Goal: Task Accomplishment & Management: Manage account settings

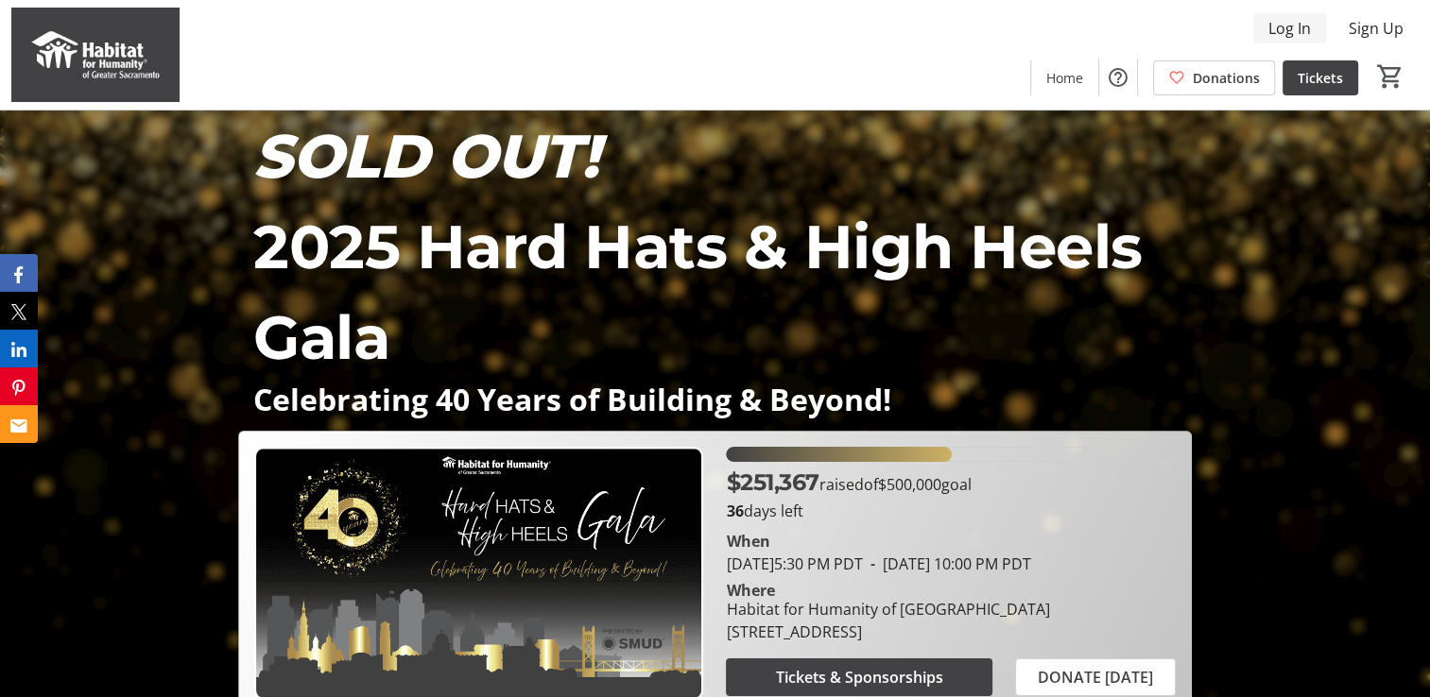
click at [1271, 30] on span "Log In" at bounding box center [1289, 28] width 43 height 23
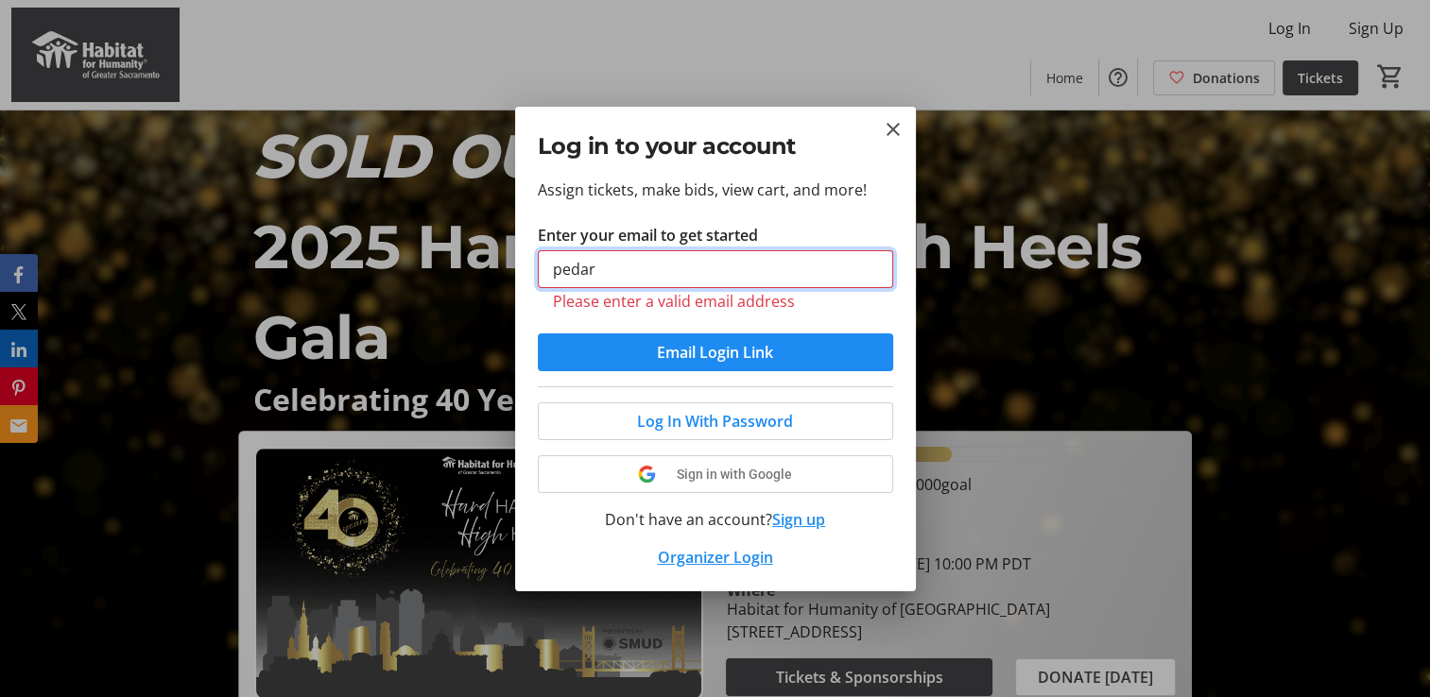
type input "[EMAIL_ADDRESS][DOMAIN_NAME]"
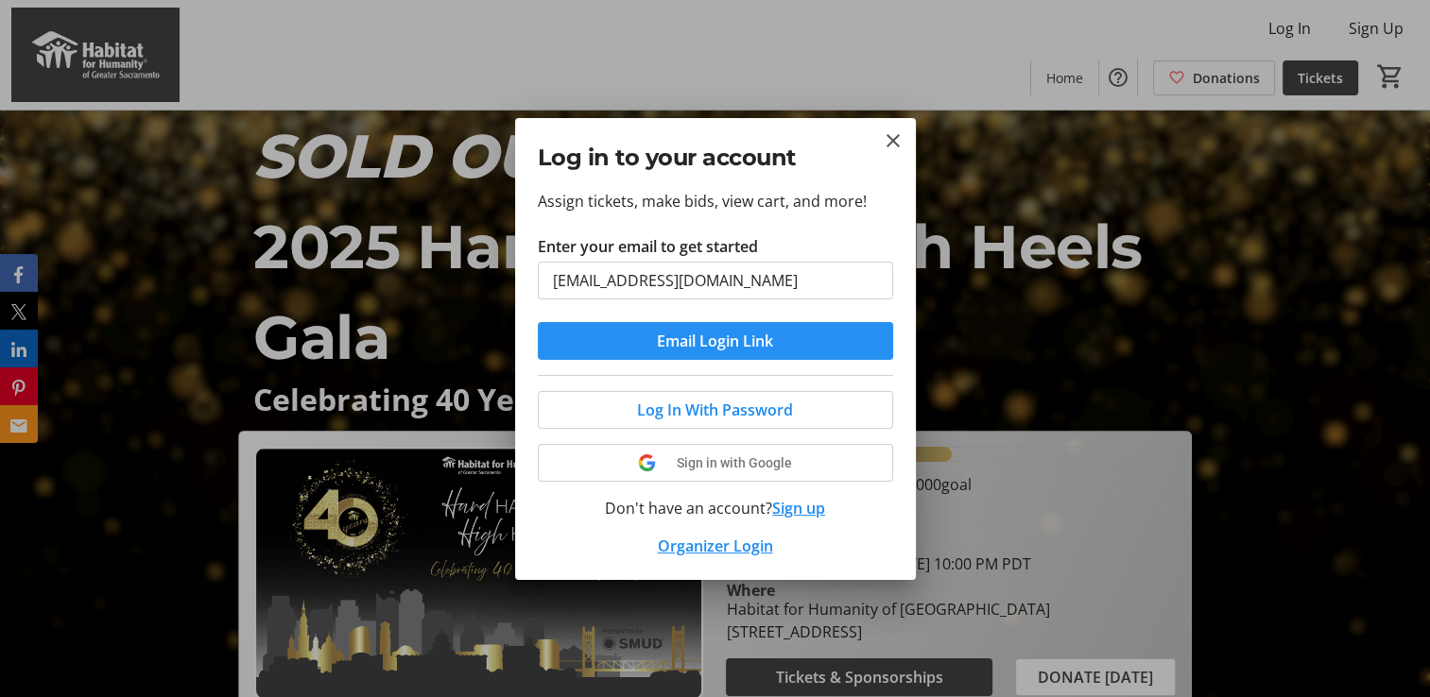
click at [710, 345] on span "Email Login Link" at bounding box center [715, 341] width 116 height 23
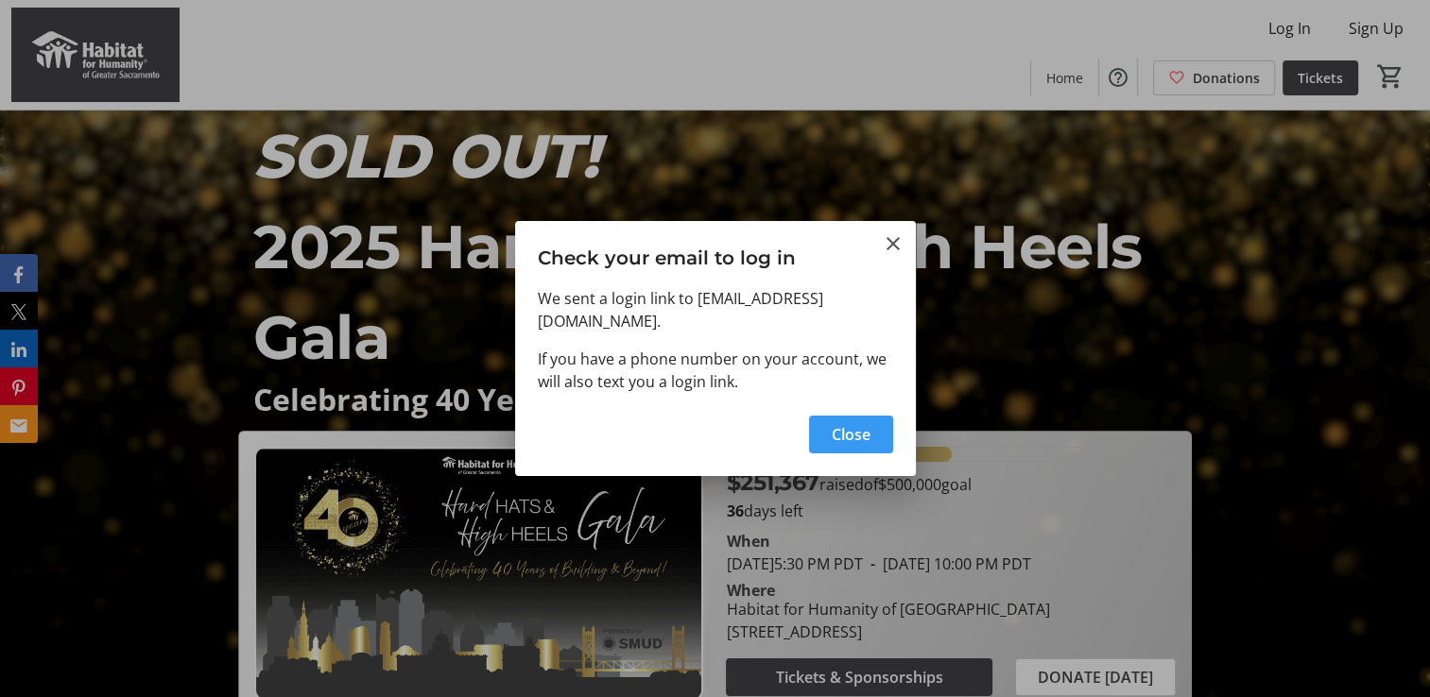
click at [850, 437] on span "Close" at bounding box center [851, 434] width 39 height 23
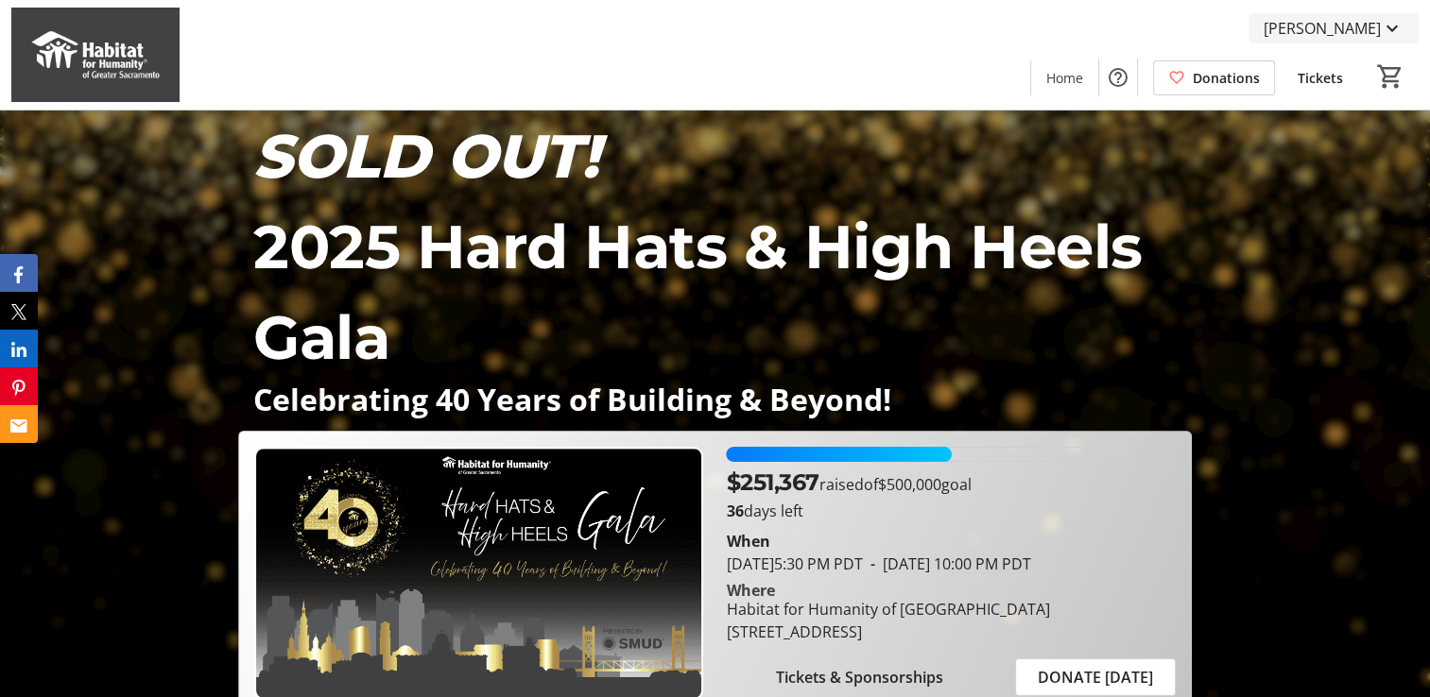
click at [1314, 25] on span "[PERSON_NAME]" at bounding box center [1321, 28] width 117 height 23
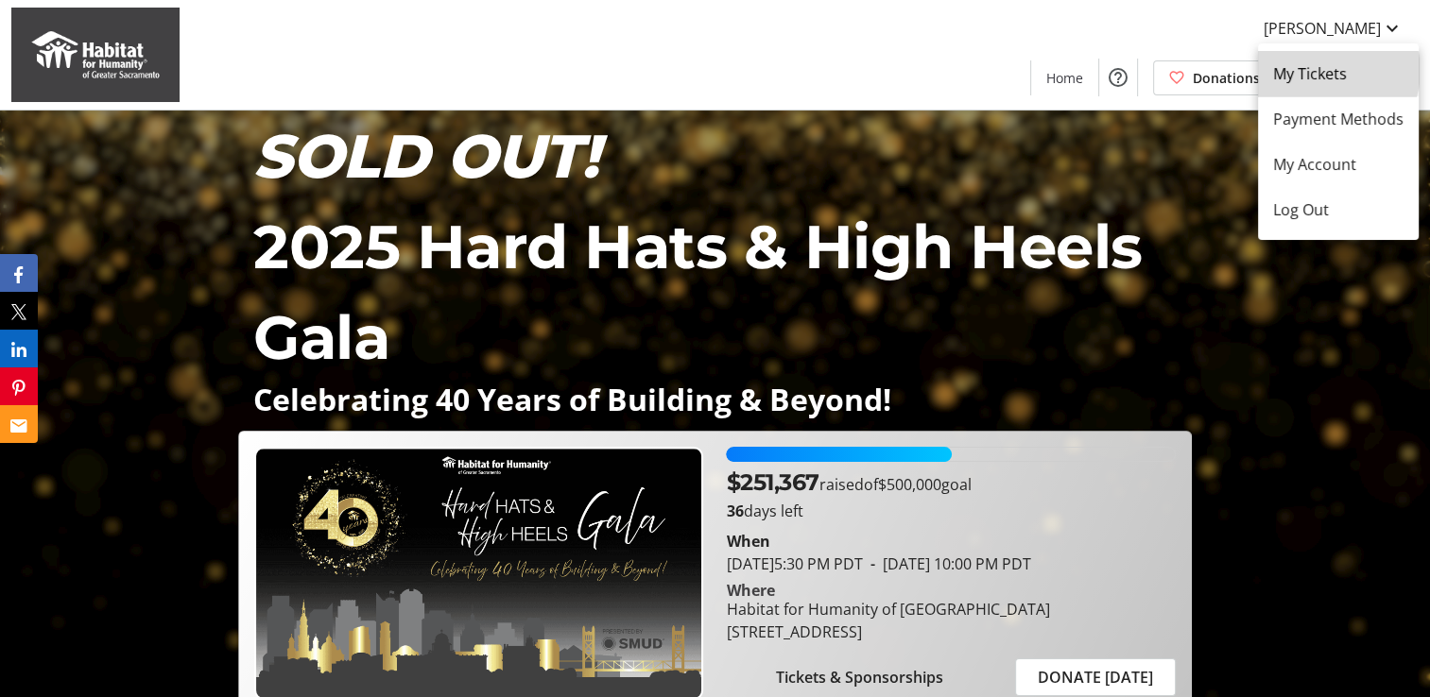
click at [1329, 71] on span "My Tickets" at bounding box center [1338, 73] width 130 height 23
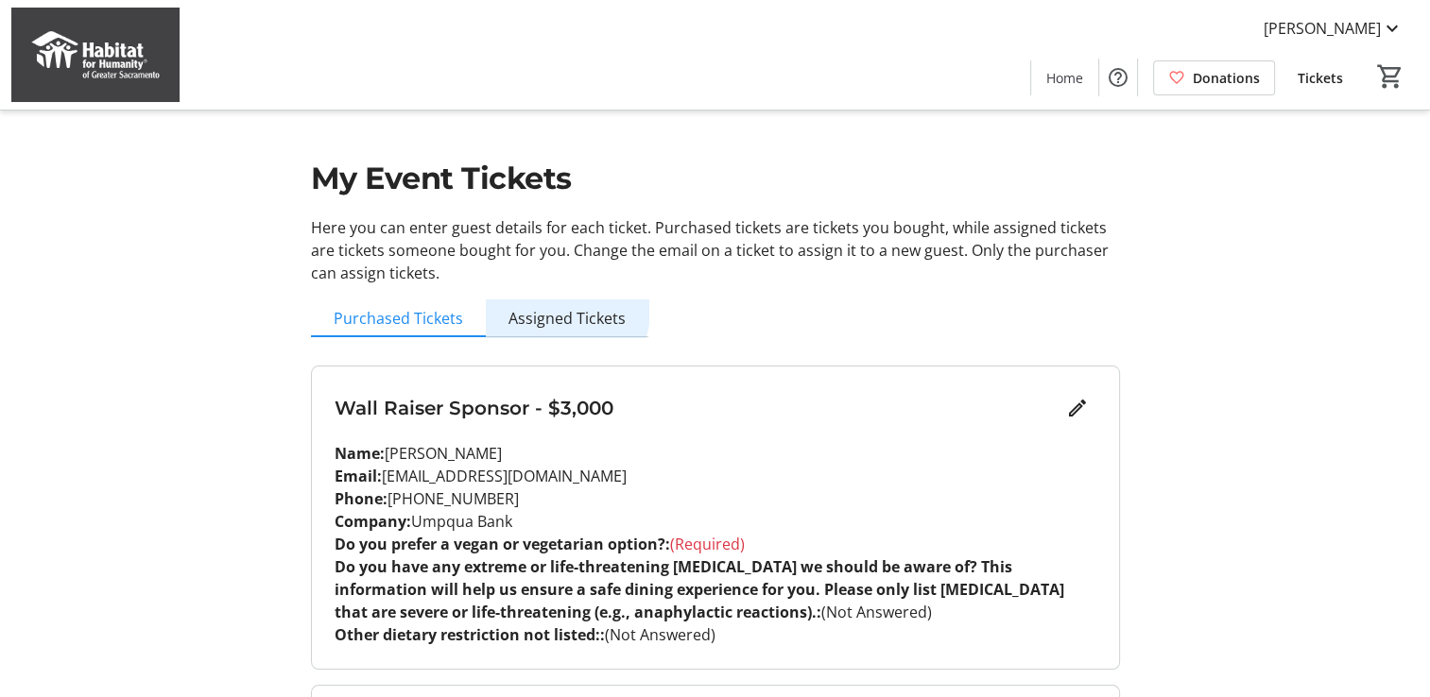
click at [561, 312] on span "Assigned Tickets" at bounding box center [566, 318] width 117 height 15
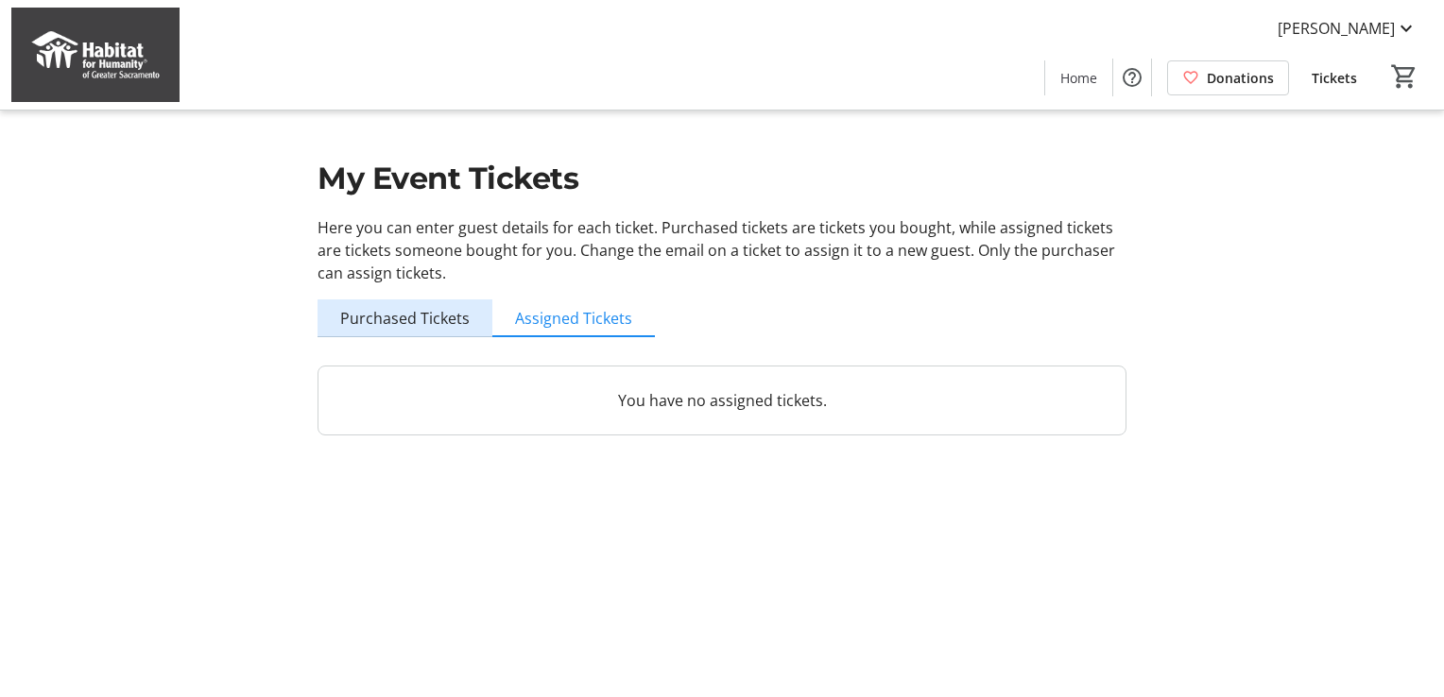
click at [419, 320] on span "Purchased Tickets" at bounding box center [404, 318] width 129 height 15
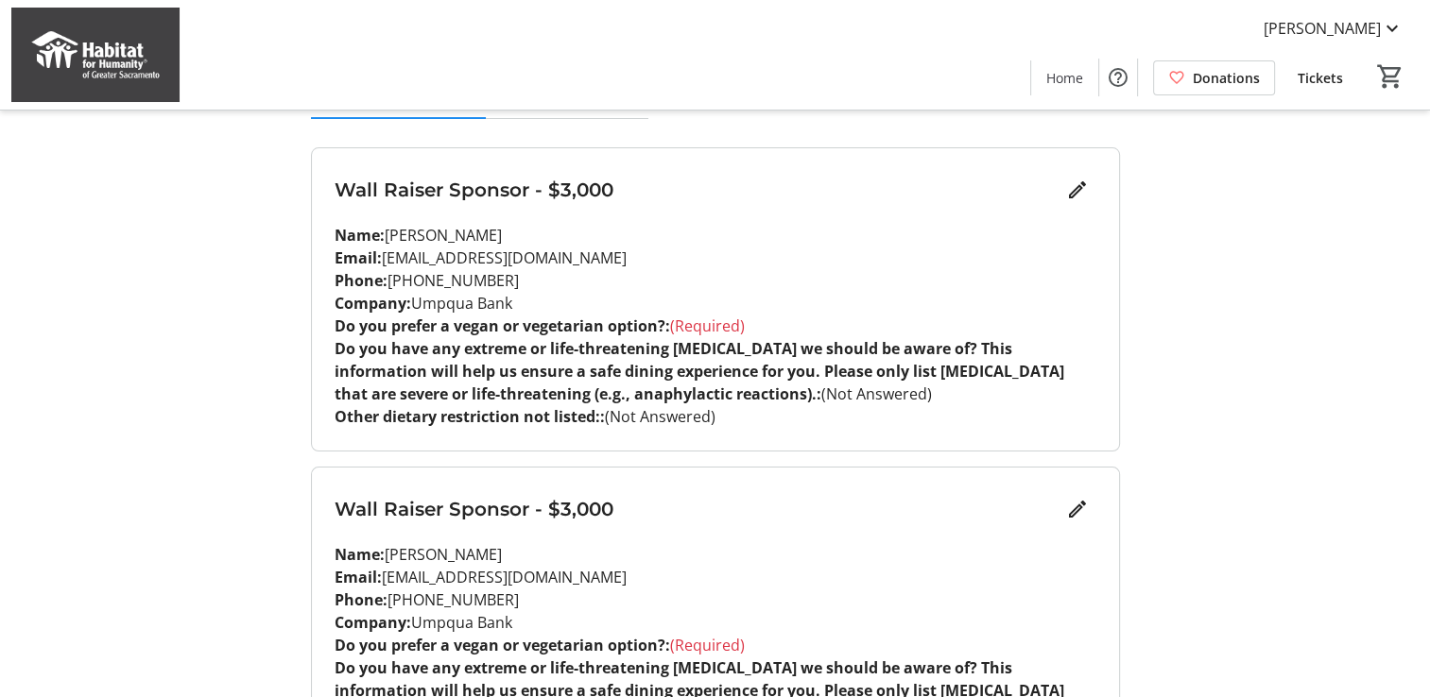
scroll to position [189, 0]
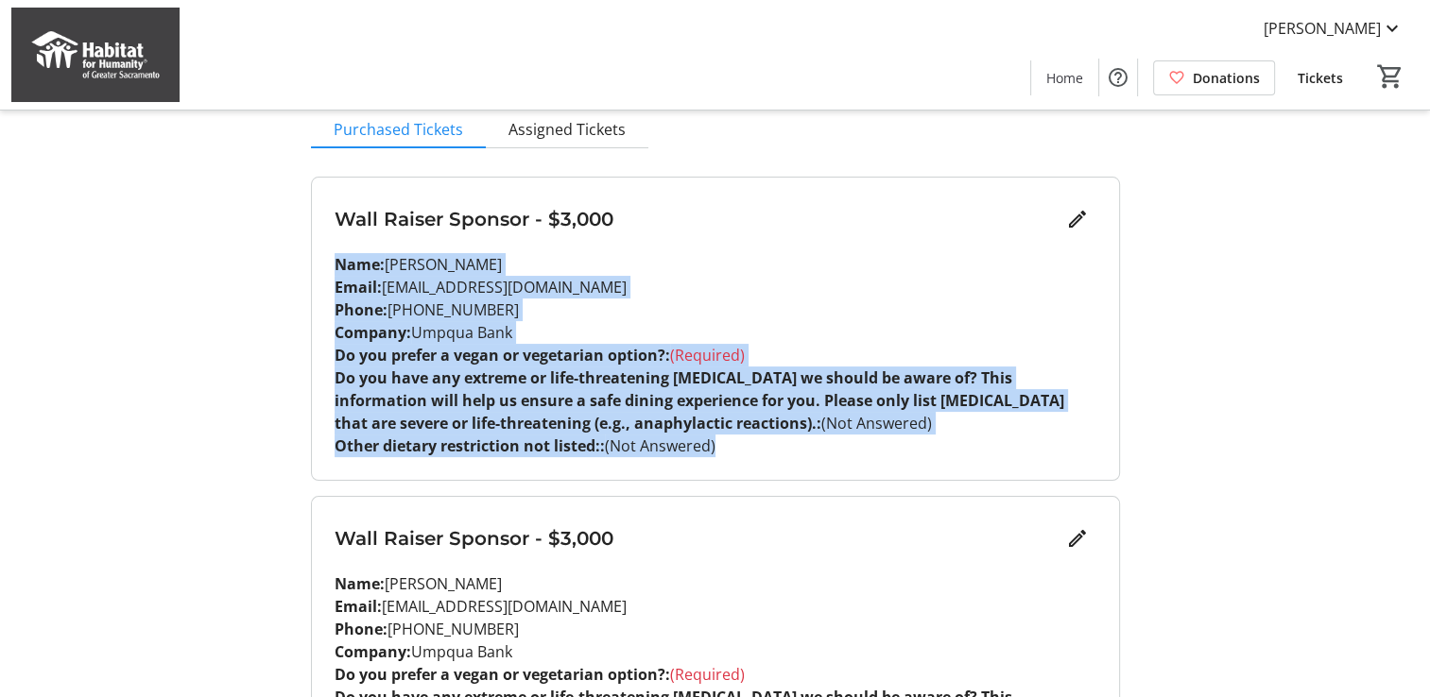
drag, startPoint x: 334, startPoint y: 264, endPoint x: 746, endPoint y: 447, distance: 451.8
click at [746, 447] on div "Wall Raiser Sponsor - $3,000 Name: Pedar Bruce Email: pedarbruce@umpquabank.com…" at bounding box center [715, 329] width 807 height 302
copy div "Name: Pedar Bruce Email: pedarbruce@umpquabank.com Phone: (916) 341-7541 Compan…"
click at [1079, 220] on mat-icon "Edit" at bounding box center [1077, 219] width 23 height 23
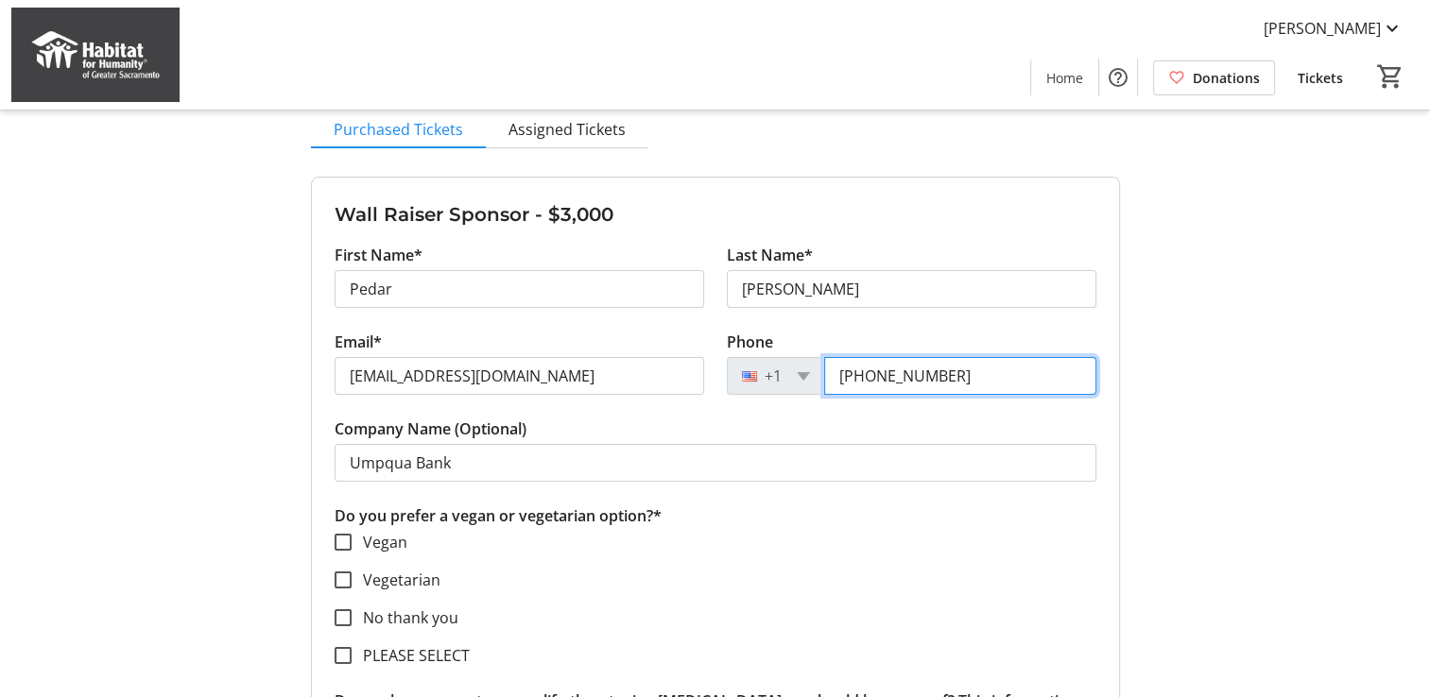
drag, startPoint x: 932, startPoint y: 378, endPoint x: 815, endPoint y: 377, distance: 116.2
click at [818, 381] on div "+1 (916) 341-7541" at bounding box center [911, 376] width 369 height 38
type input "(916) 335-0292"
click at [674, 555] on section "Vegan Vegetarian No thank you PLEASE SELECT" at bounding box center [715, 599] width 762 height 136
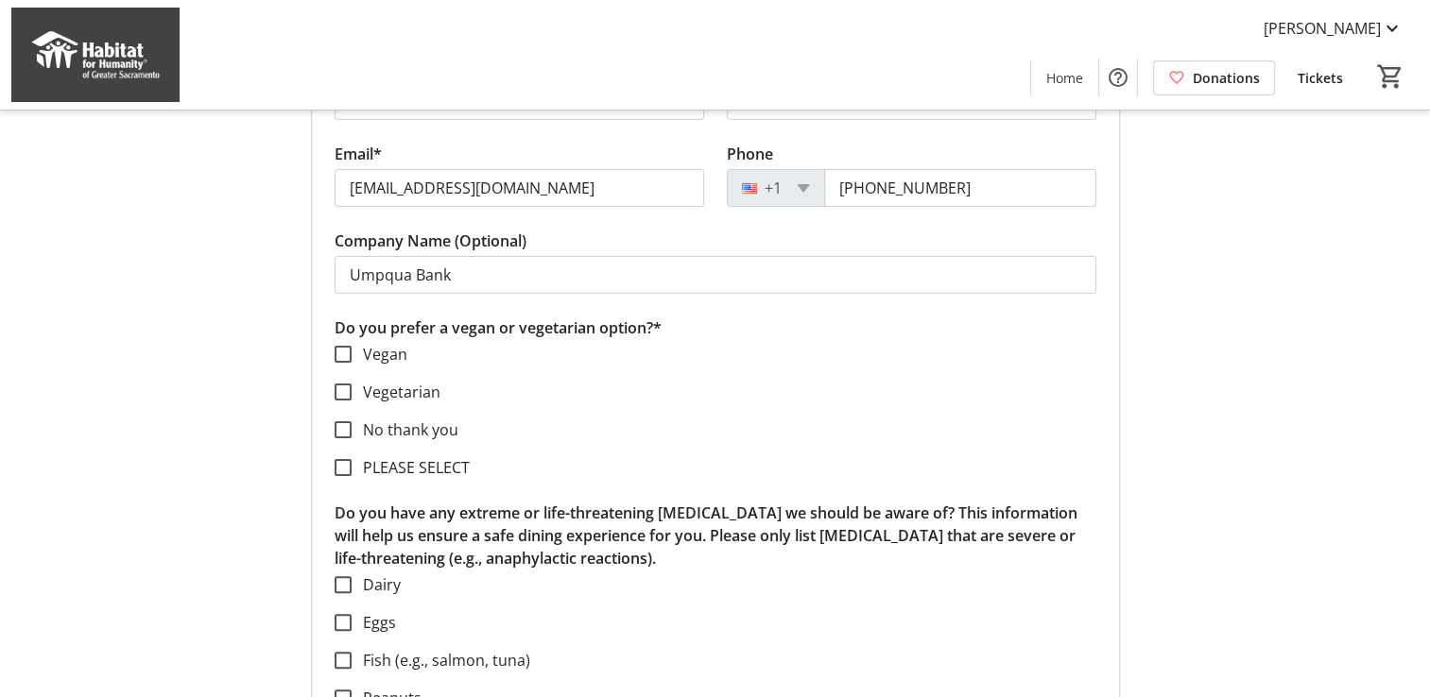
scroll to position [378, 0]
click at [336, 424] on input "No thank you" at bounding box center [342, 428] width 17 height 17
checkbox input "true"
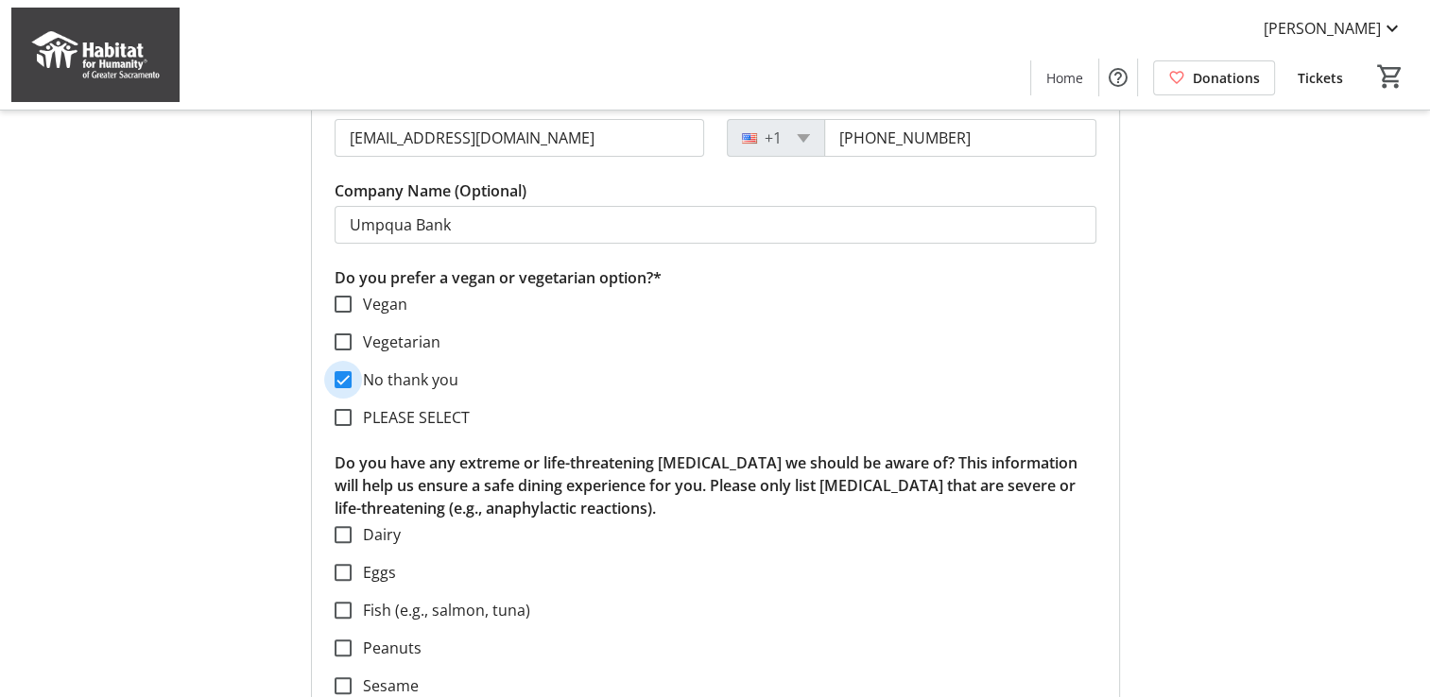
scroll to position [472, 0]
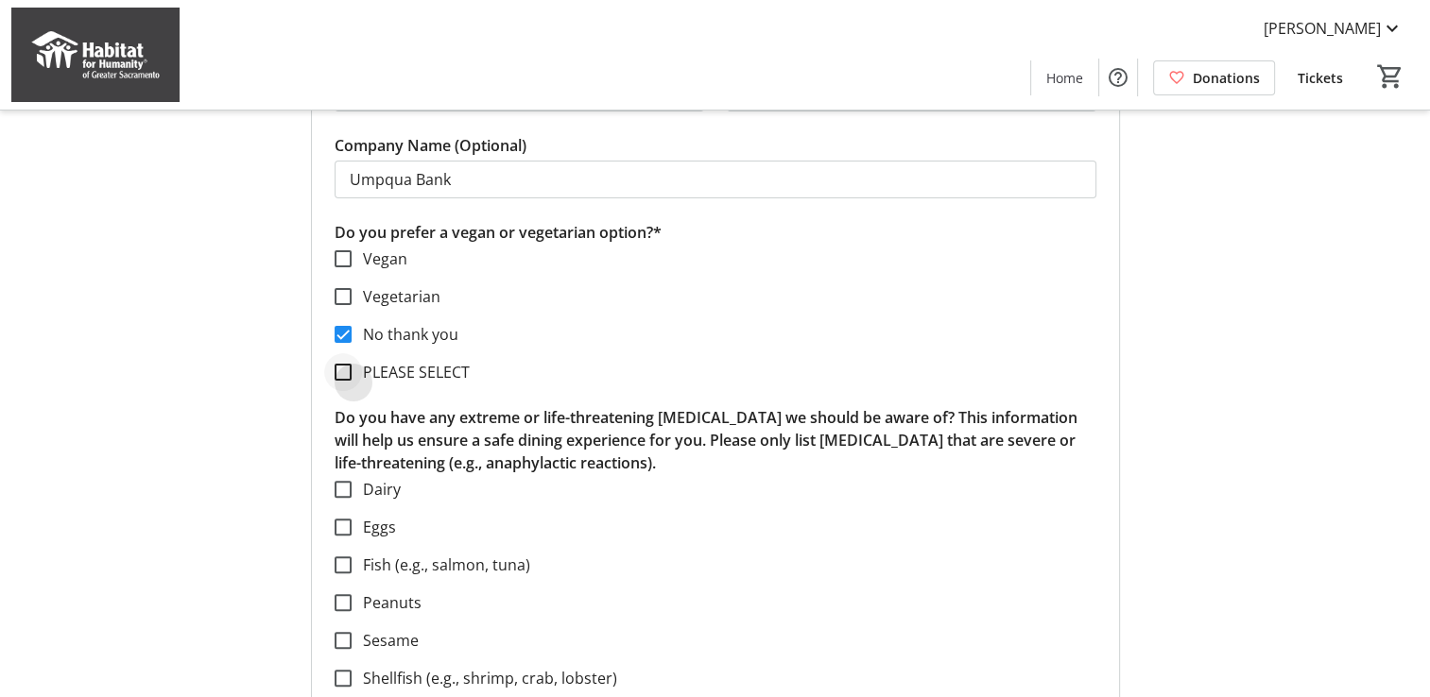
click at [344, 382] on div at bounding box center [342, 372] width 45 height 45
click at [345, 372] on input "PLEASE SELECT" at bounding box center [342, 372] width 17 height 17
checkbox input "false"
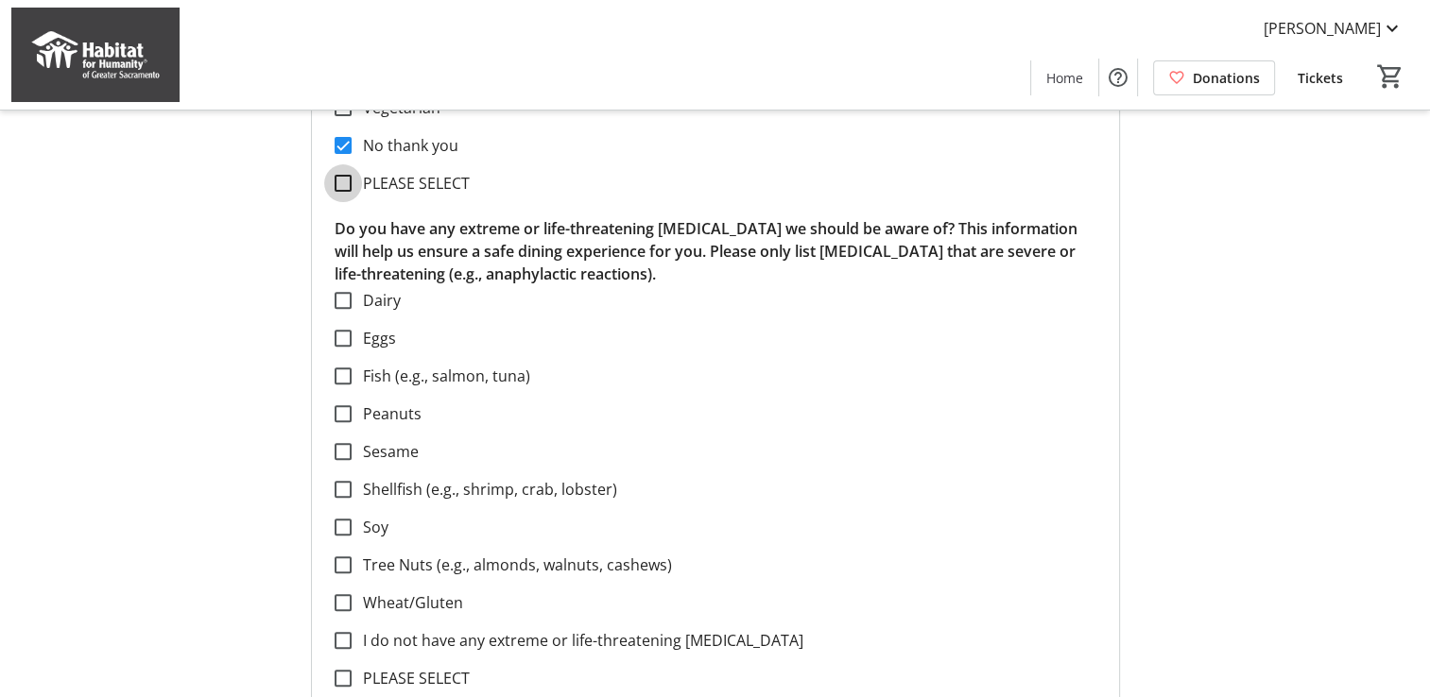
scroll to position [756, 0]
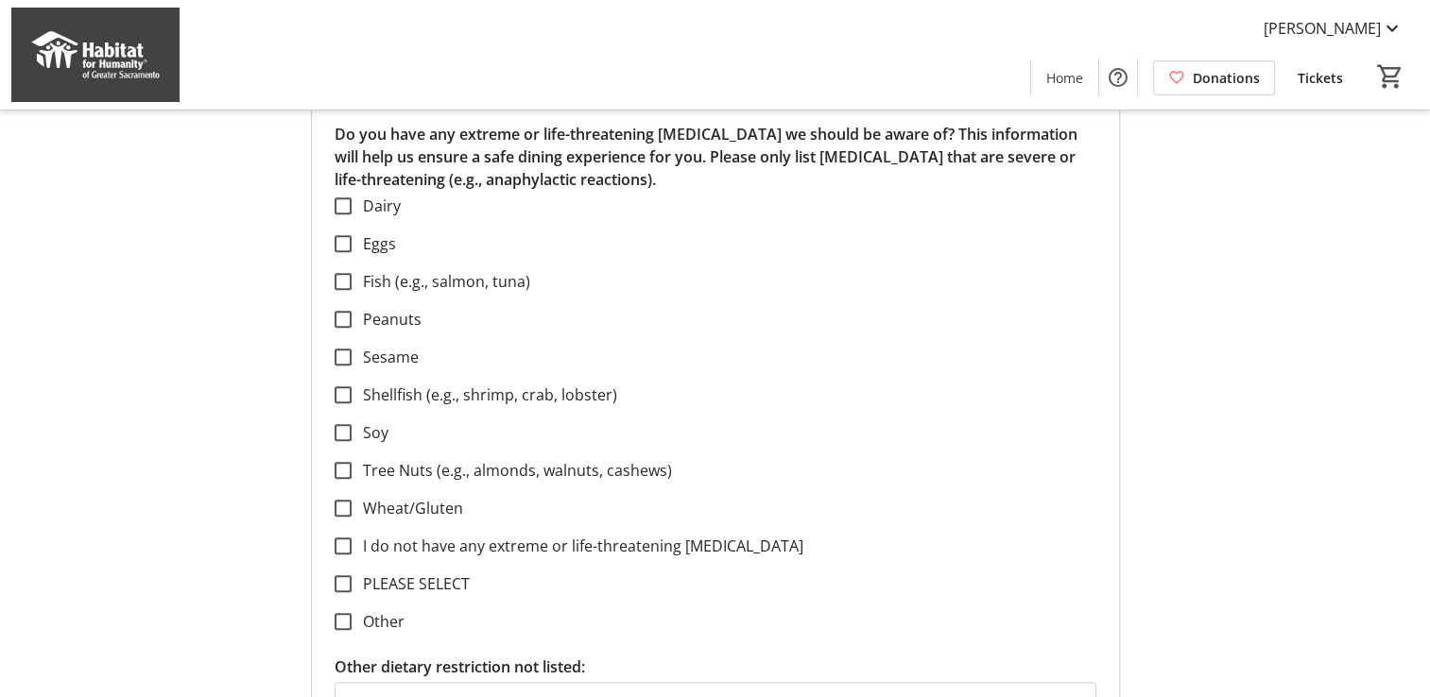
click at [406, 398] on label "Shellfish (e.g., shrimp, crab, lobster)" at bounding box center [484, 395] width 266 height 23
click at [351, 398] on input "Shellfish (e.g., shrimp, crab, lobster)" at bounding box center [342, 394] width 17 height 17
checkbox input "true"
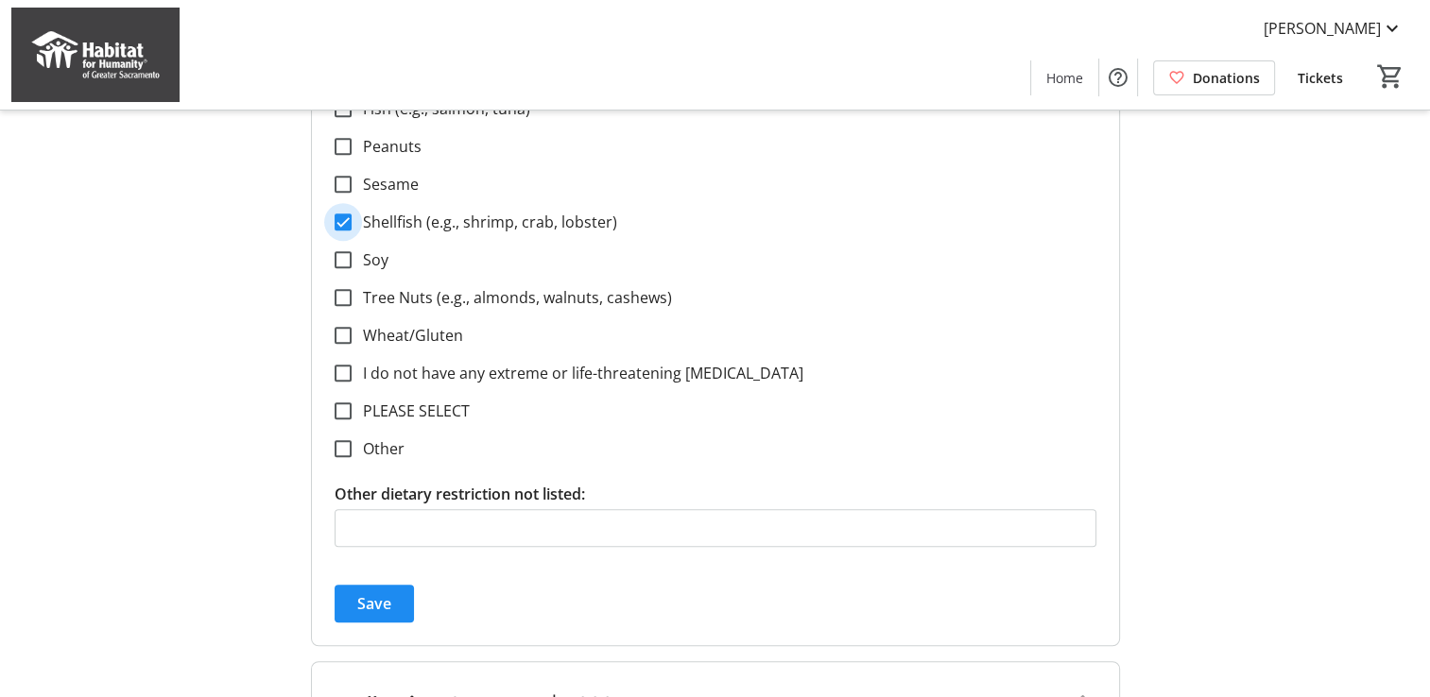
scroll to position [1134, 0]
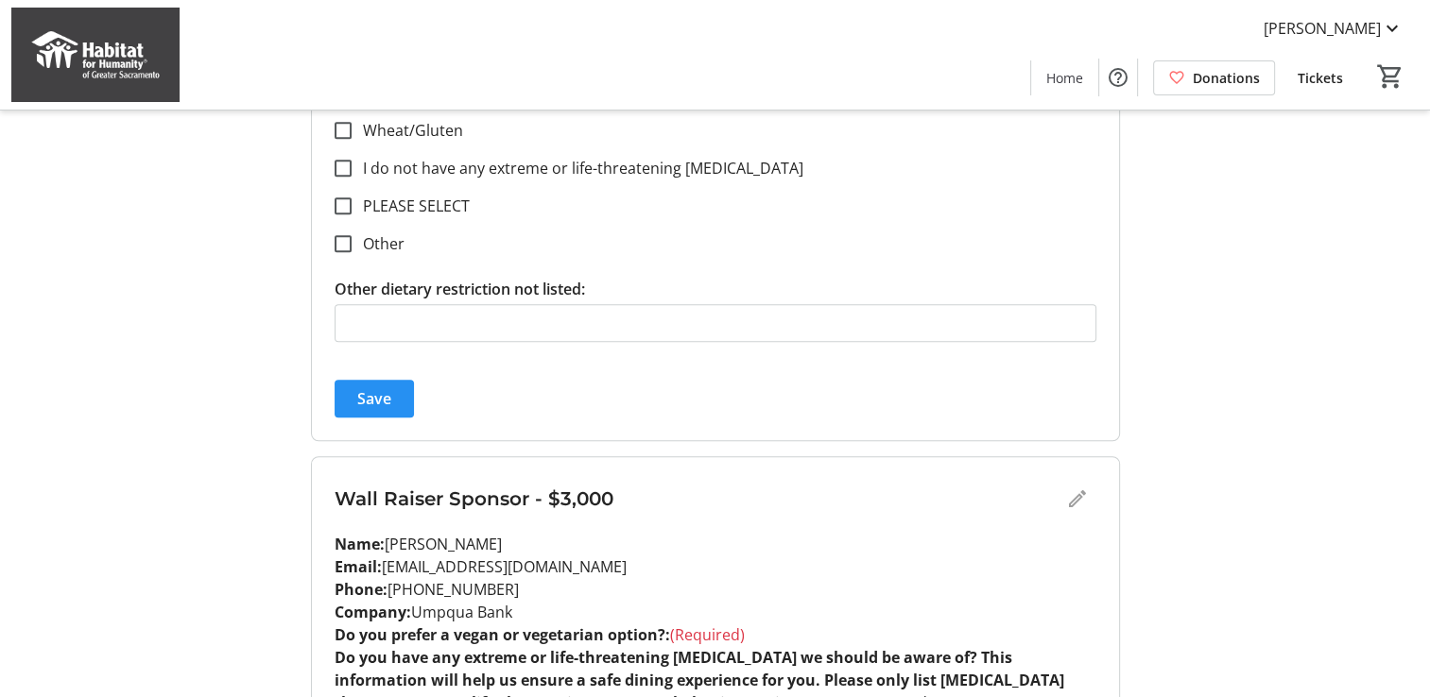
click at [387, 397] on span "Save" at bounding box center [374, 398] width 34 height 23
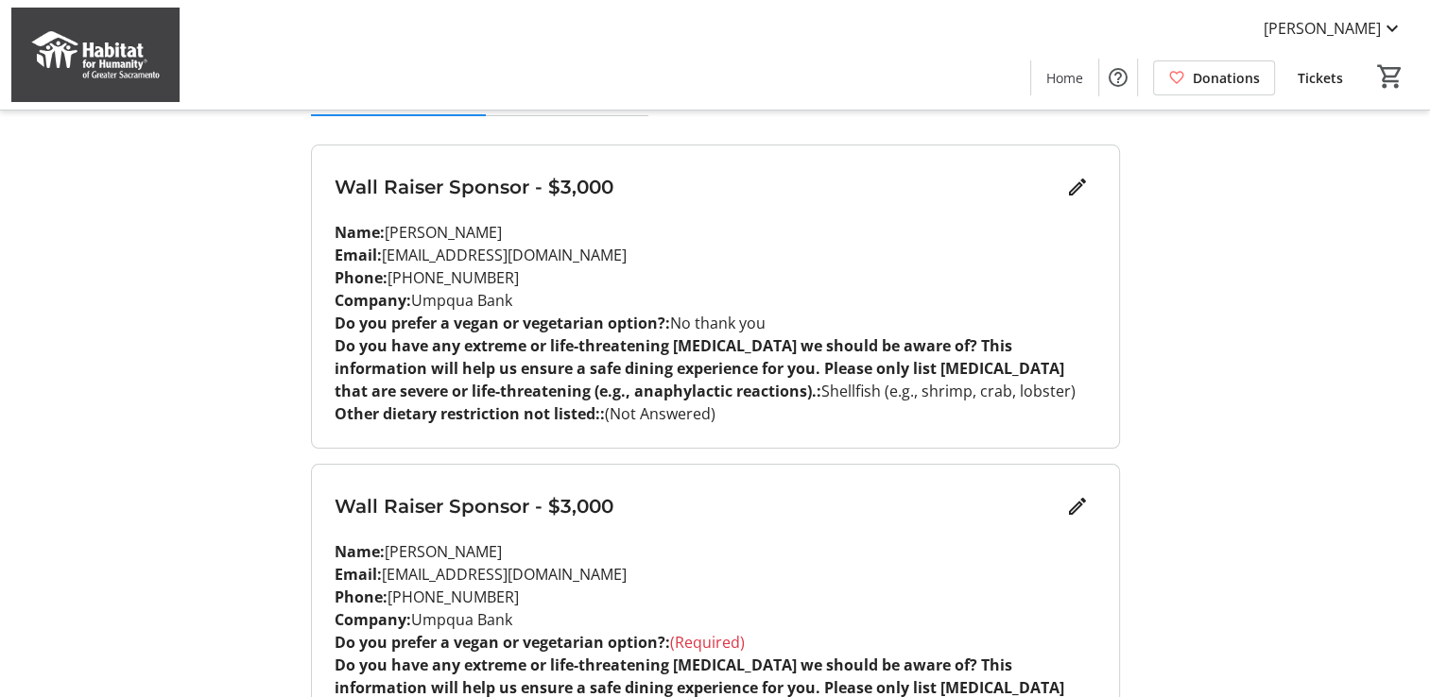
scroll to position [283, 0]
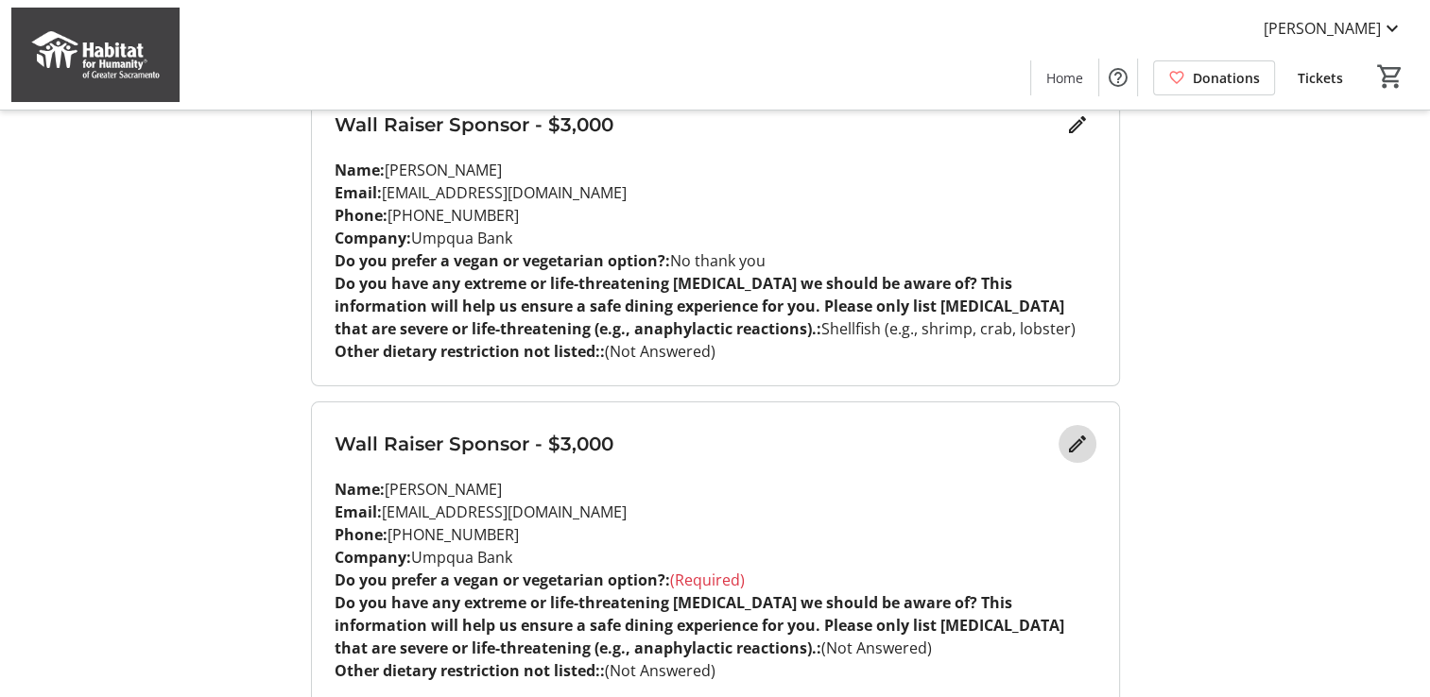
click at [1079, 443] on mat-icon "Edit" at bounding box center [1077, 444] width 23 height 23
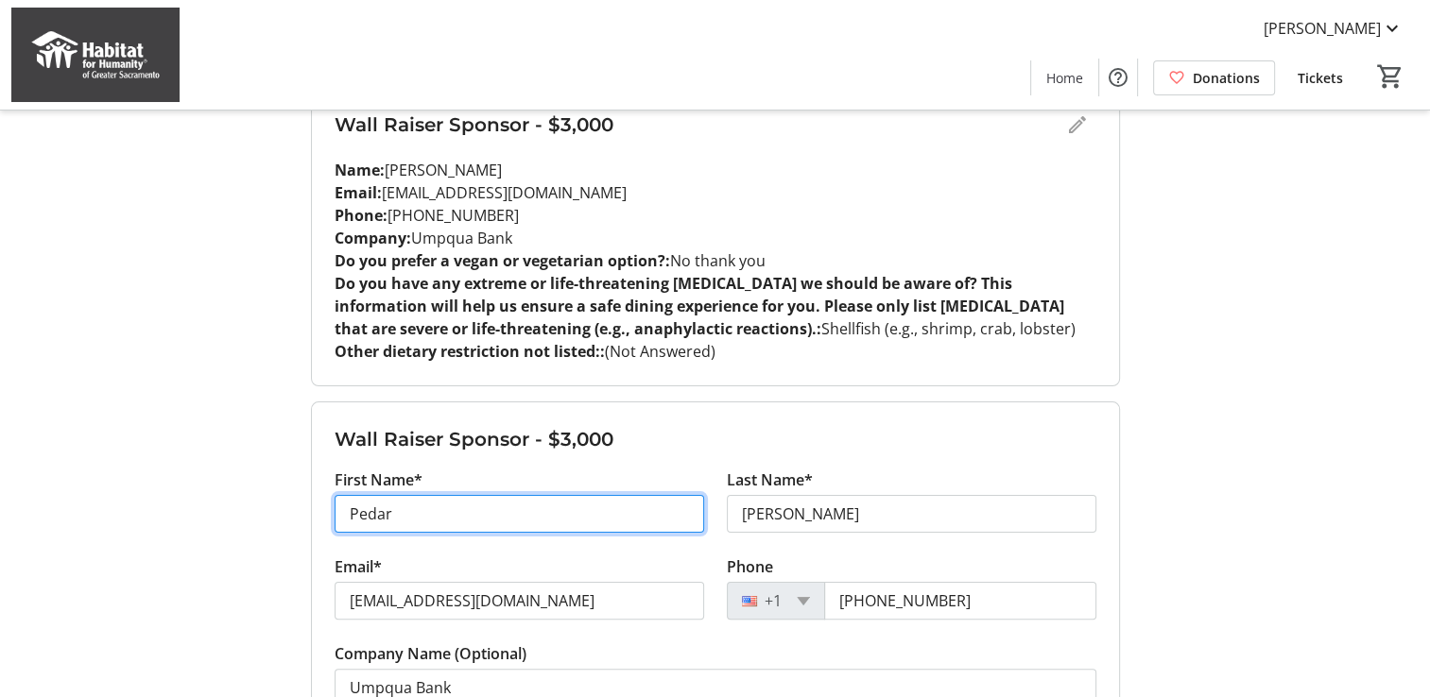
click at [366, 512] on input "Pedar" at bounding box center [518, 514] width 369 height 38
type input "Nora"
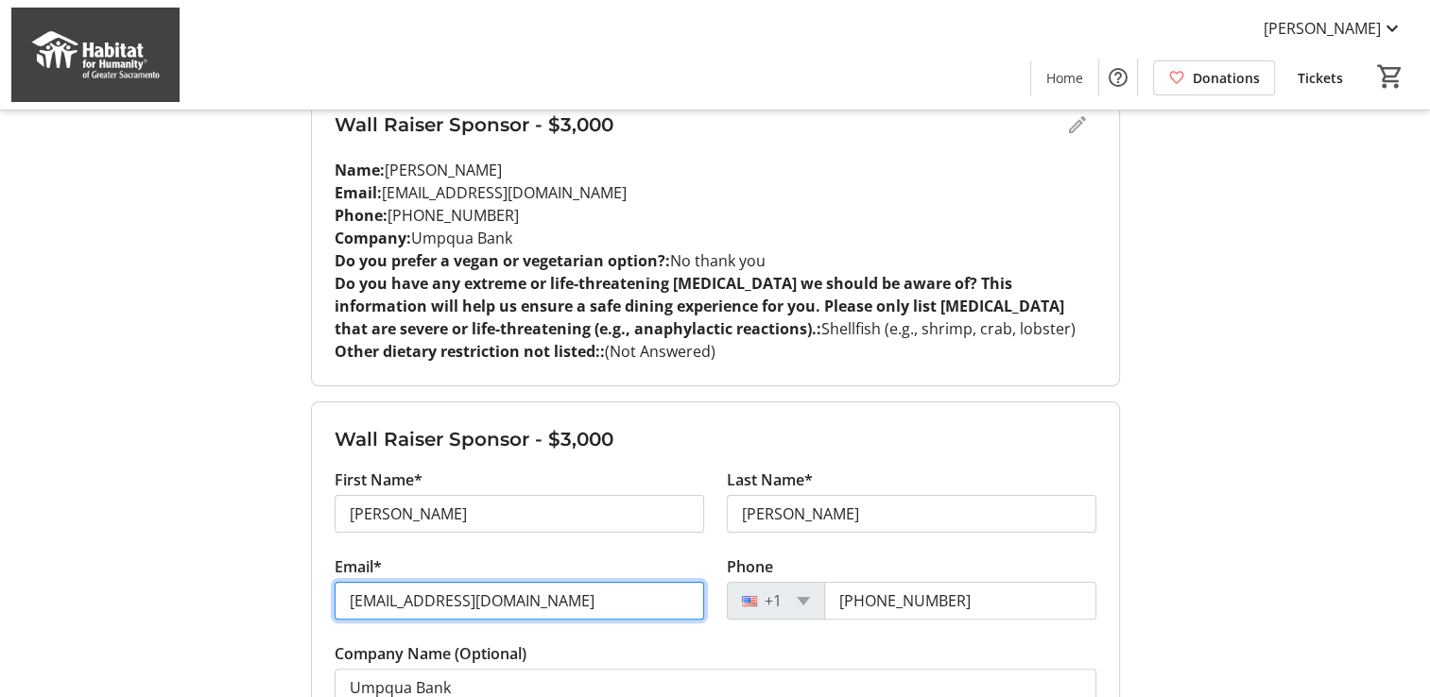
type input "[EMAIL_ADDRESS][DOMAIN_NAME]"
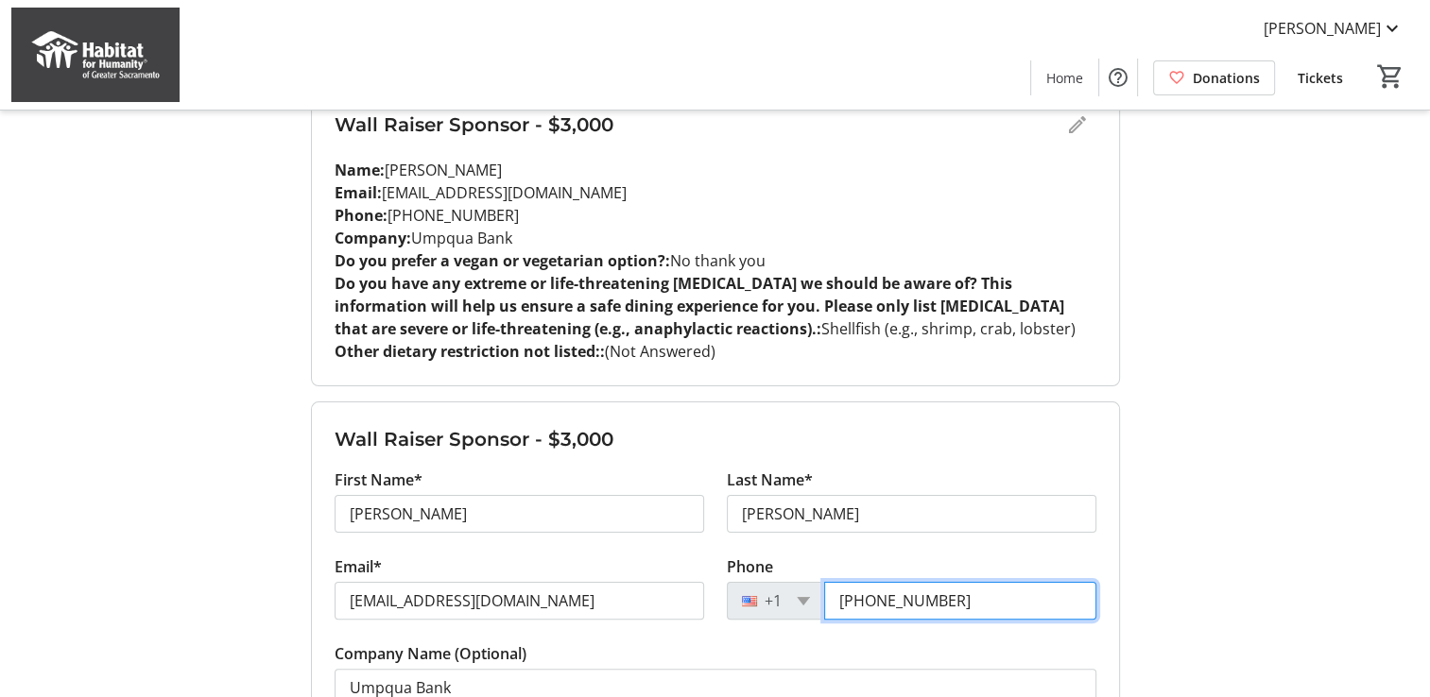
type input "[PHONE_NUMBER]"
click at [621, 645] on tr-form-field "Company Name (Optional) Umpqua Bank" at bounding box center [715, 686] width 762 height 87
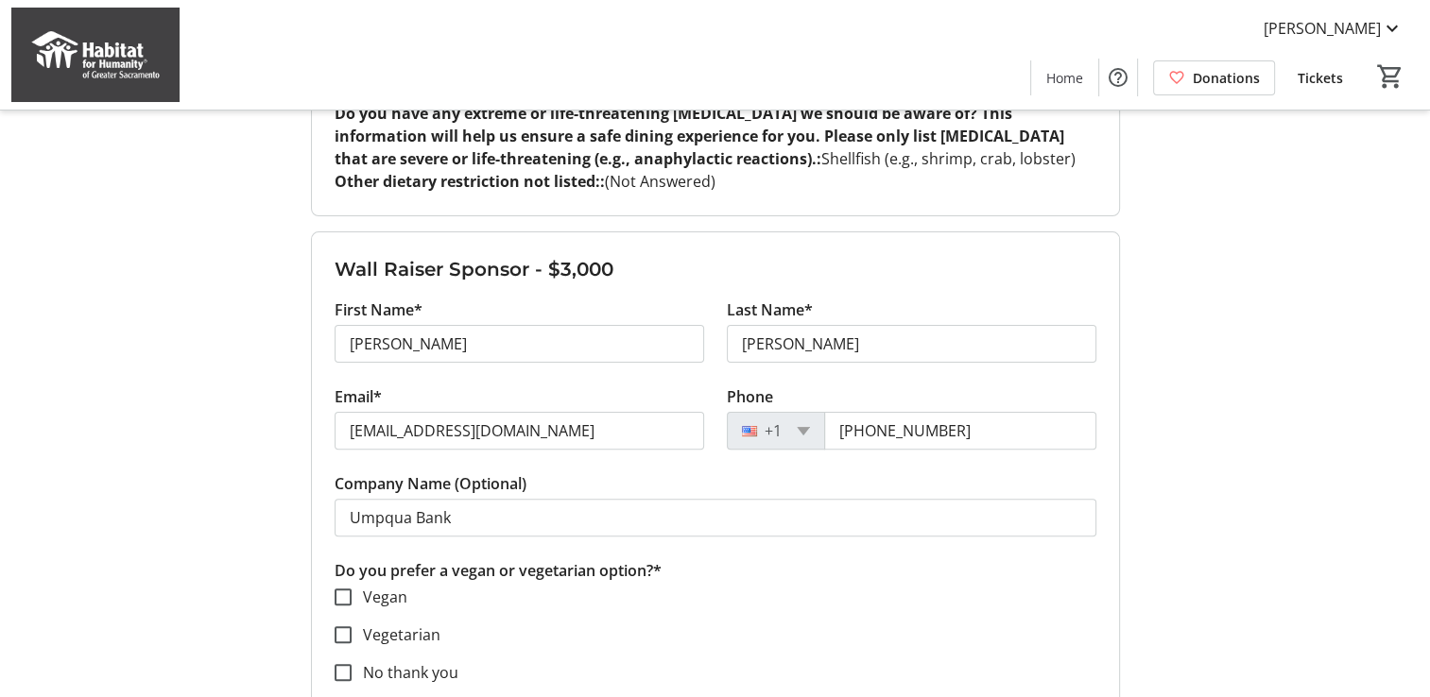
scroll to position [472, 0]
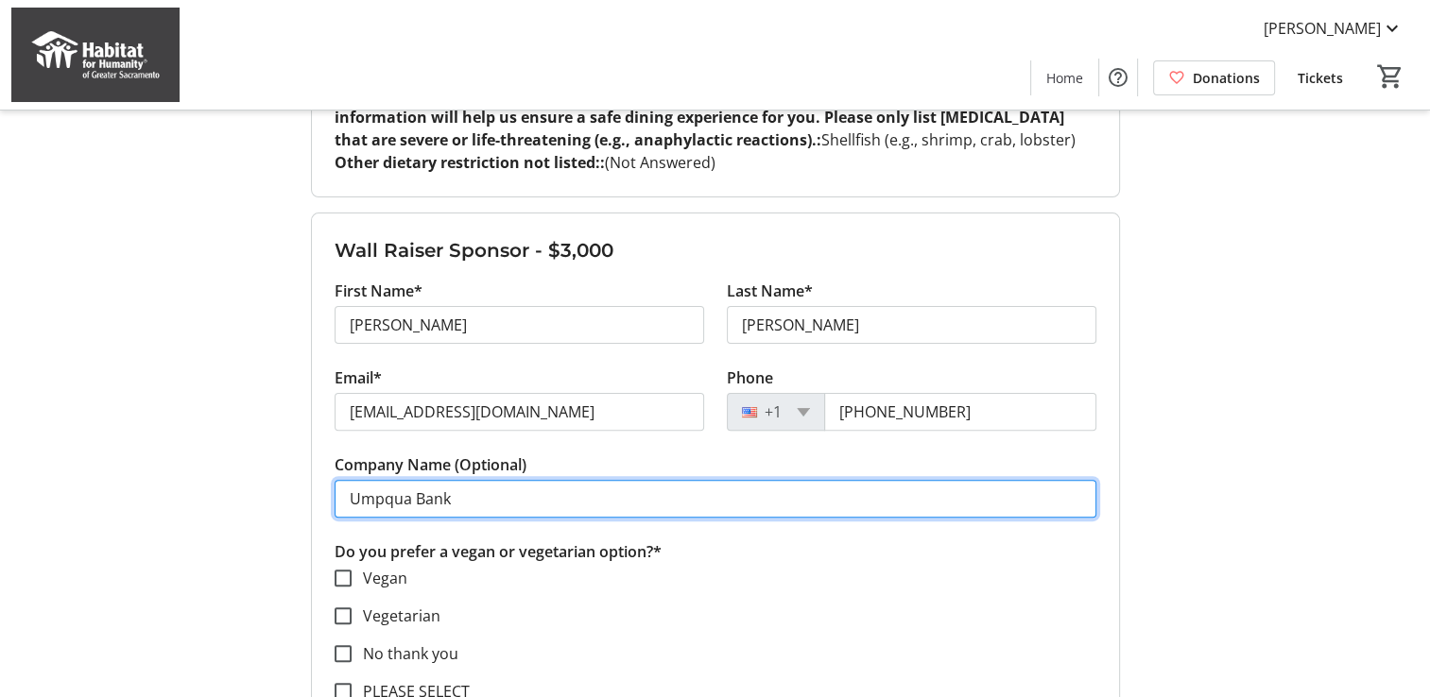
drag, startPoint x: 455, startPoint y: 502, endPoint x: 336, endPoint y: 491, distance: 119.5
click at [336, 491] on input "Umpqua Bank" at bounding box center [715, 499] width 762 height 38
type input "BlueShield CA"
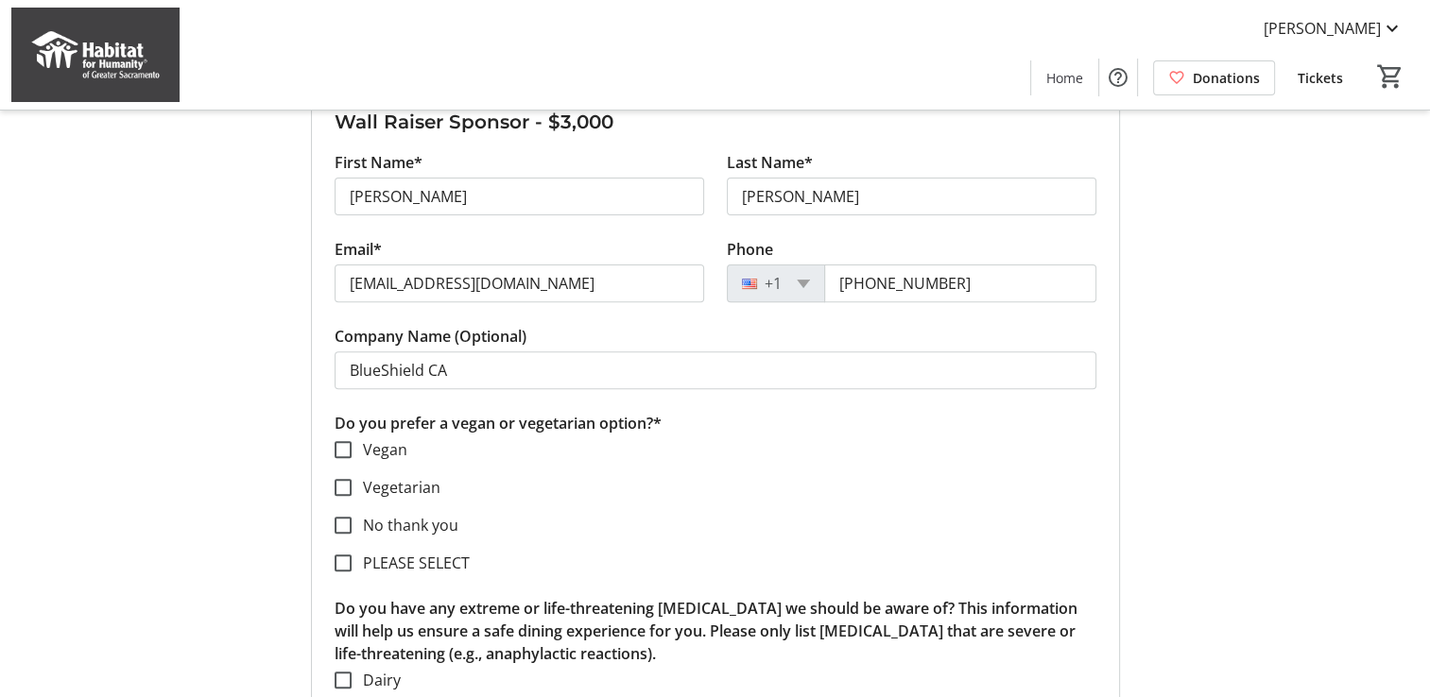
scroll to position [661, 0]
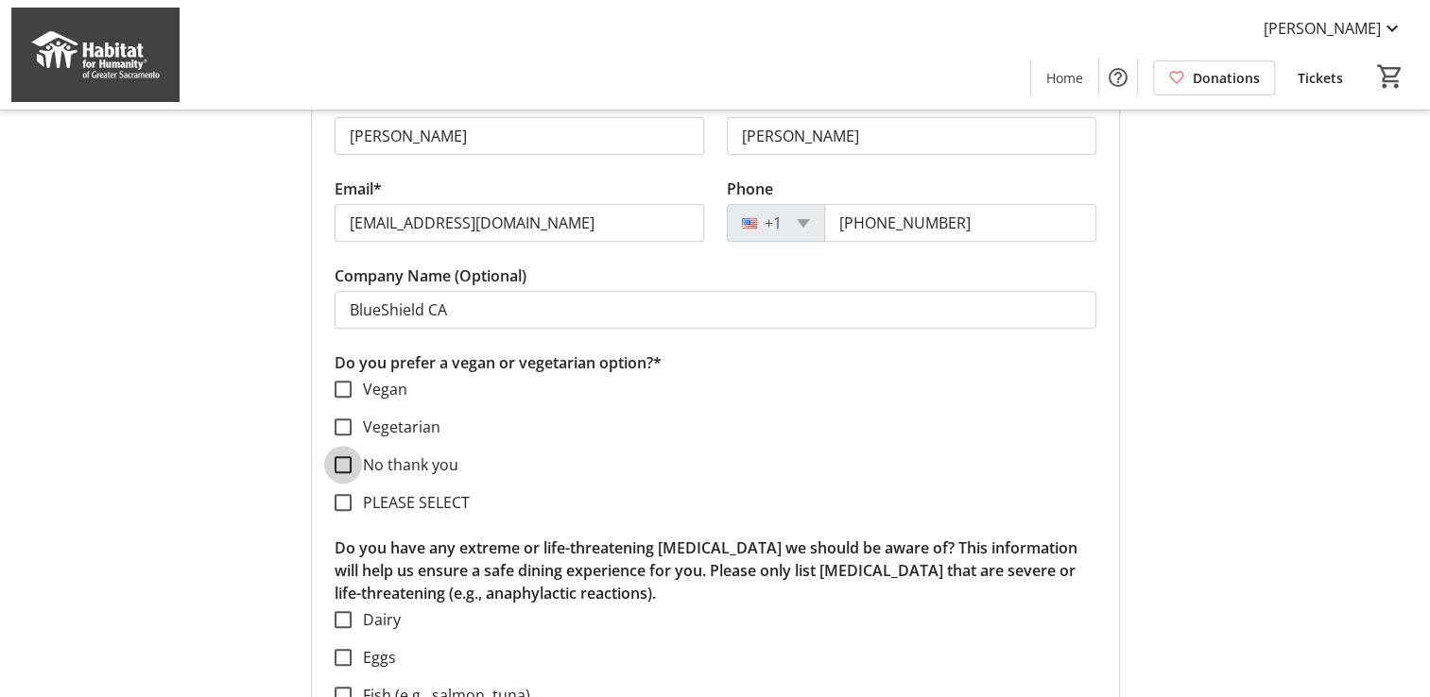
click at [348, 462] on input "No thank you" at bounding box center [342, 464] width 17 height 17
checkbox input "true"
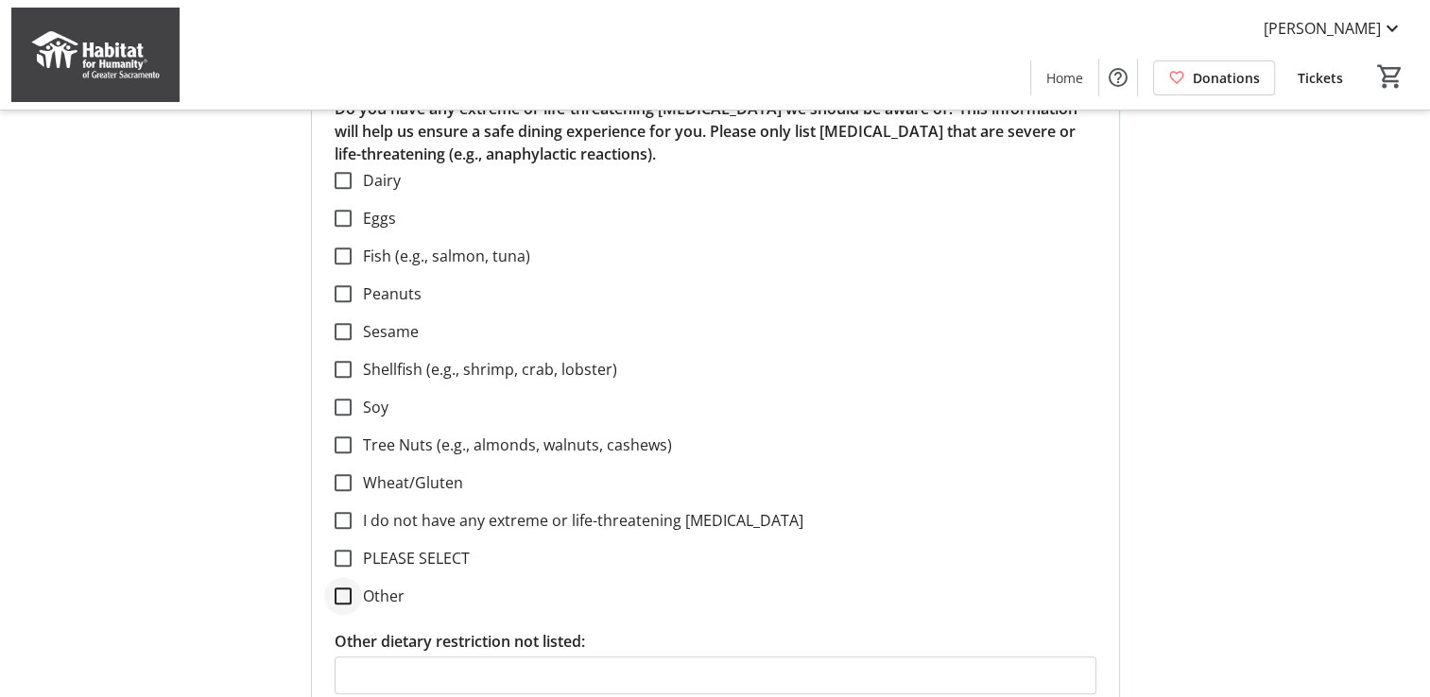
scroll to position [1134, 0]
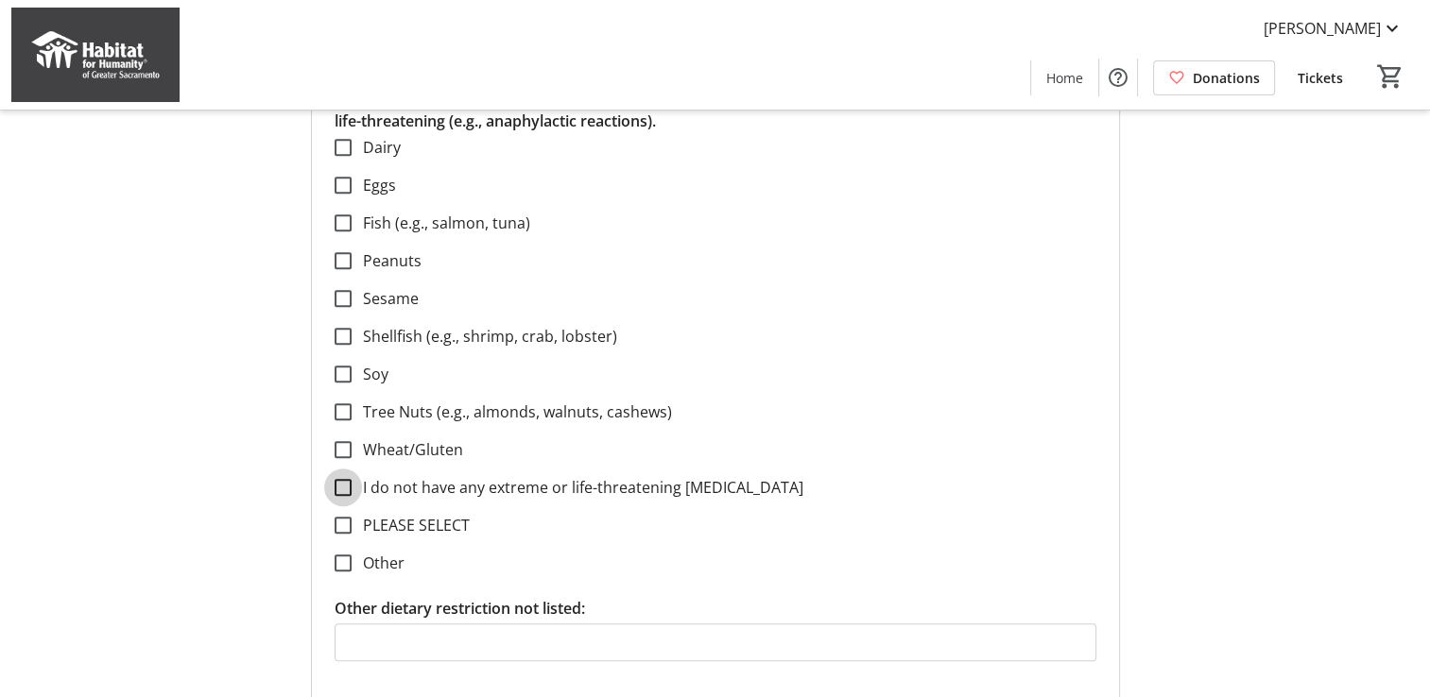
click at [348, 487] on input "I do not have any extreme or life-threatening [MEDICAL_DATA]" at bounding box center [342, 487] width 17 height 17
checkbox input "true"
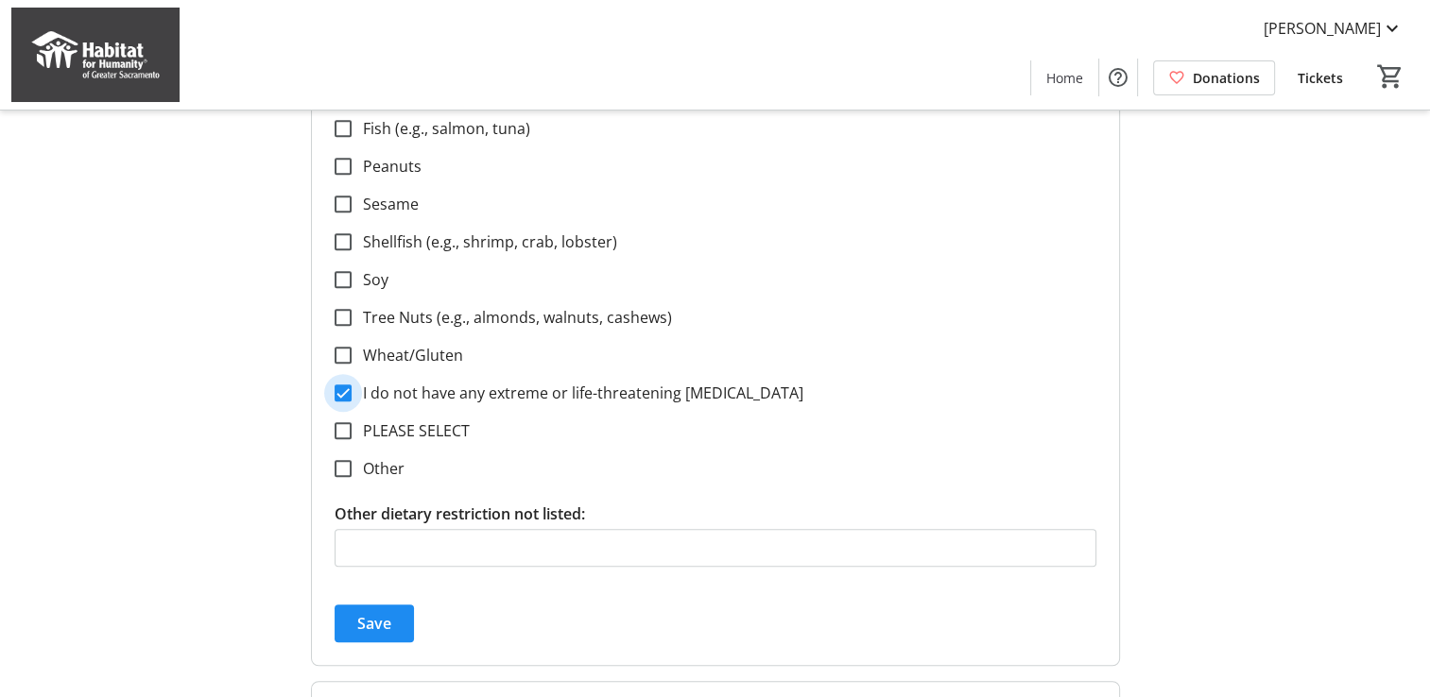
scroll to position [1323, 0]
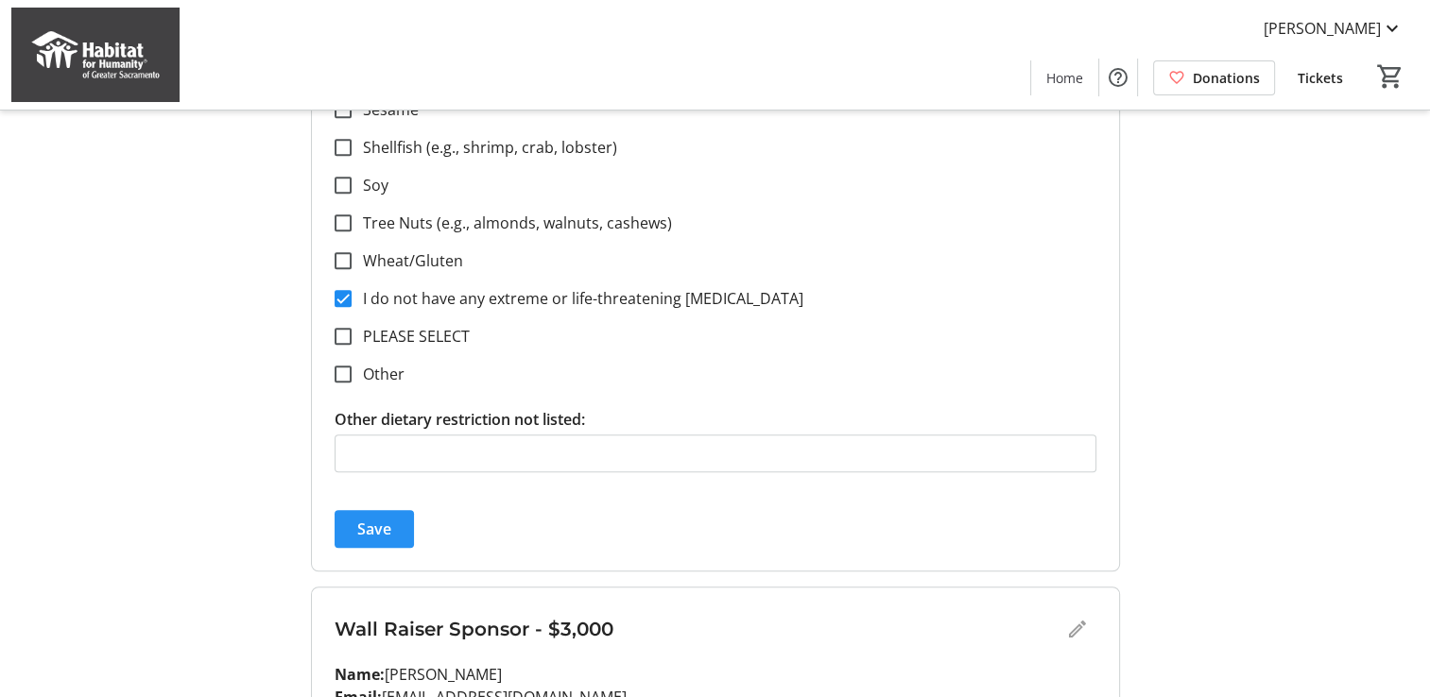
click at [389, 523] on span "Save" at bounding box center [374, 529] width 34 height 23
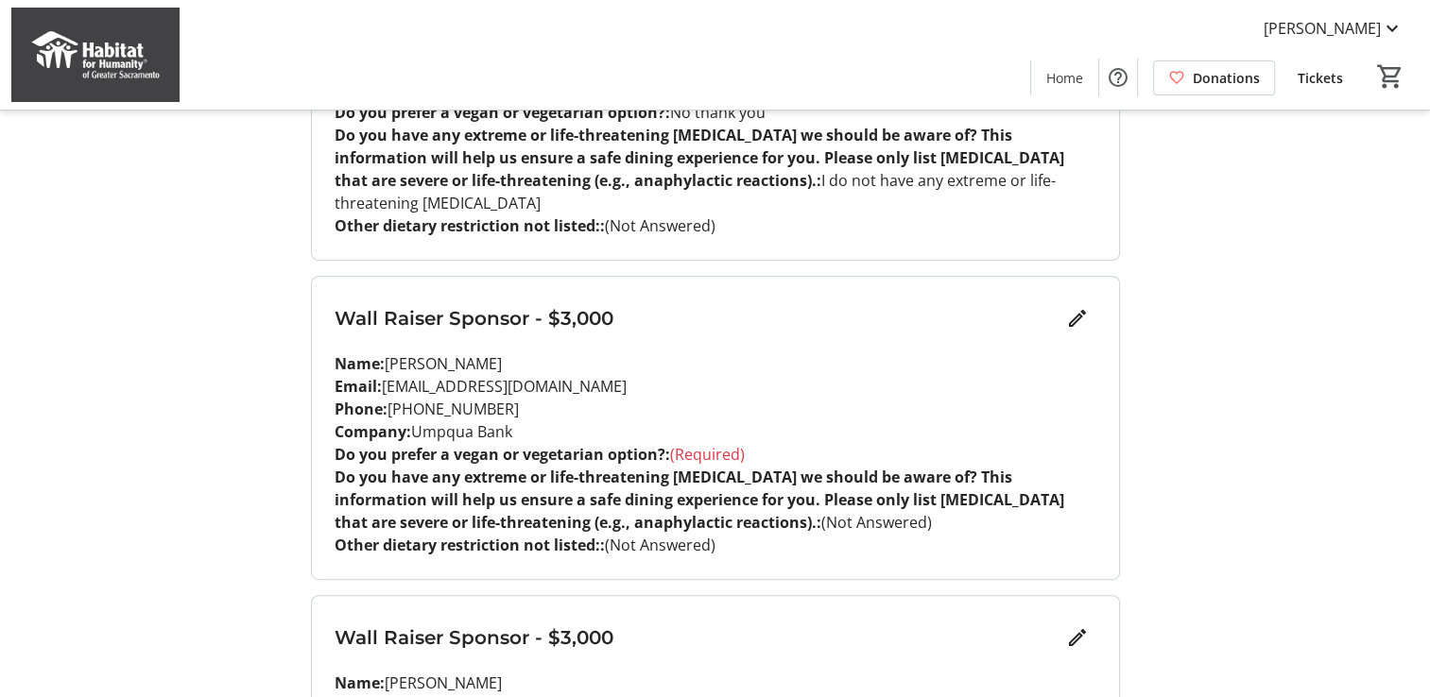
scroll to position [756, 0]
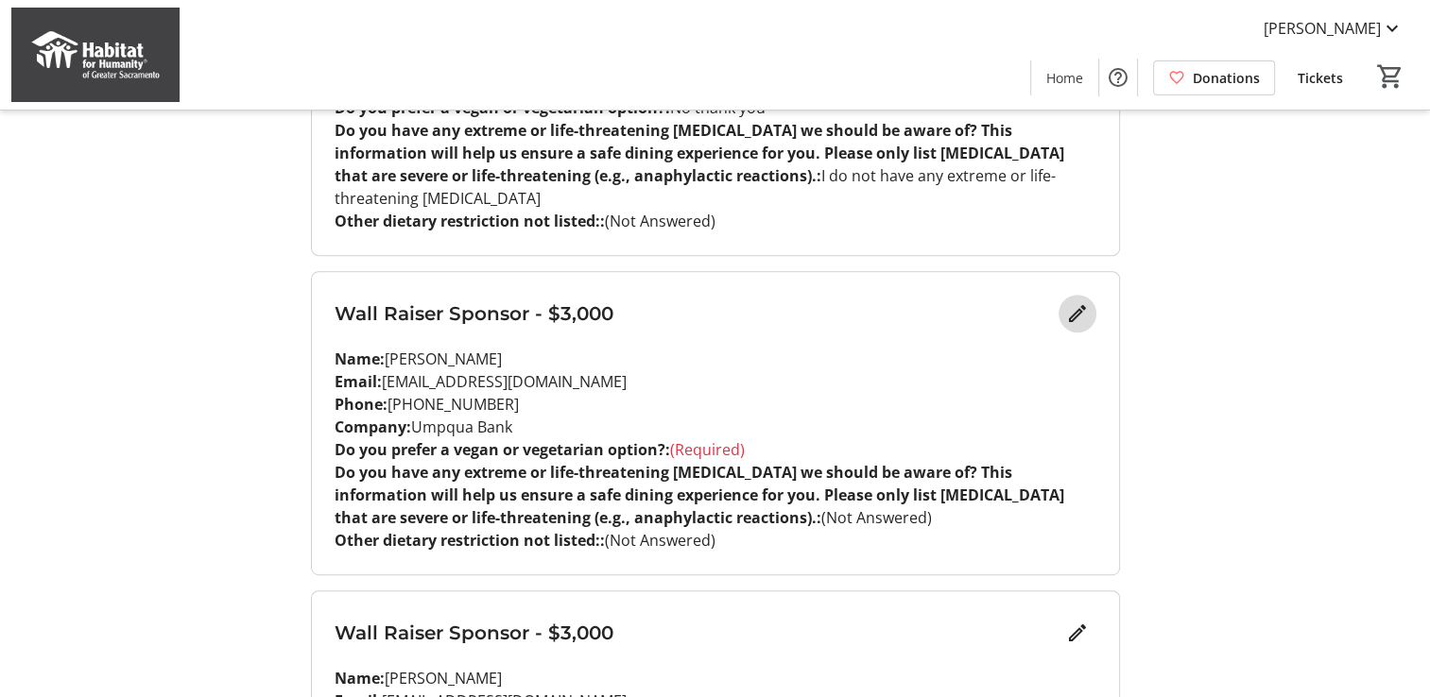
click at [1077, 303] on span "Edit" at bounding box center [1077, 314] width 38 height 38
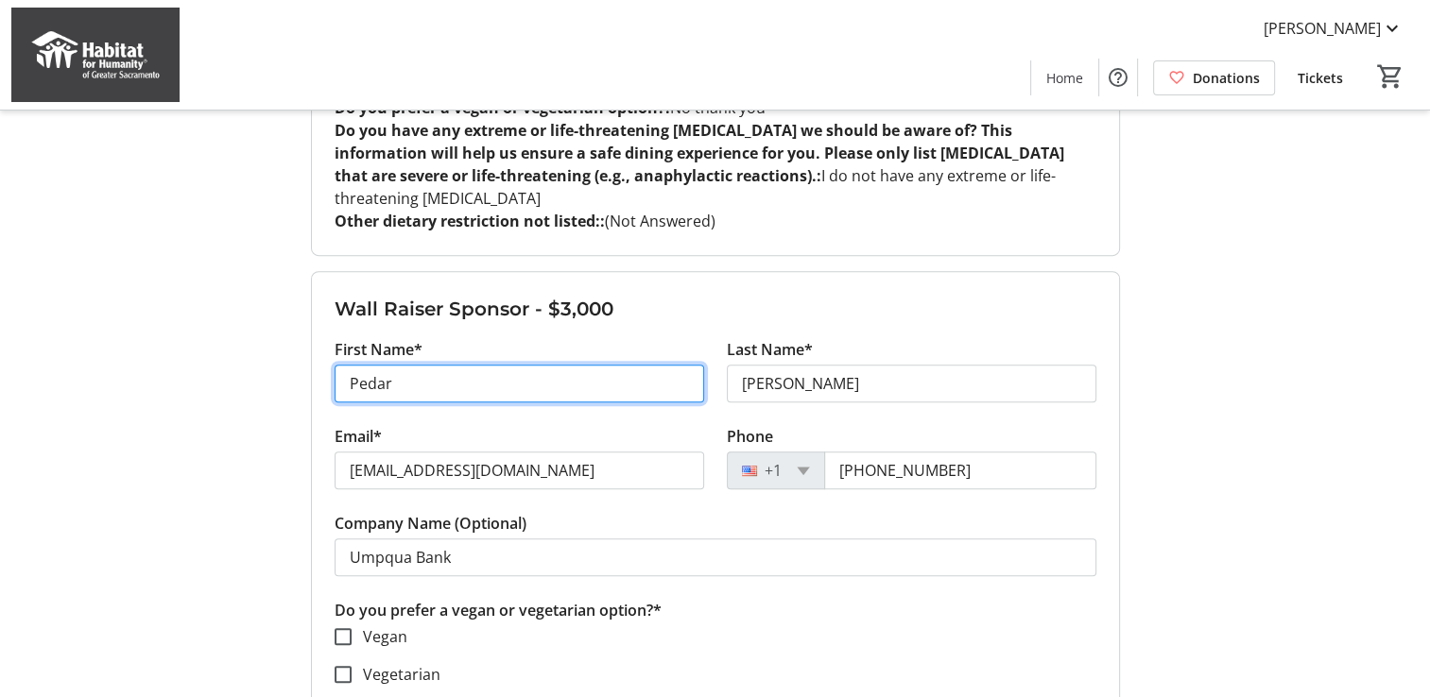
click at [373, 365] on input "Pedar" at bounding box center [518, 384] width 369 height 38
type input "Gabriel"
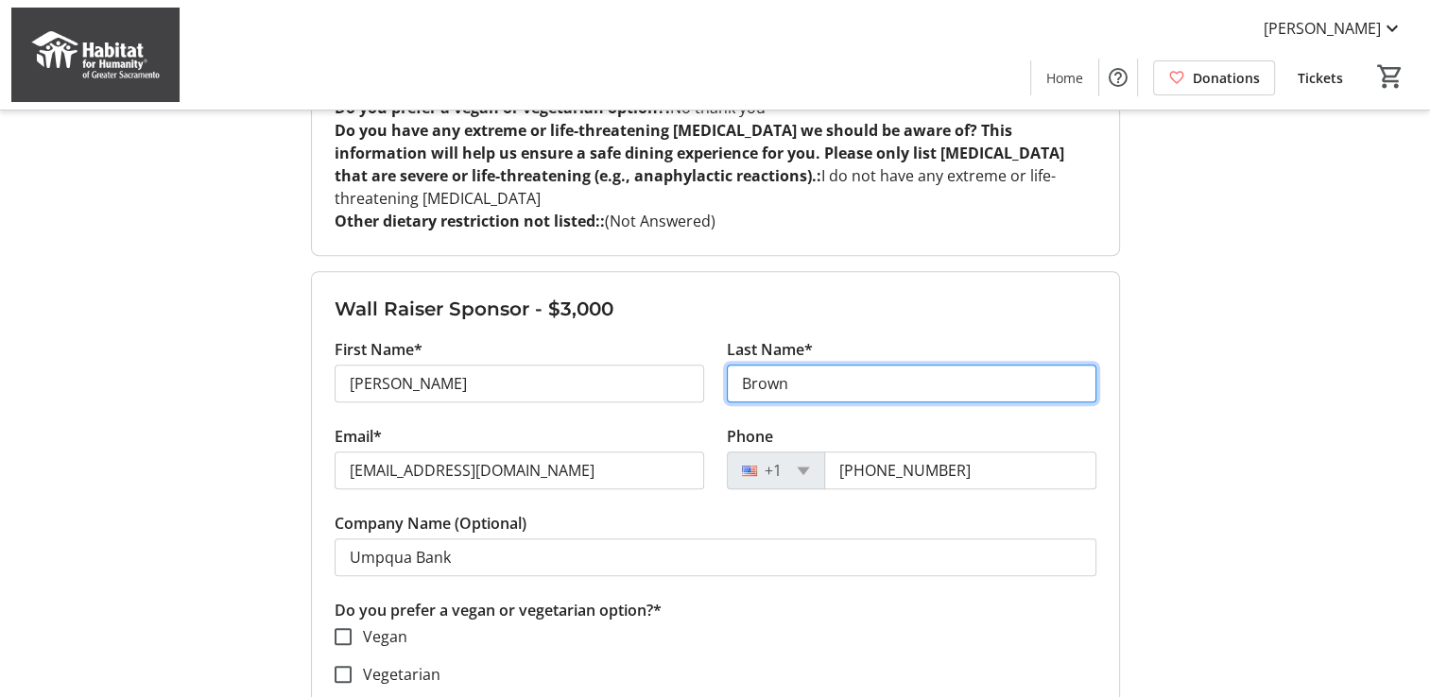
type input "Brown"
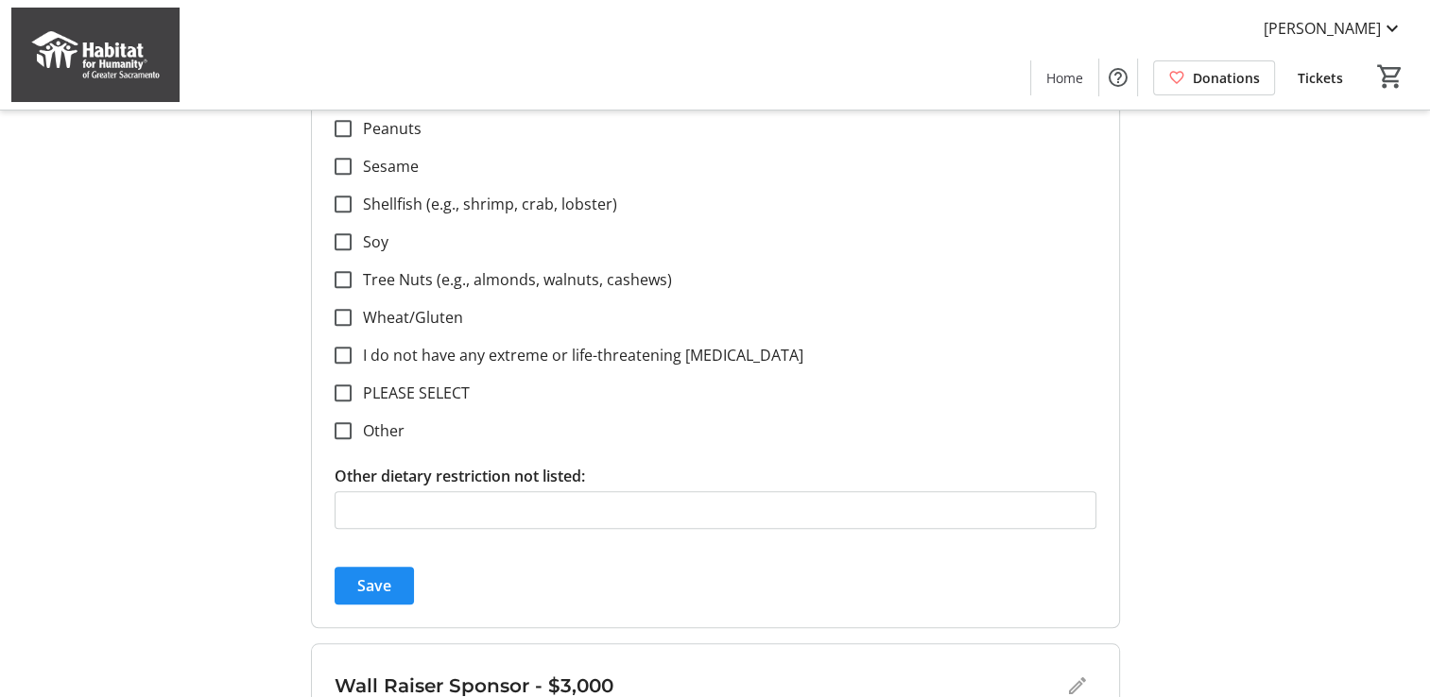
scroll to position [1701, 0]
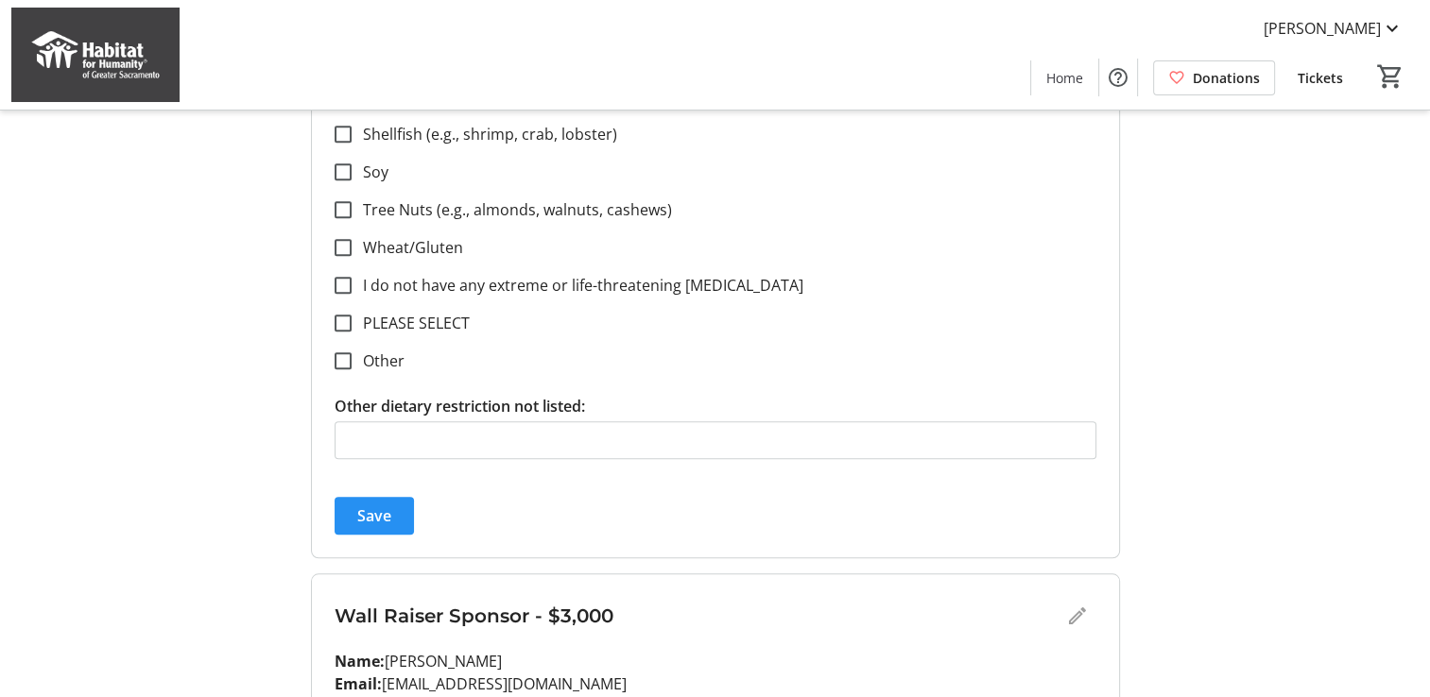
click at [375, 505] on span "Save" at bounding box center [374, 516] width 34 height 23
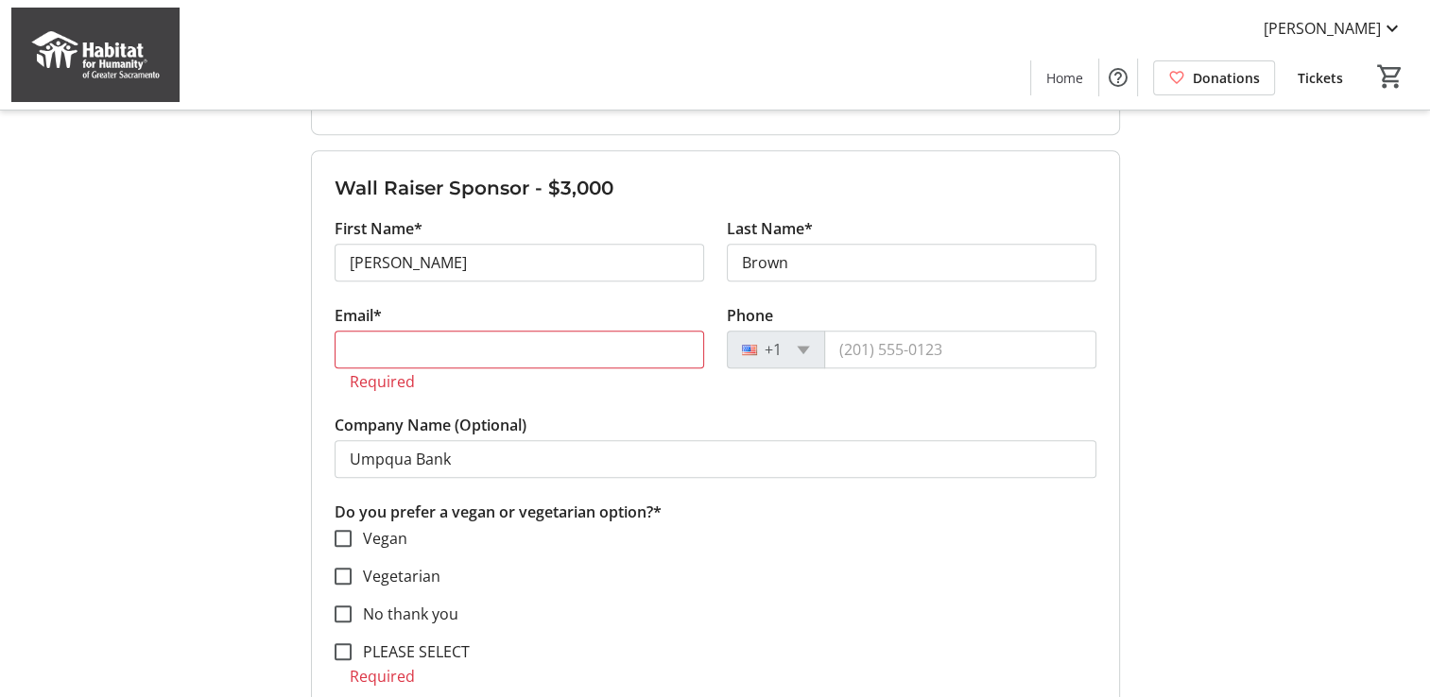
scroll to position [850, 0]
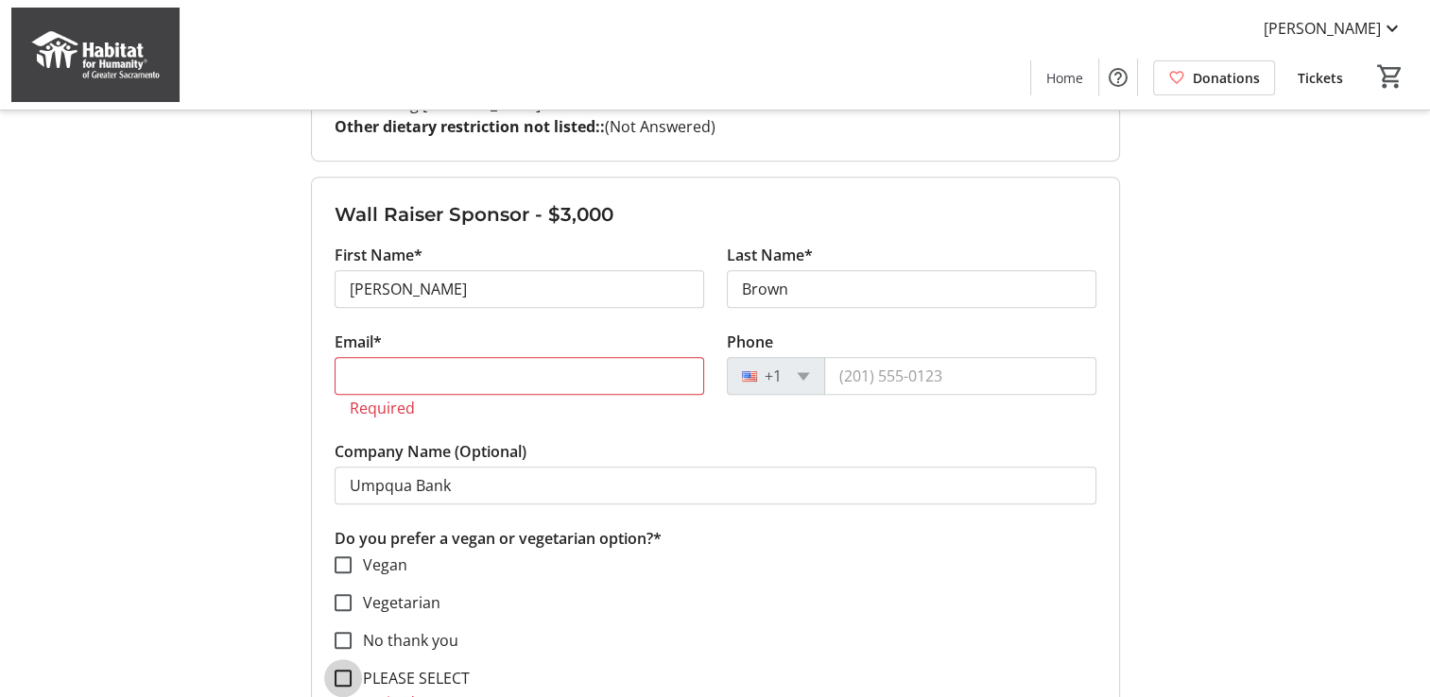
click at [335, 670] on input "PLEASE SELECT" at bounding box center [342, 678] width 17 height 17
checkbox input "true"
click at [387, 370] on input "Email*" at bounding box center [518, 376] width 369 height 38
paste input "GabrielBrown@UmpquaBank.com"
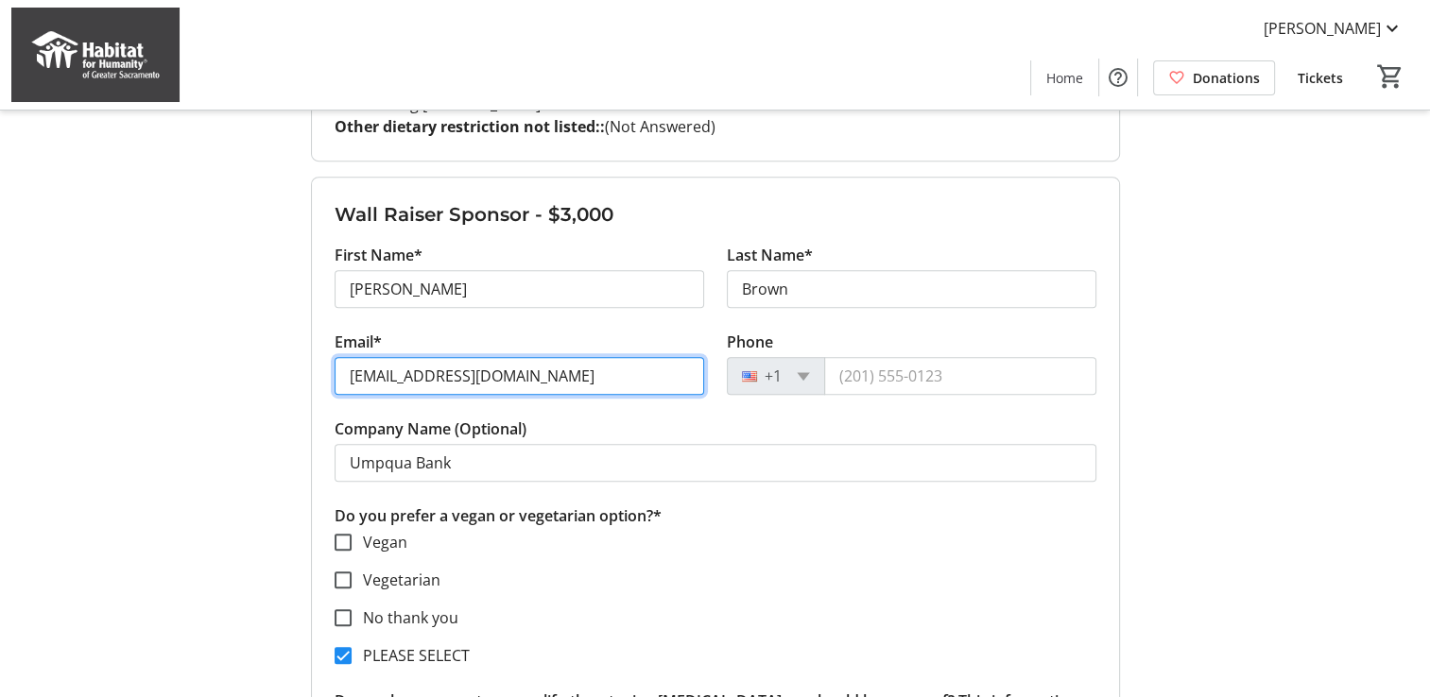
type input "GabrielBrown@UmpquaBank.com"
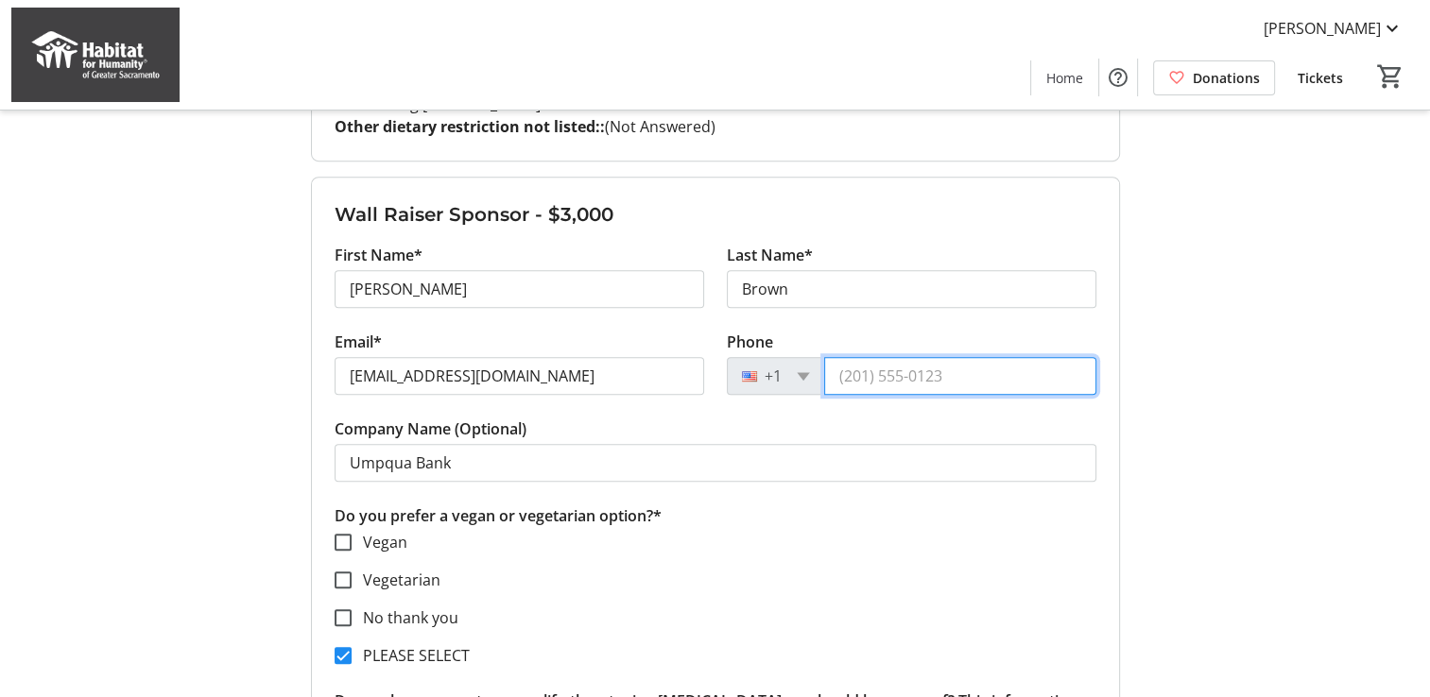
click at [874, 357] on input "Phone" at bounding box center [960, 376] width 272 height 38
paste input "[PHONE_NUMBER]"
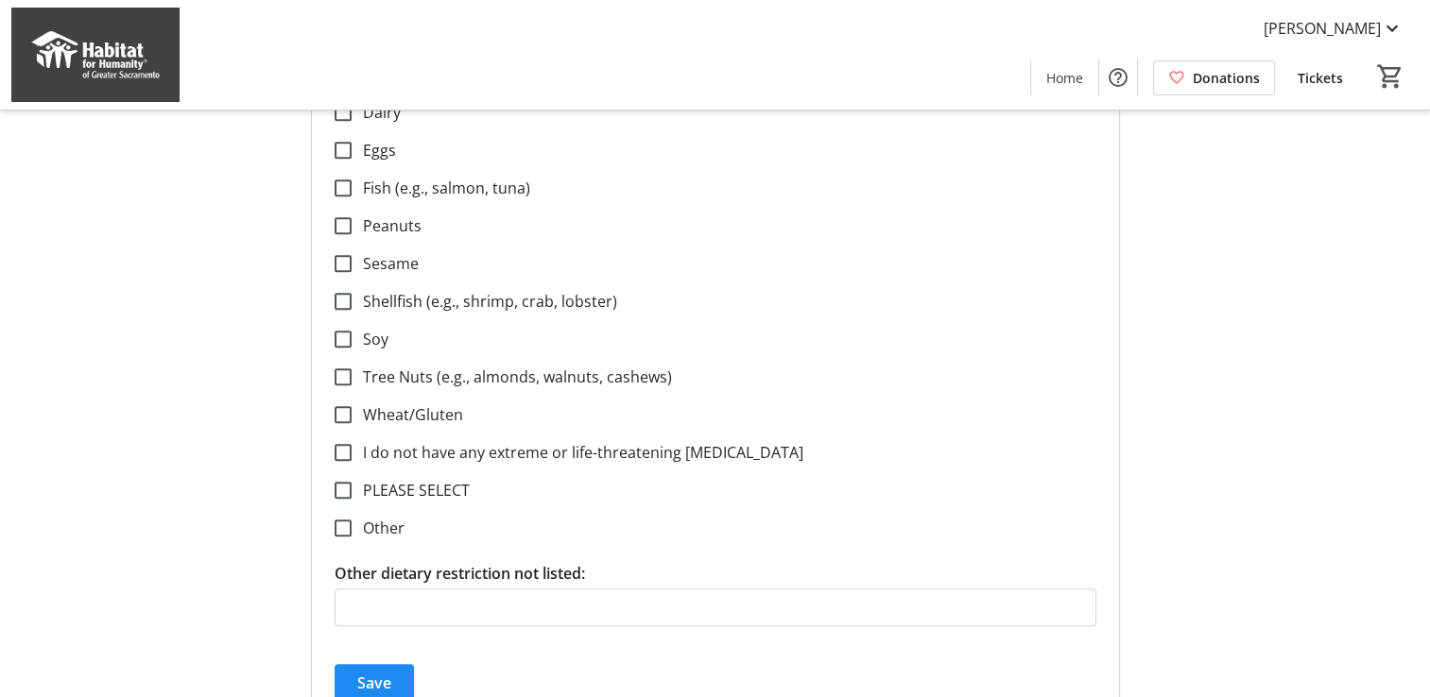
scroll to position [1512, 0]
type input "[PHONE_NUMBER]"
click at [350, 481] on input "PLEASE SELECT" at bounding box center [342, 489] width 17 height 17
checkbox input "true"
click at [390, 660] on span "submit" at bounding box center [373, 682] width 79 height 45
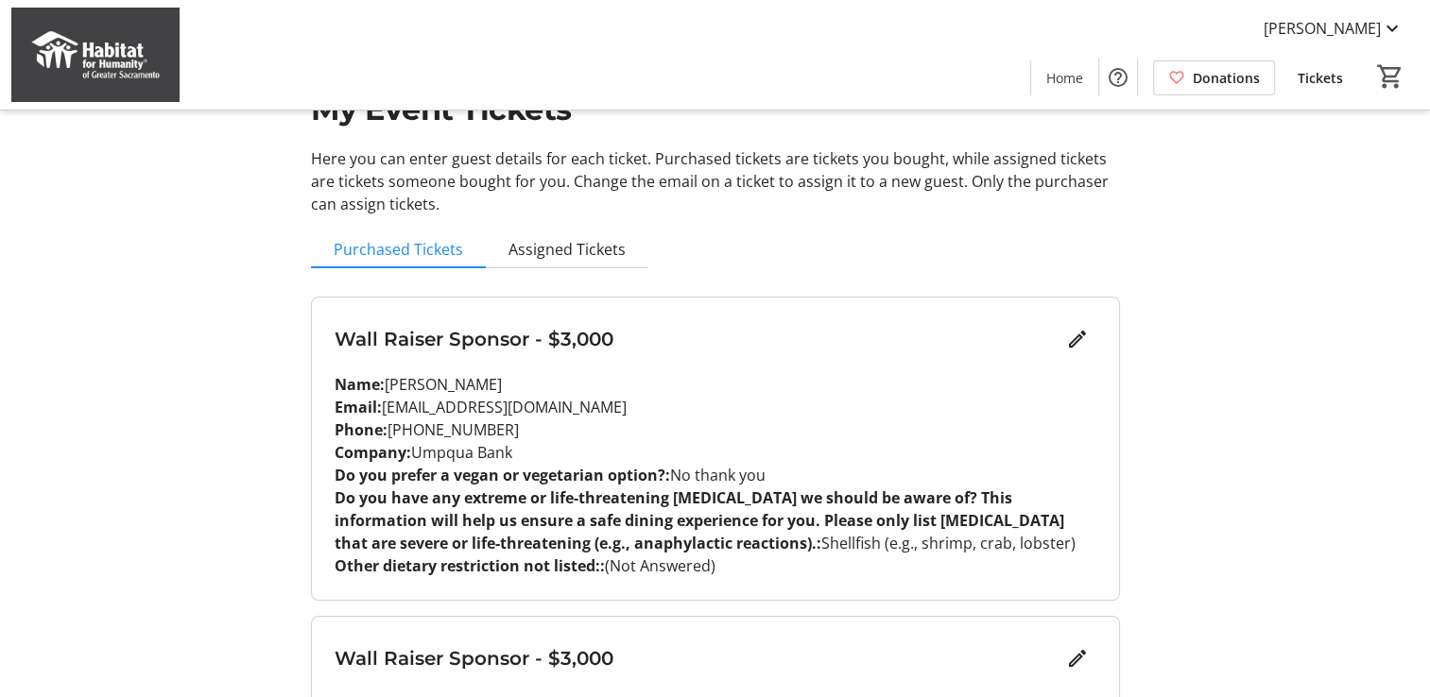
scroll to position [0, 0]
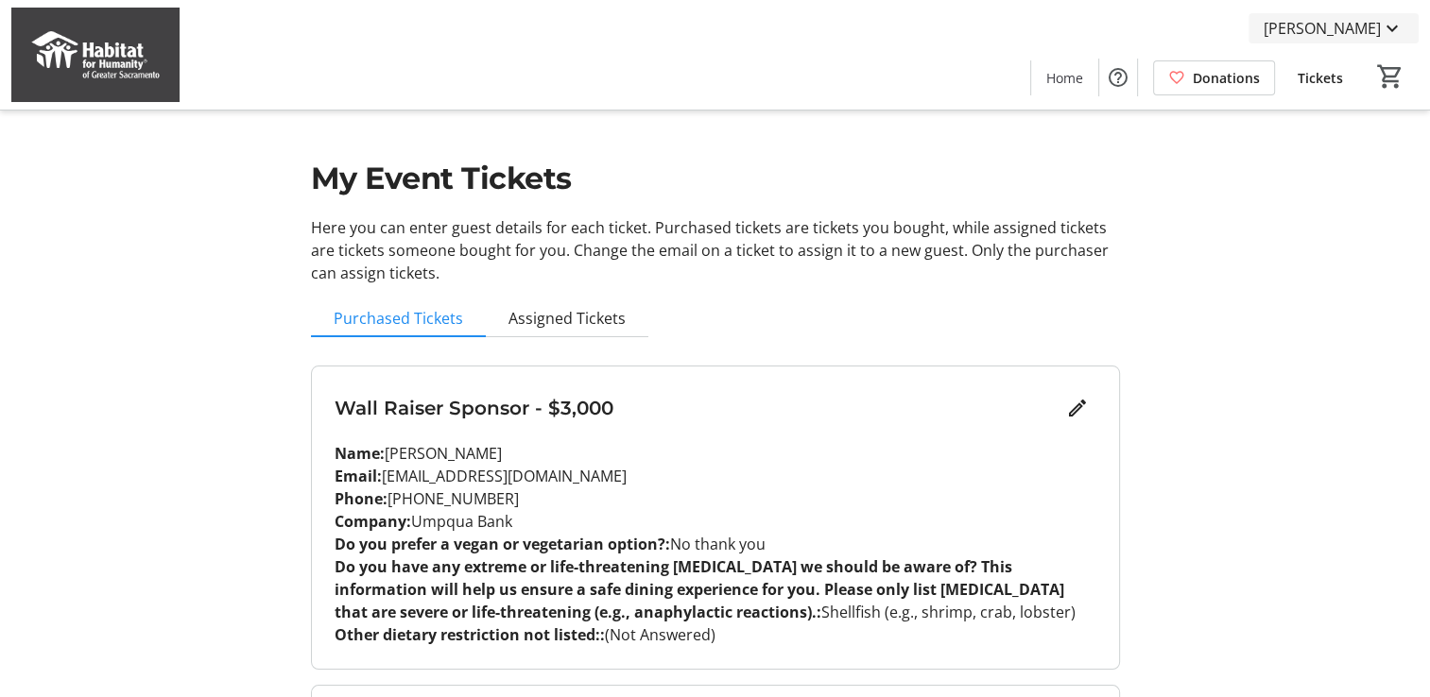
click at [1355, 27] on span "[PERSON_NAME]" at bounding box center [1321, 28] width 117 height 23
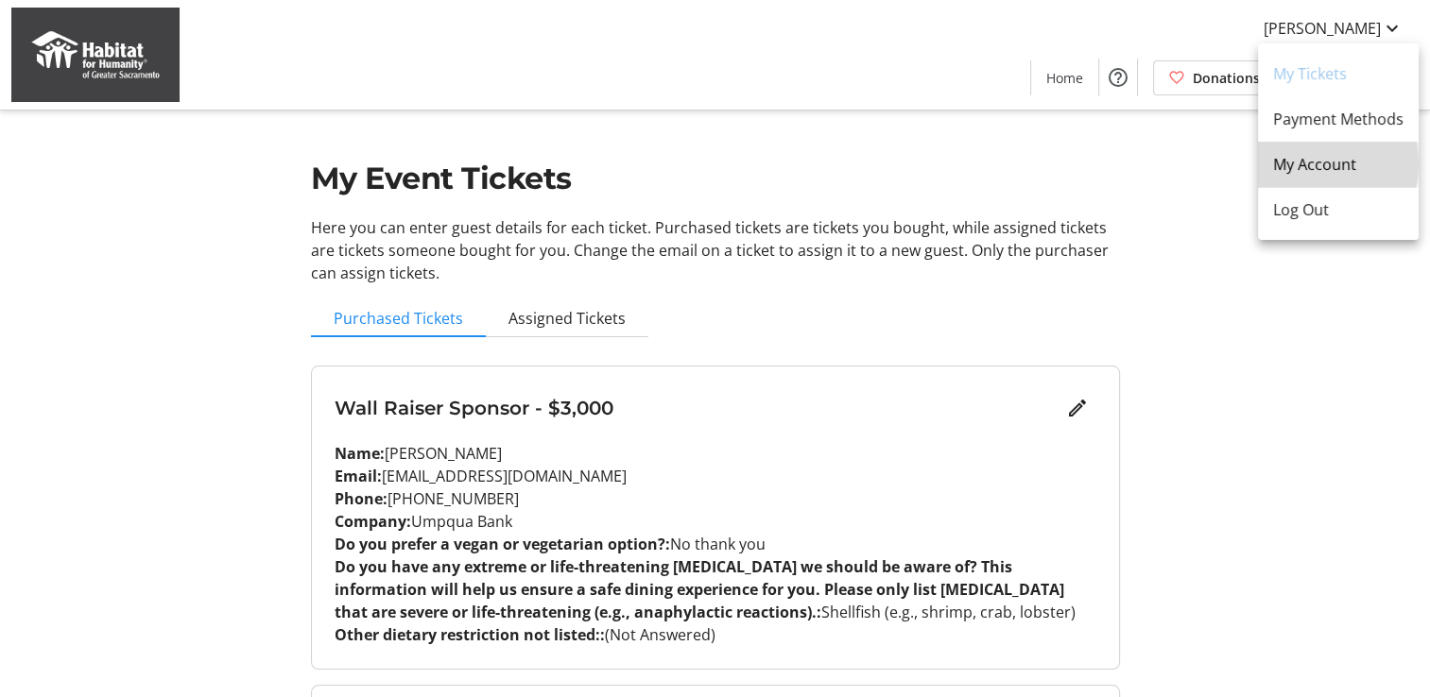
click at [1297, 163] on span "My Account" at bounding box center [1338, 164] width 130 height 23
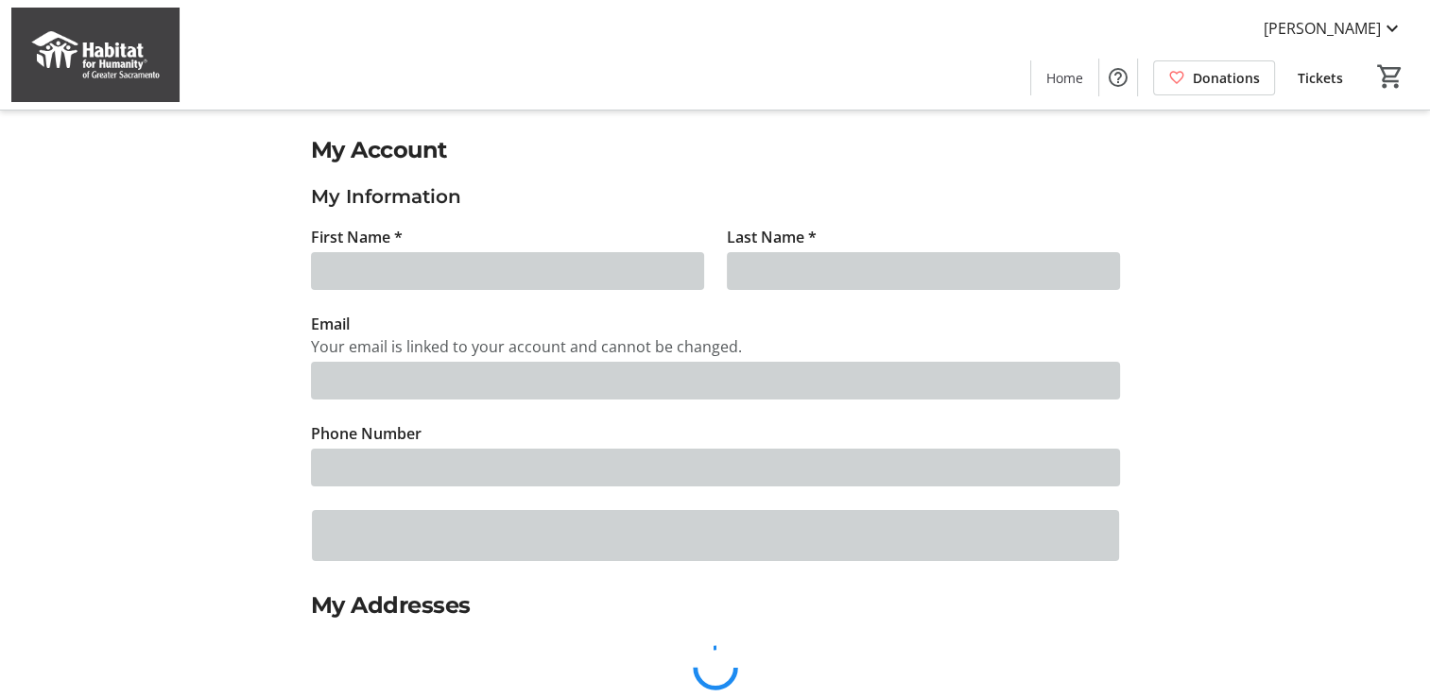
type input "Pedar"
type input "[PERSON_NAME]"
type input "[EMAIL_ADDRESS][DOMAIN_NAME]"
type input "[PHONE_NUMBER]"
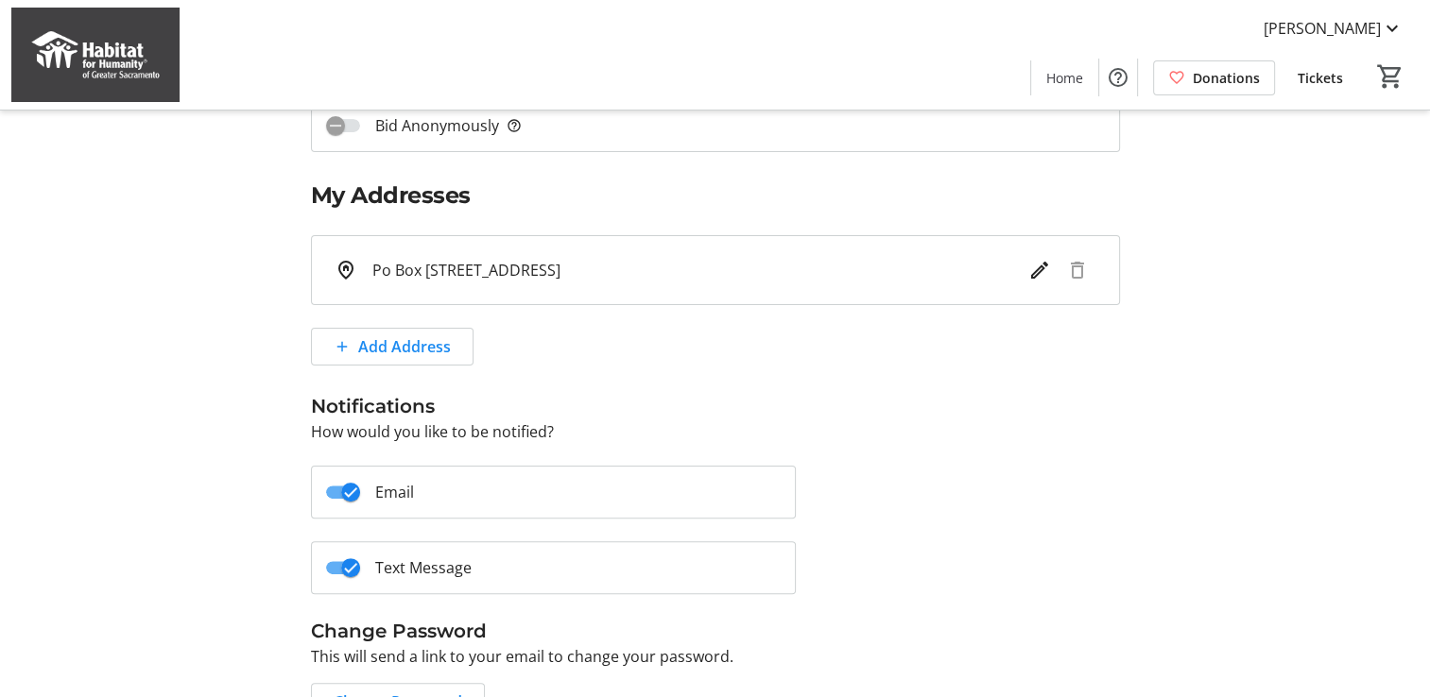
scroll to position [378, 0]
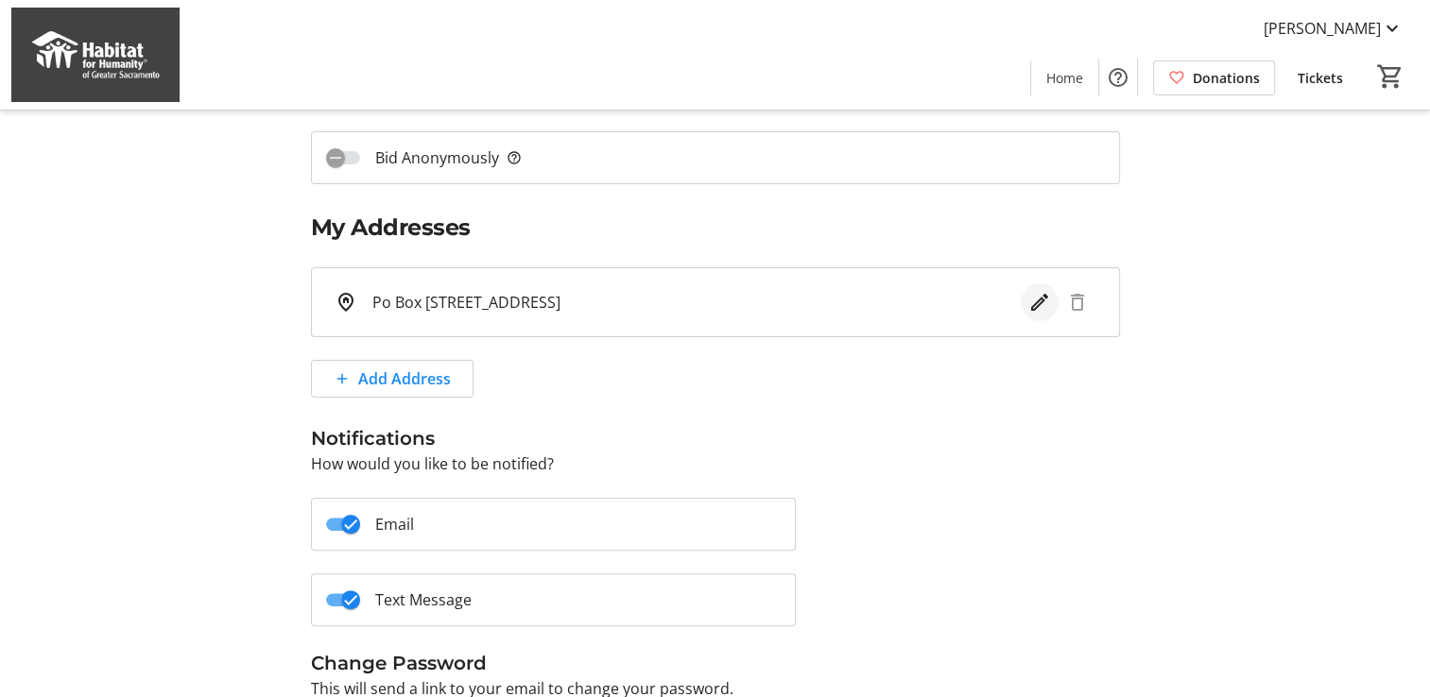
click at [1035, 300] on mat-icon "Edit address" at bounding box center [1039, 302] width 23 height 23
select select "OR"
select select "US"
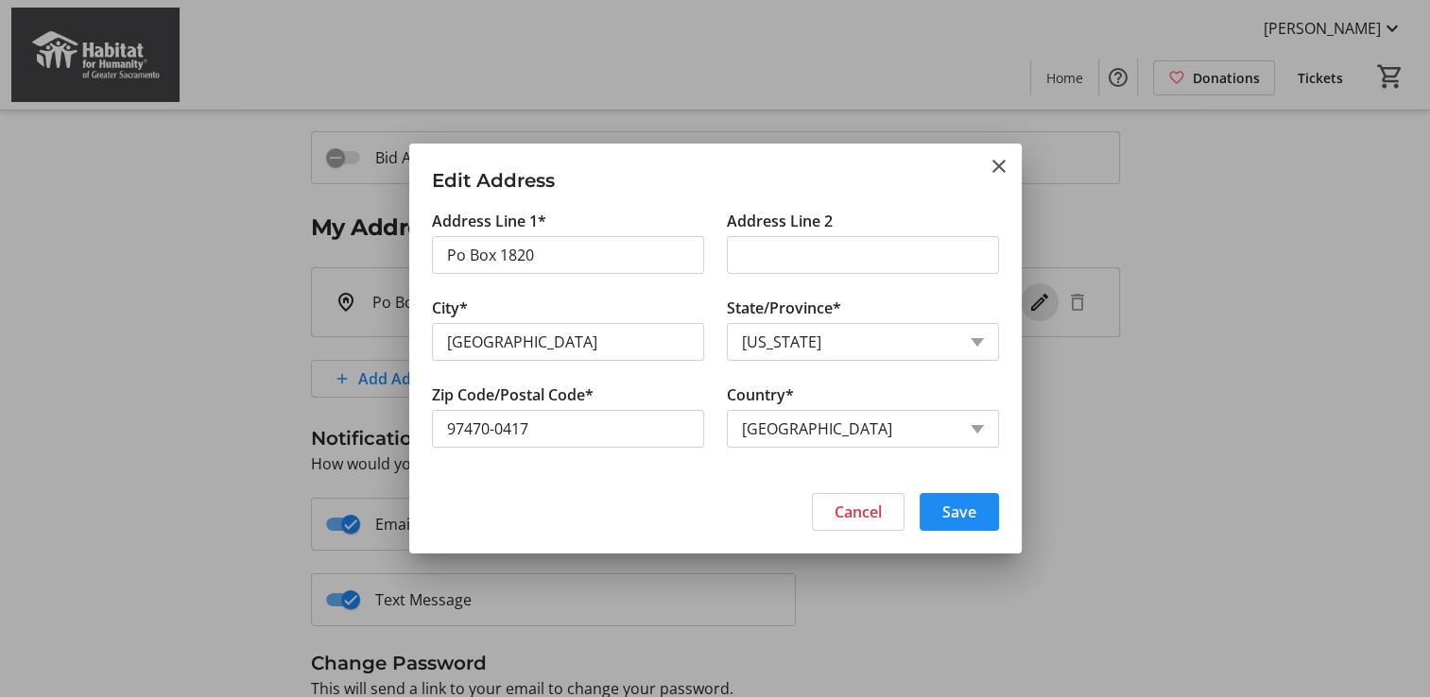
scroll to position [0, 0]
drag, startPoint x: 546, startPoint y: 253, endPoint x: 393, endPoint y: 242, distance: 153.5
click at [393, 242] on div "Edit Address Address Line 1* Po Box 1820 Address Line 2 City* Roseburg State/Pr…" at bounding box center [715, 348] width 1430 height 697
type input "2"
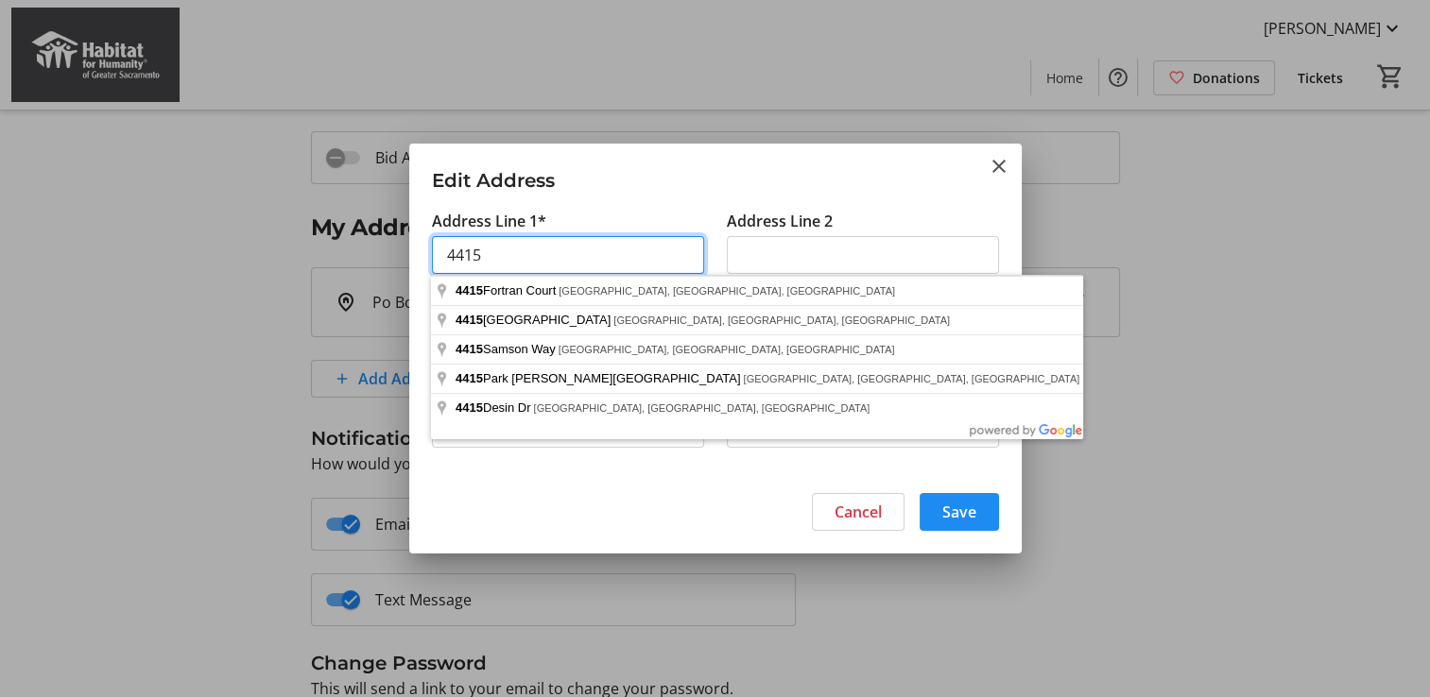
type input "4415 South Park Drive"
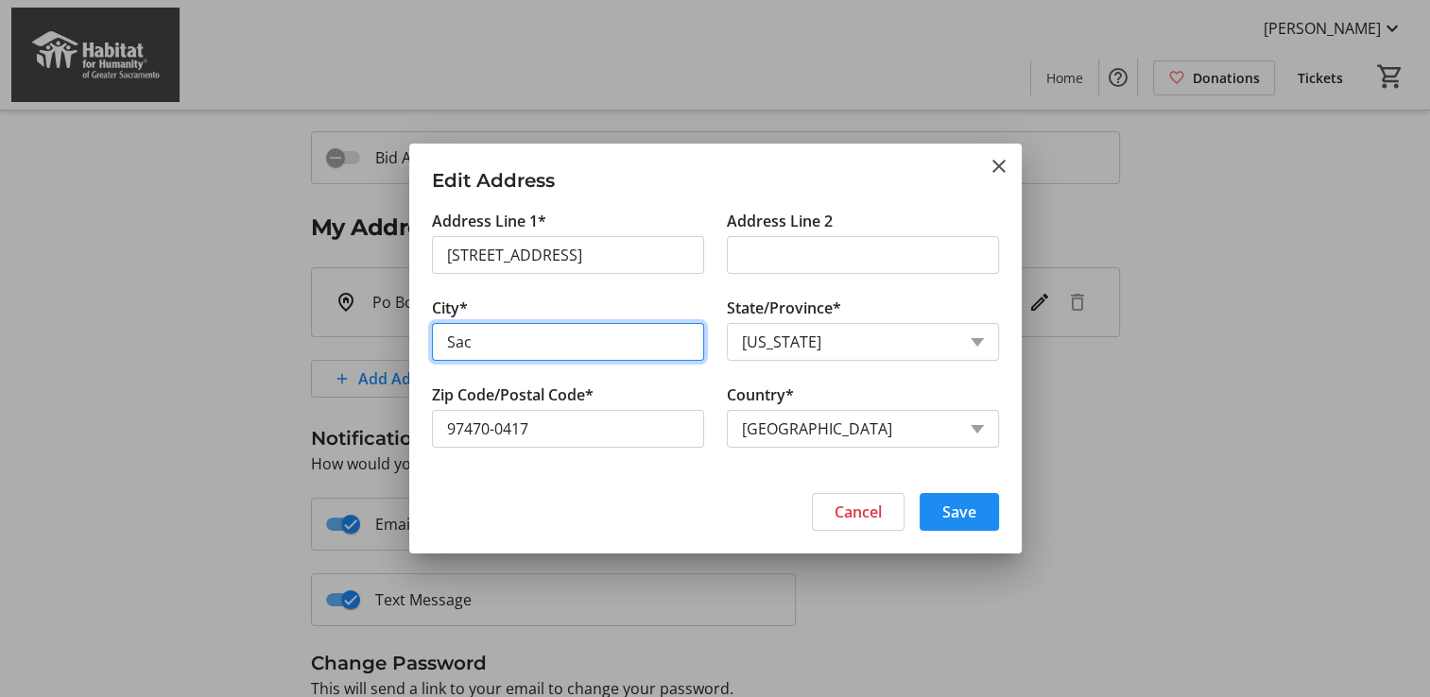
type input "Sacramento"
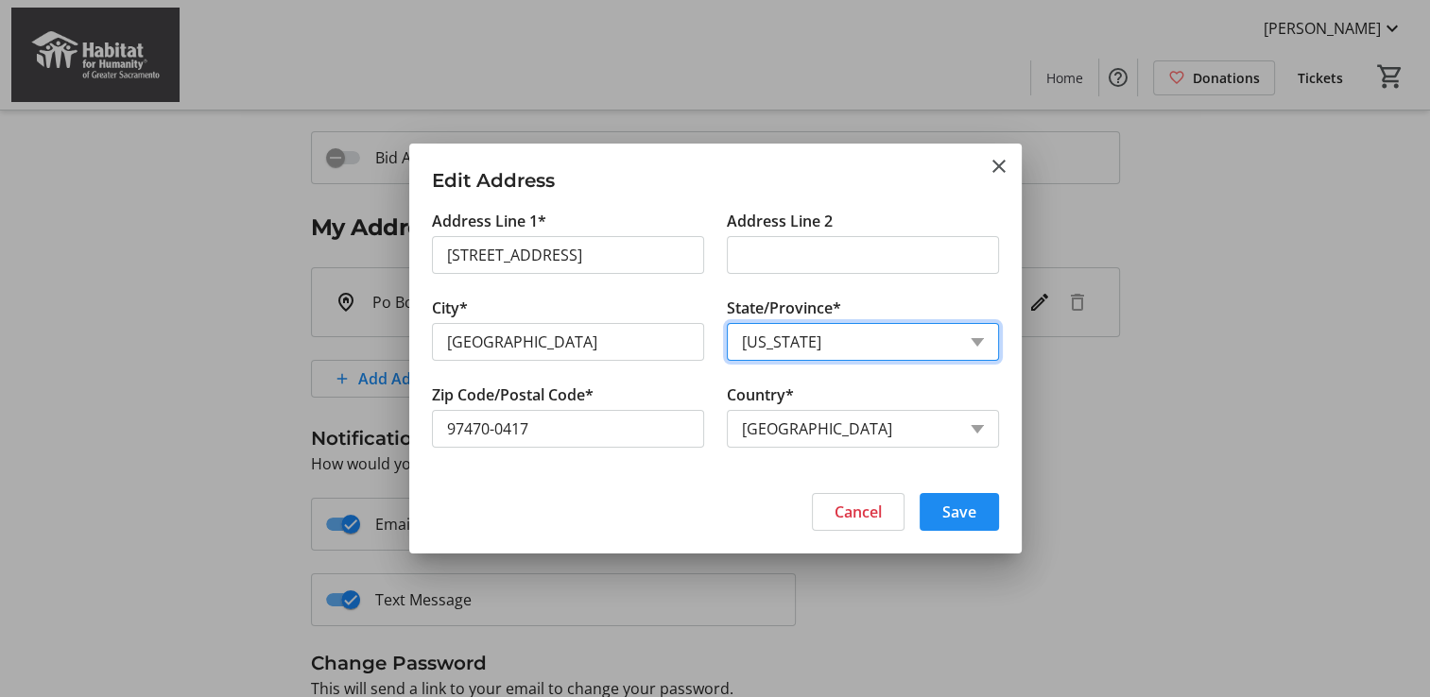
select select "CA"
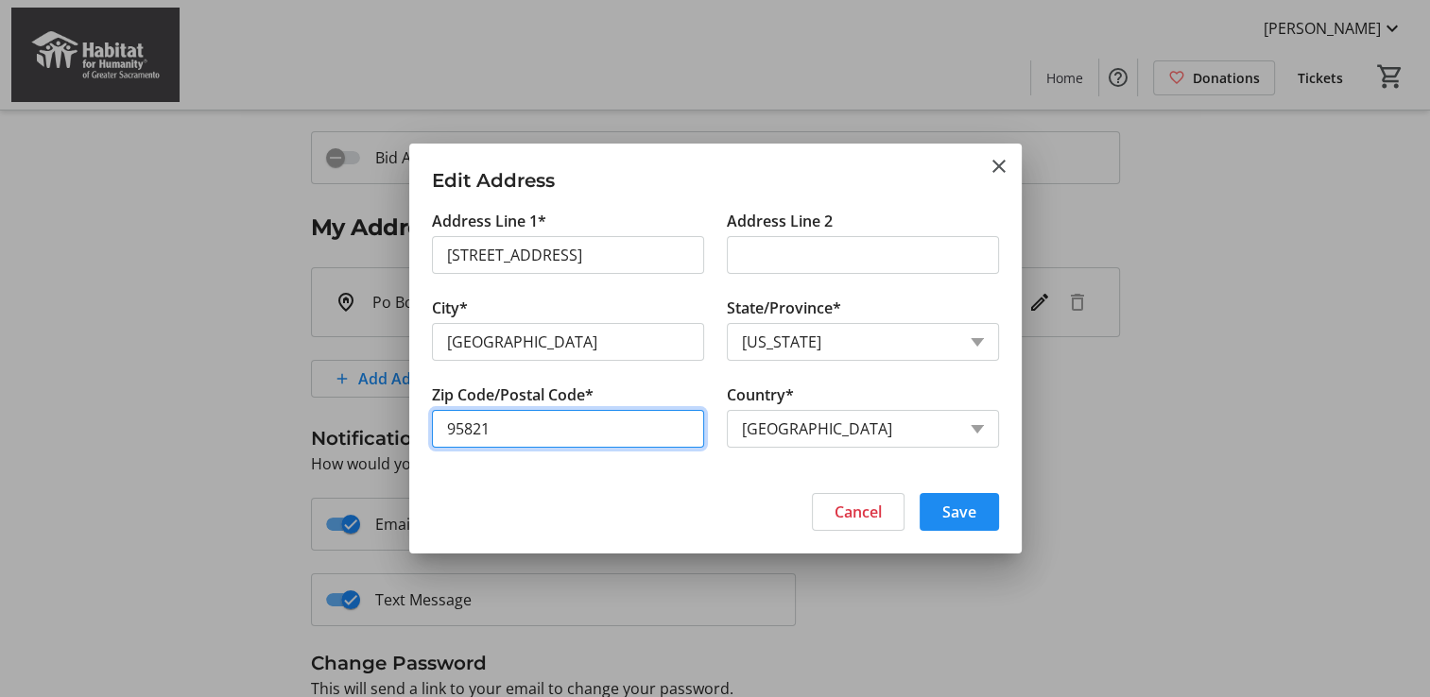
type input "95821"
click at [966, 506] on span "Save" at bounding box center [959, 512] width 34 height 23
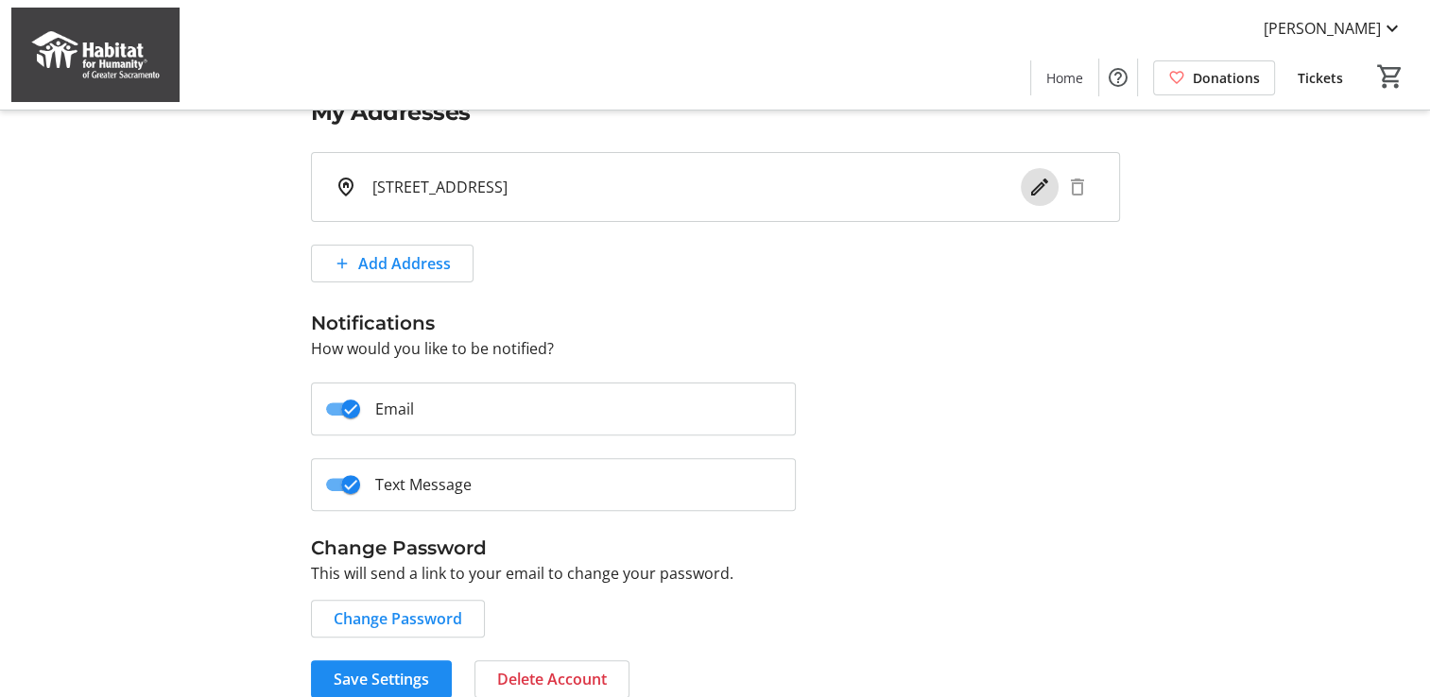
scroll to position [513, 0]
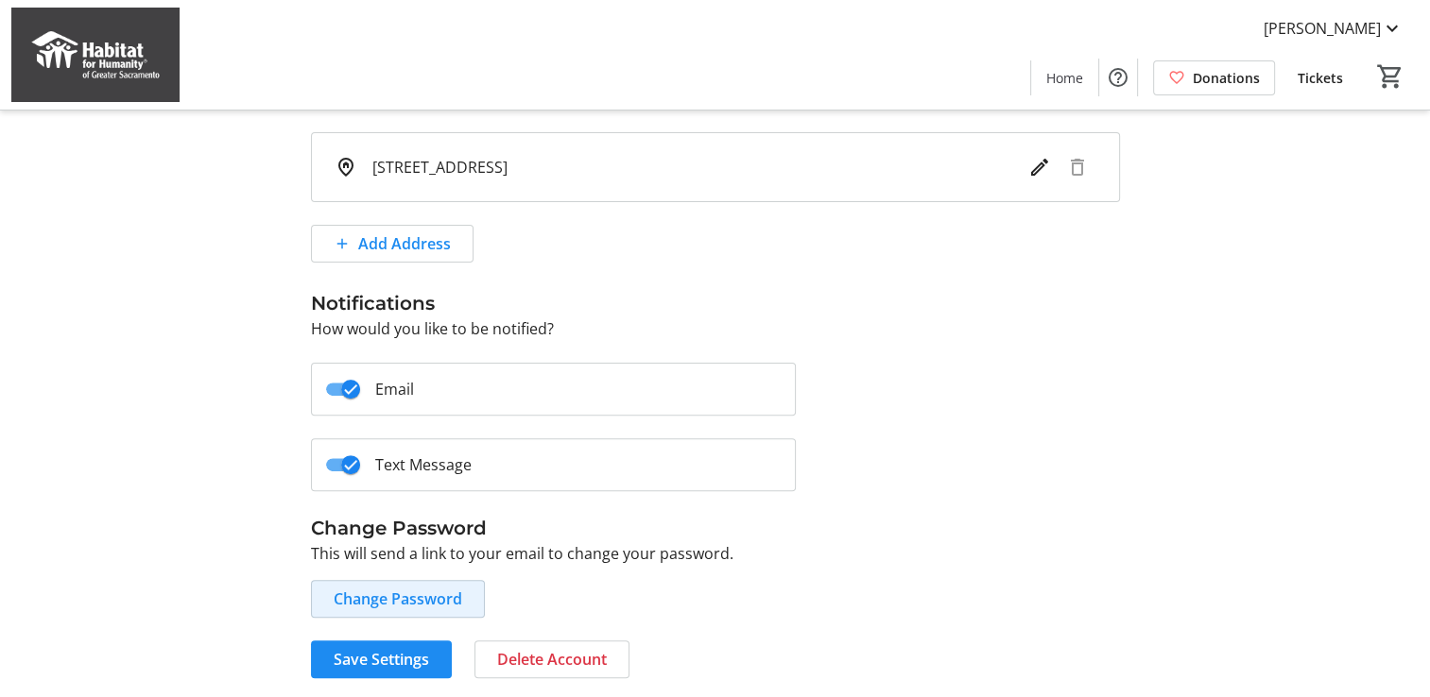
click at [404, 596] on span "Change Password" at bounding box center [398, 599] width 129 height 23
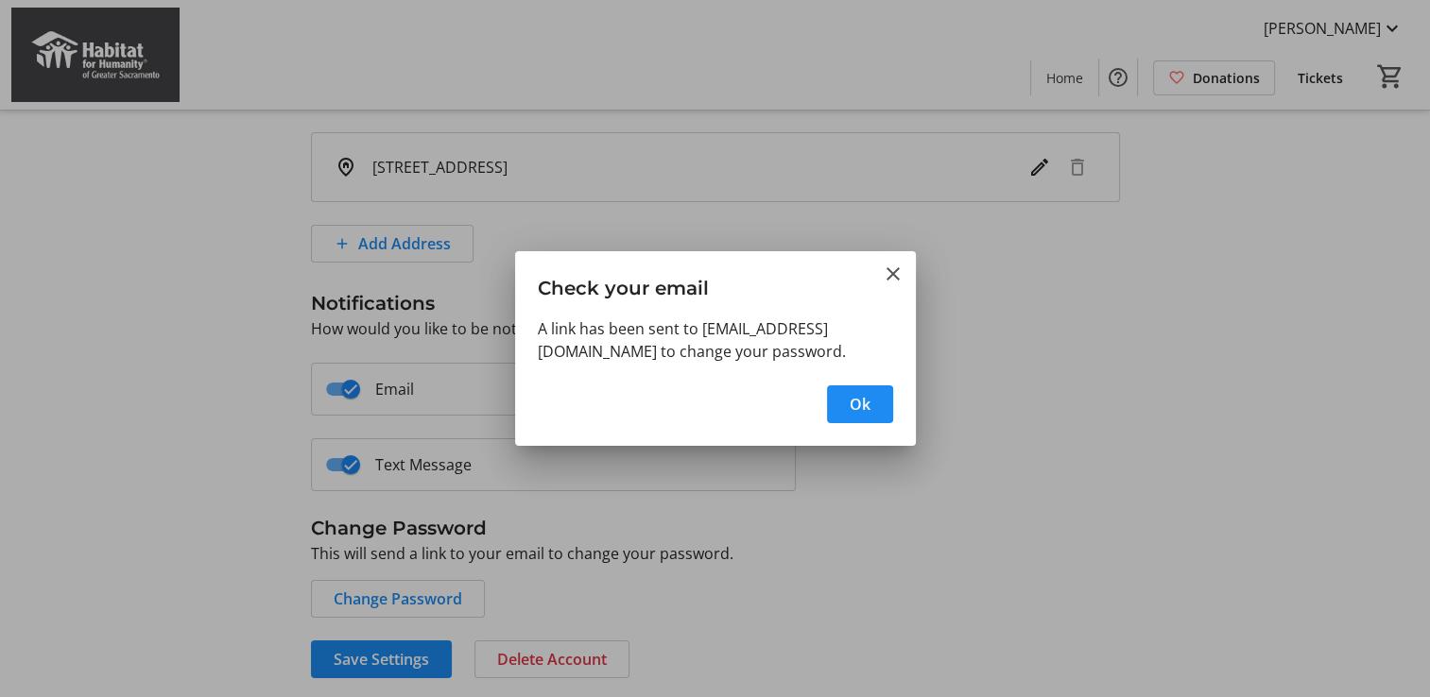
scroll to position [0, 0]
click at [866, 416] on span "Ok" at bounding box center [859, 404] width 21 height 23
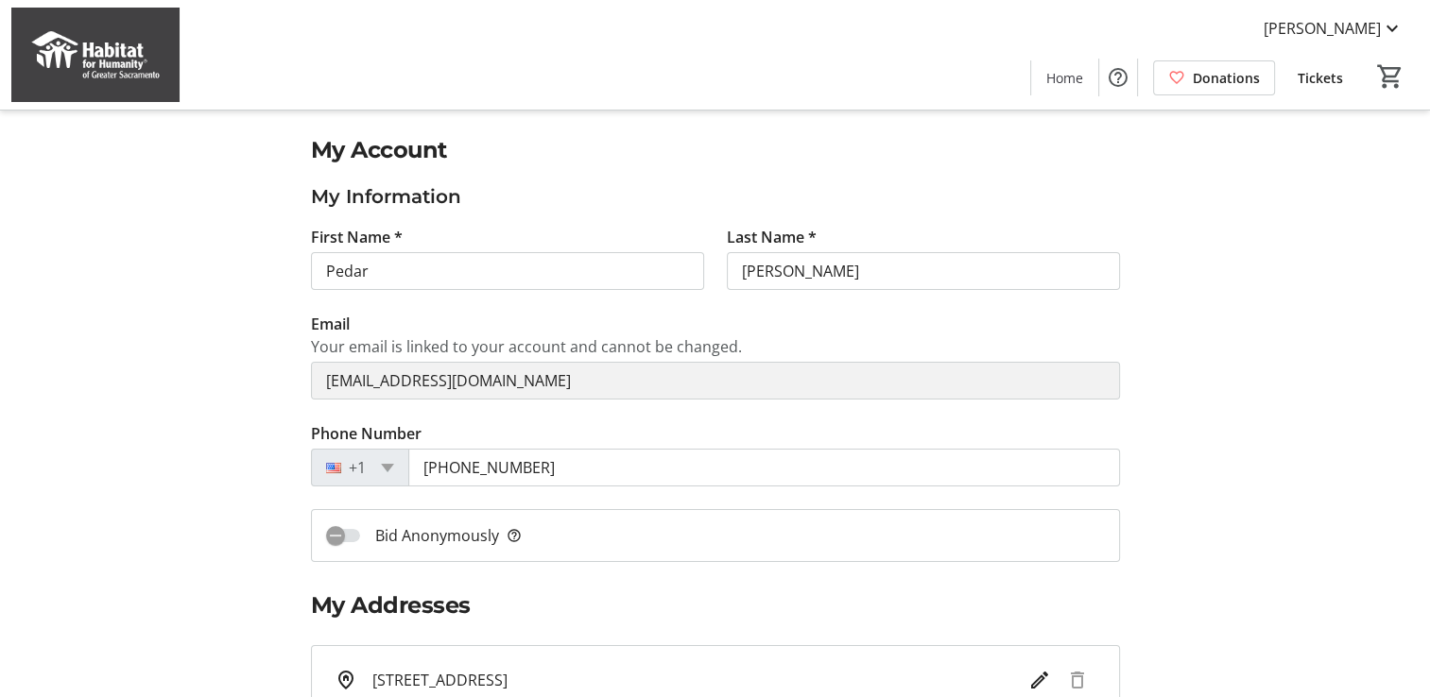
scroll to position [513, 0]
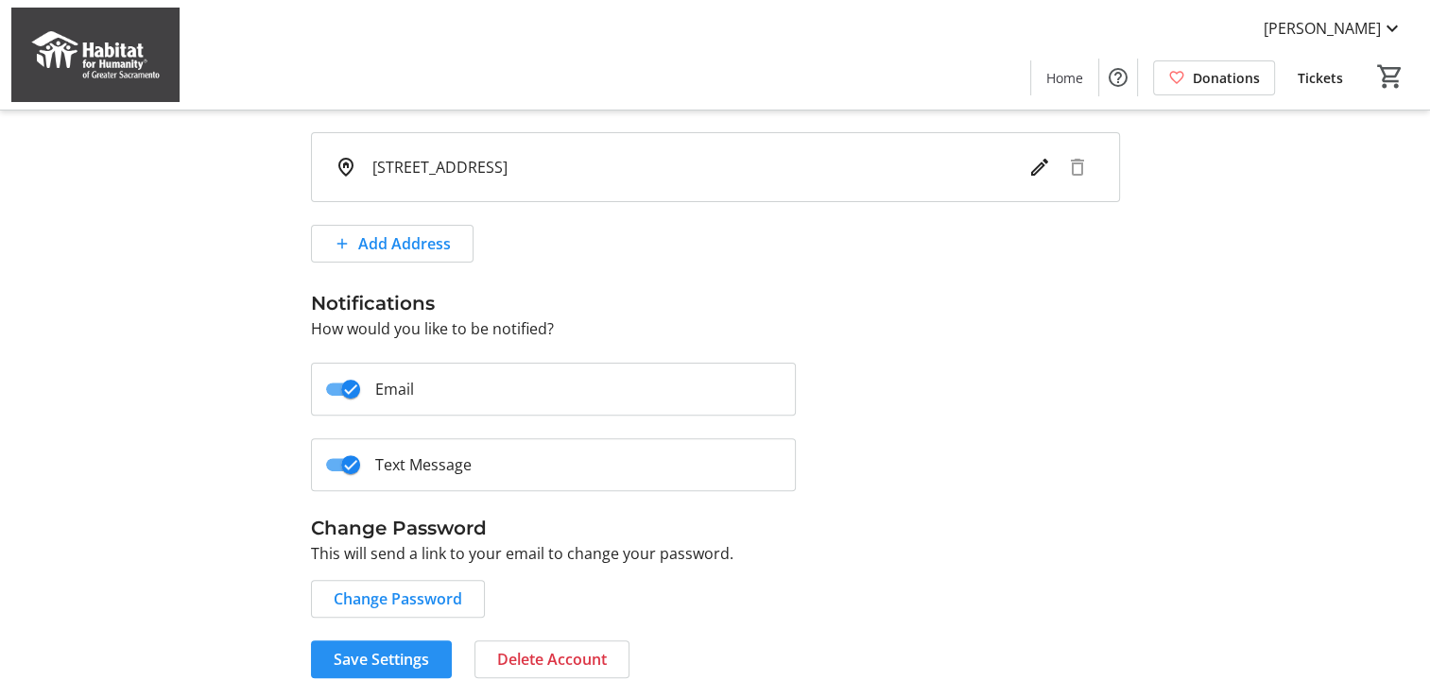
click at [404, 661] on span "Save Settings" at bounding box center [381, 659] width 95 height 23
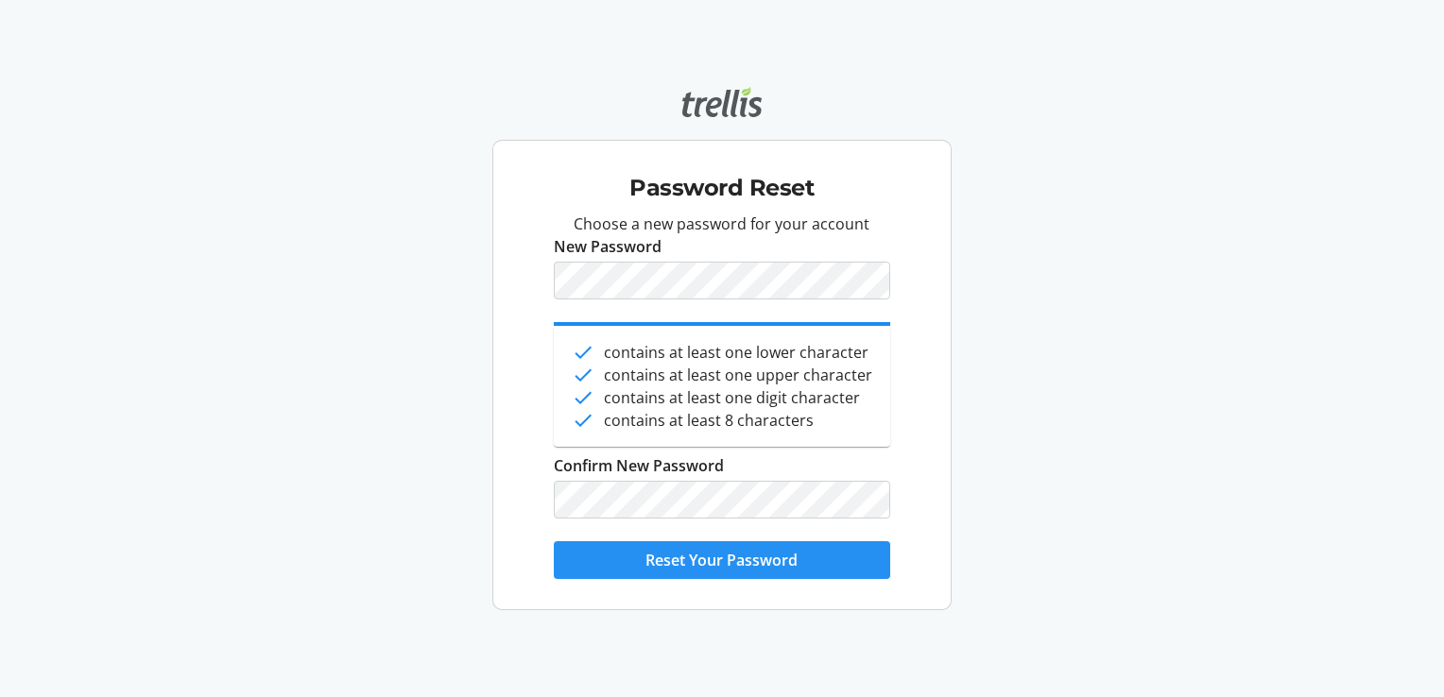
click at [676, 550] on span "Reset Your Password" at bounding box center [721, 560] width 152 height 23
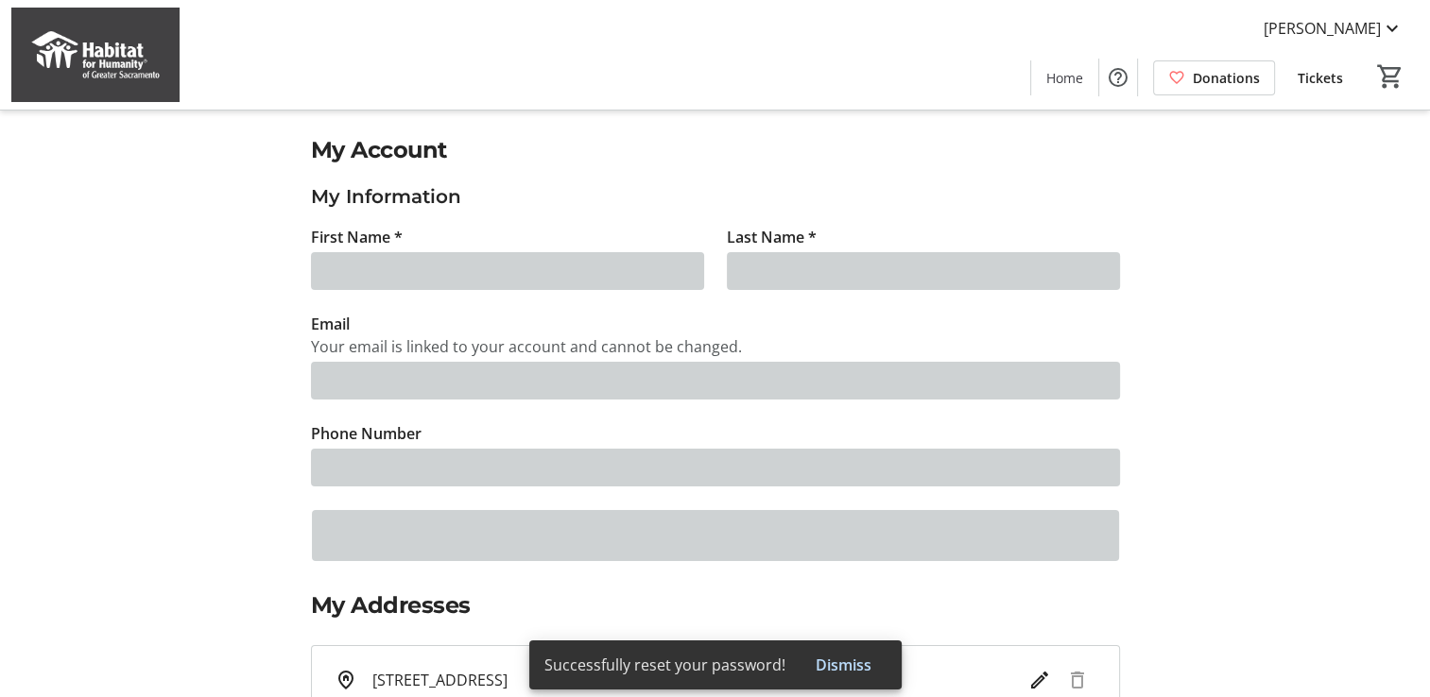
type input "Pedar"
type input "Bruce"
type input "pedarbruce@umpquabank.com"
type input "(916) 335-0292"
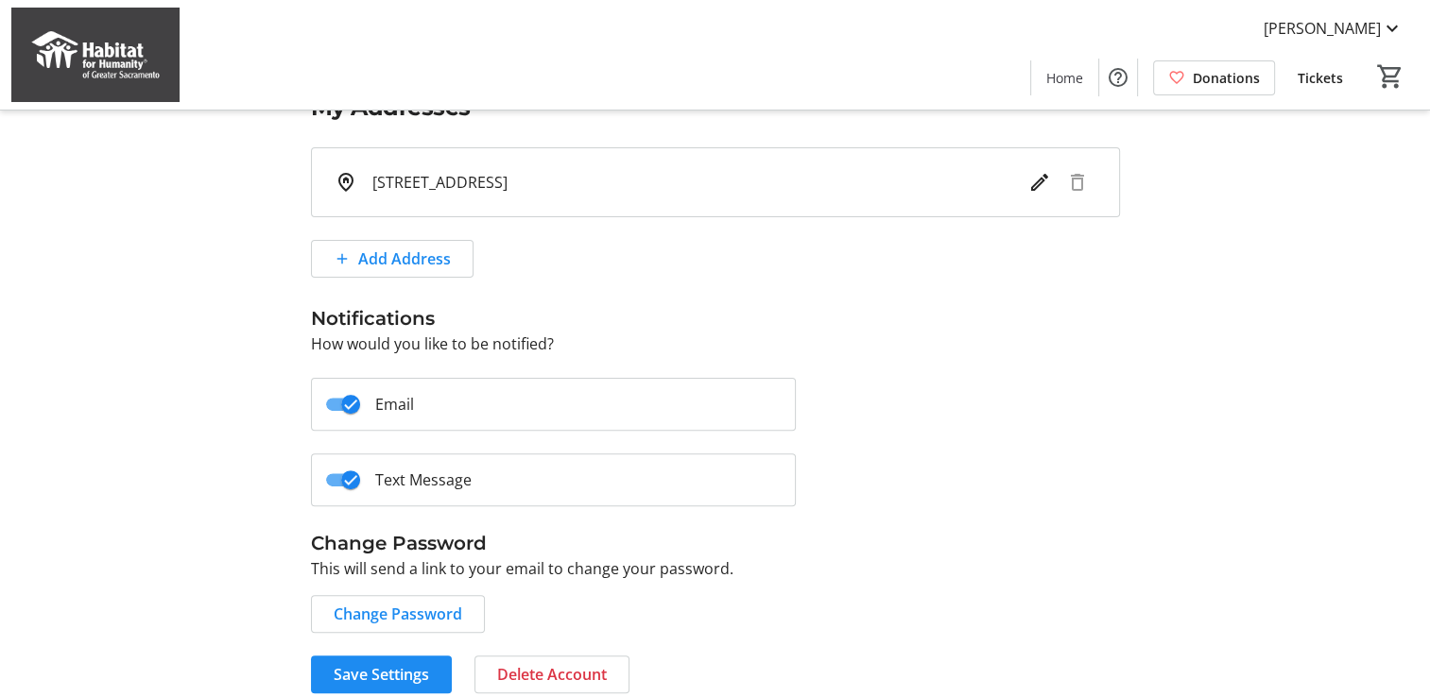
scroll to position [513, 0]
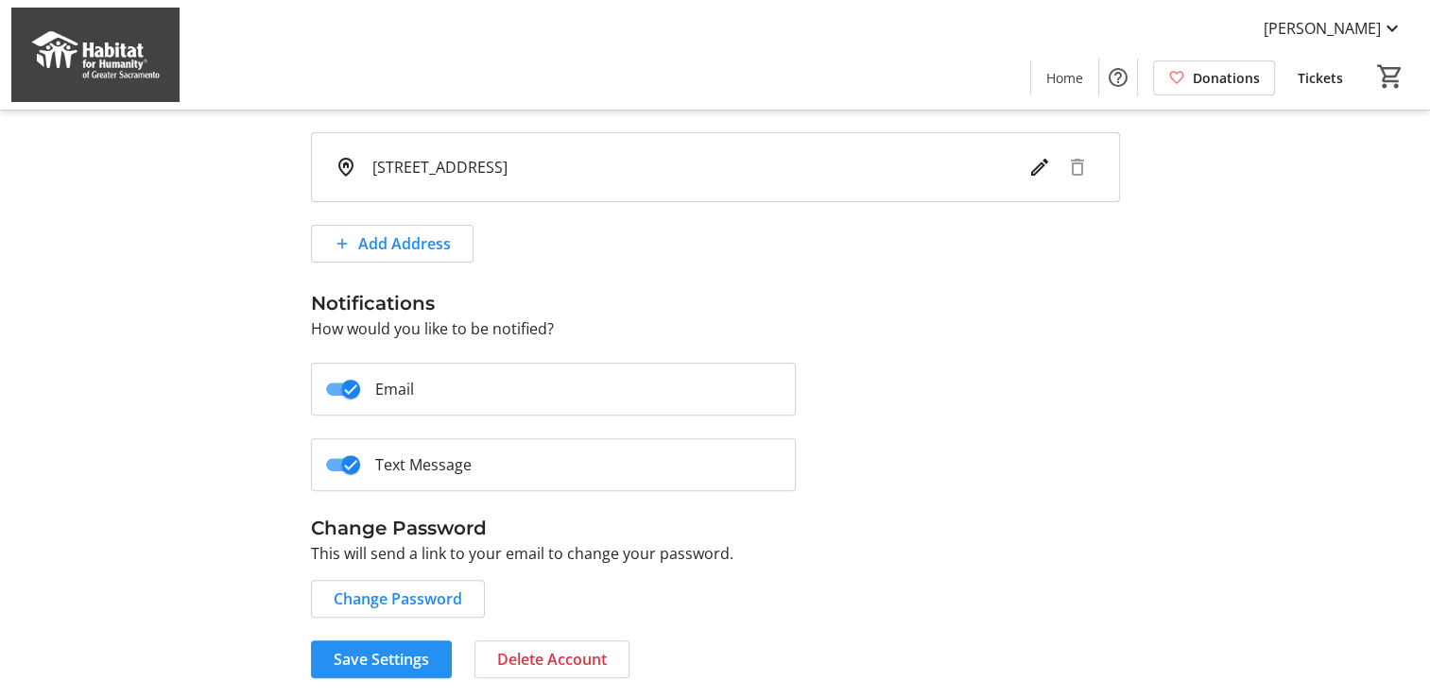
click at [386, 664] on span "Save Settings" at bounding box center [381, 659] width 95 height 23
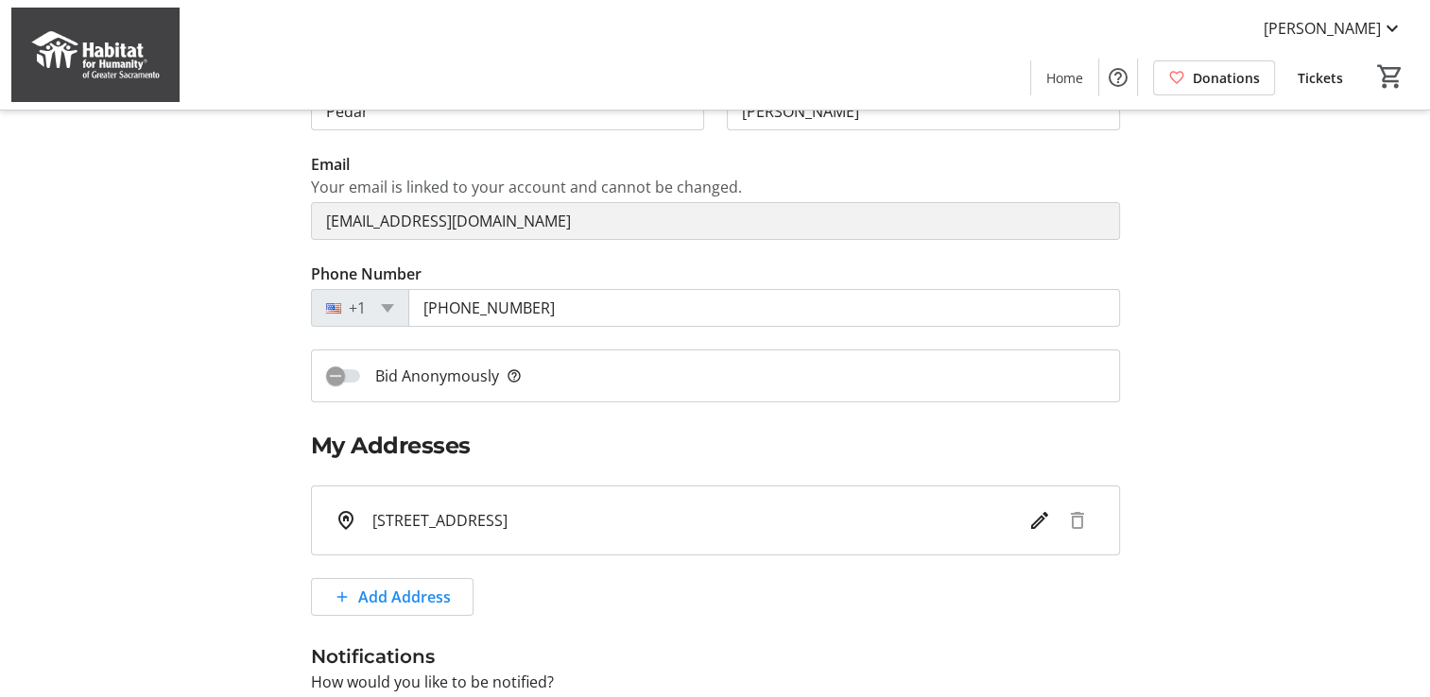
scroll to position [0, 0]
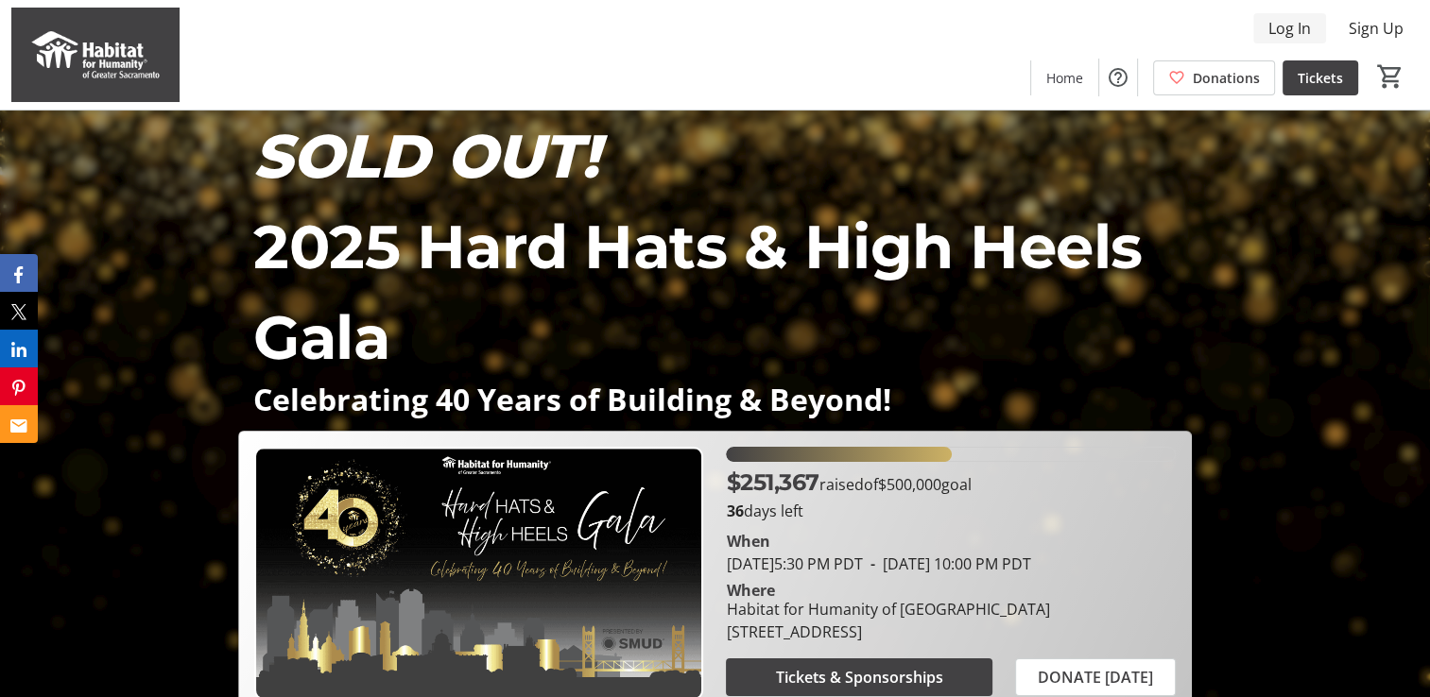
click at [1284, 25] on span "Log In" at bounding box center [1289, 28] width 43 height 23
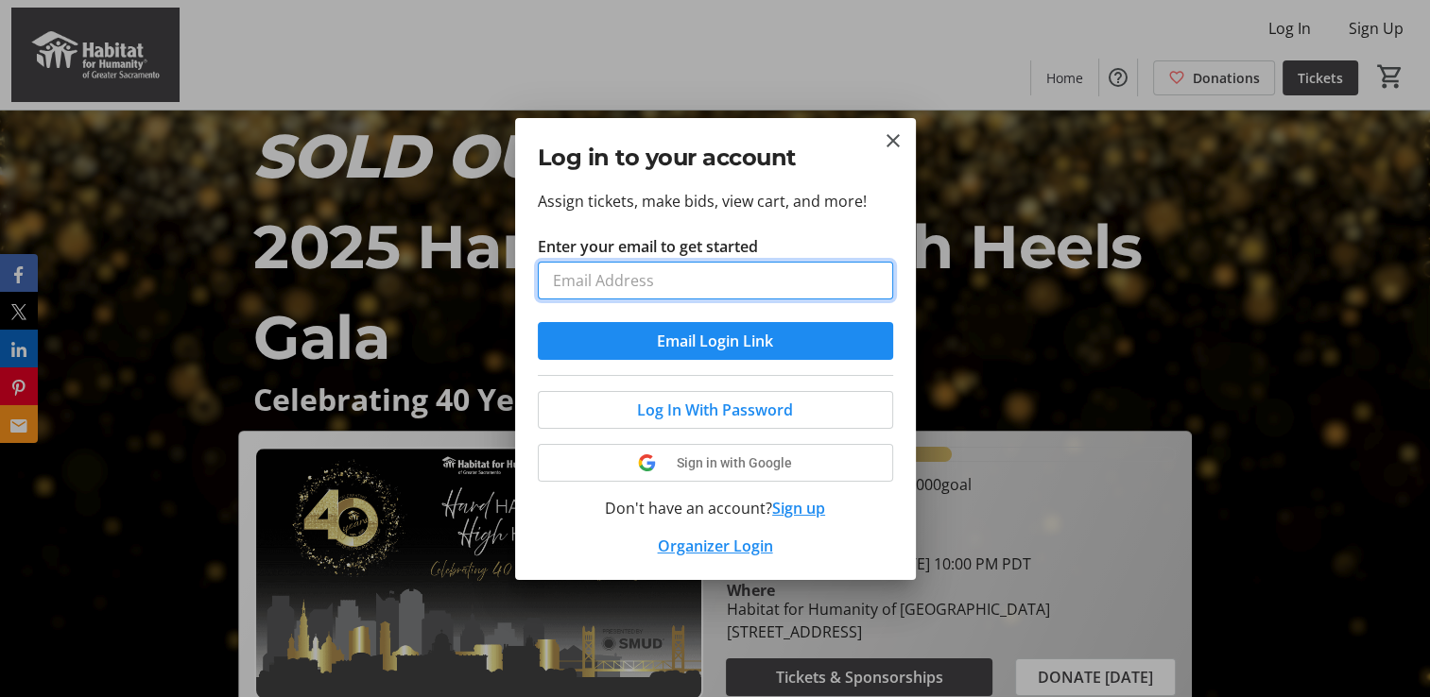
click at [673, 282] on input "Enter your email to get started" at bounding box center [715, 281] width 355 height 38
type input "[EMAIL_ADDRESS][DOMAIN_NAME]"
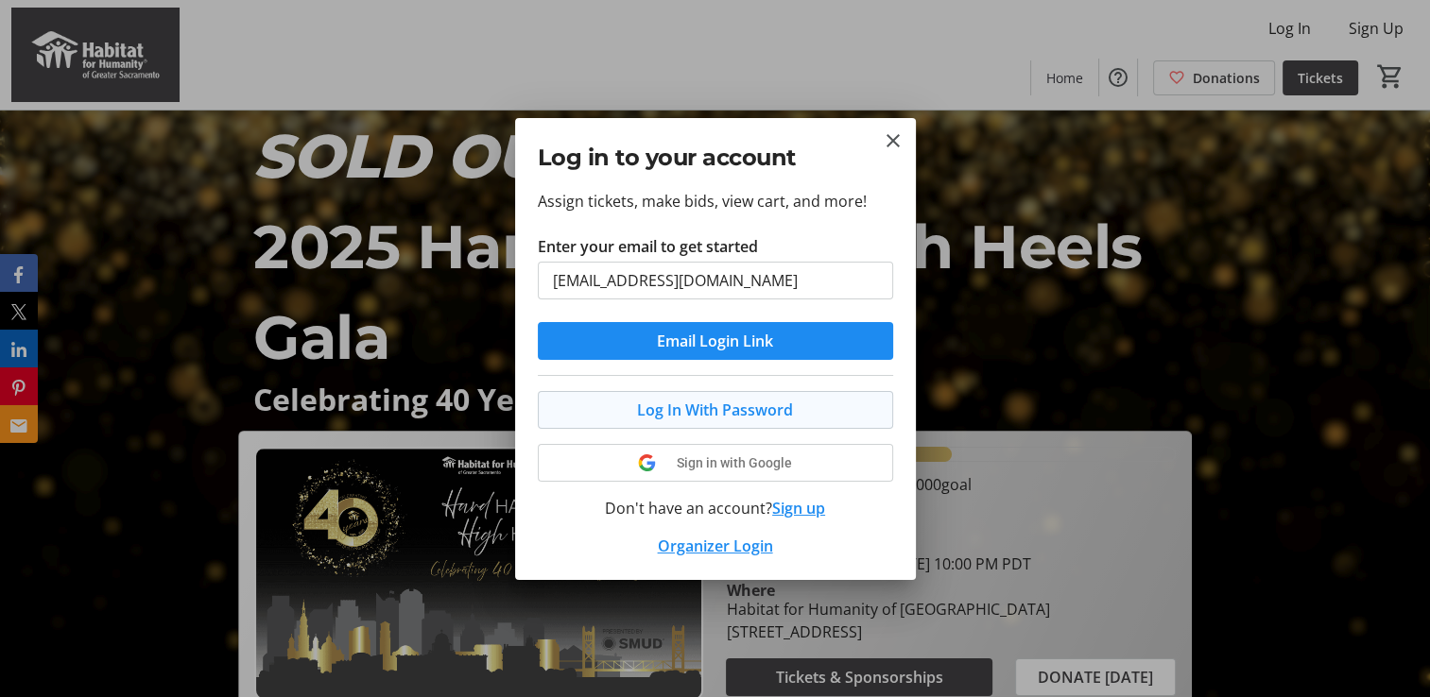
click at [716, 405] on span "Log In With Password" at bounding box center [715, 410] width 156 height 23
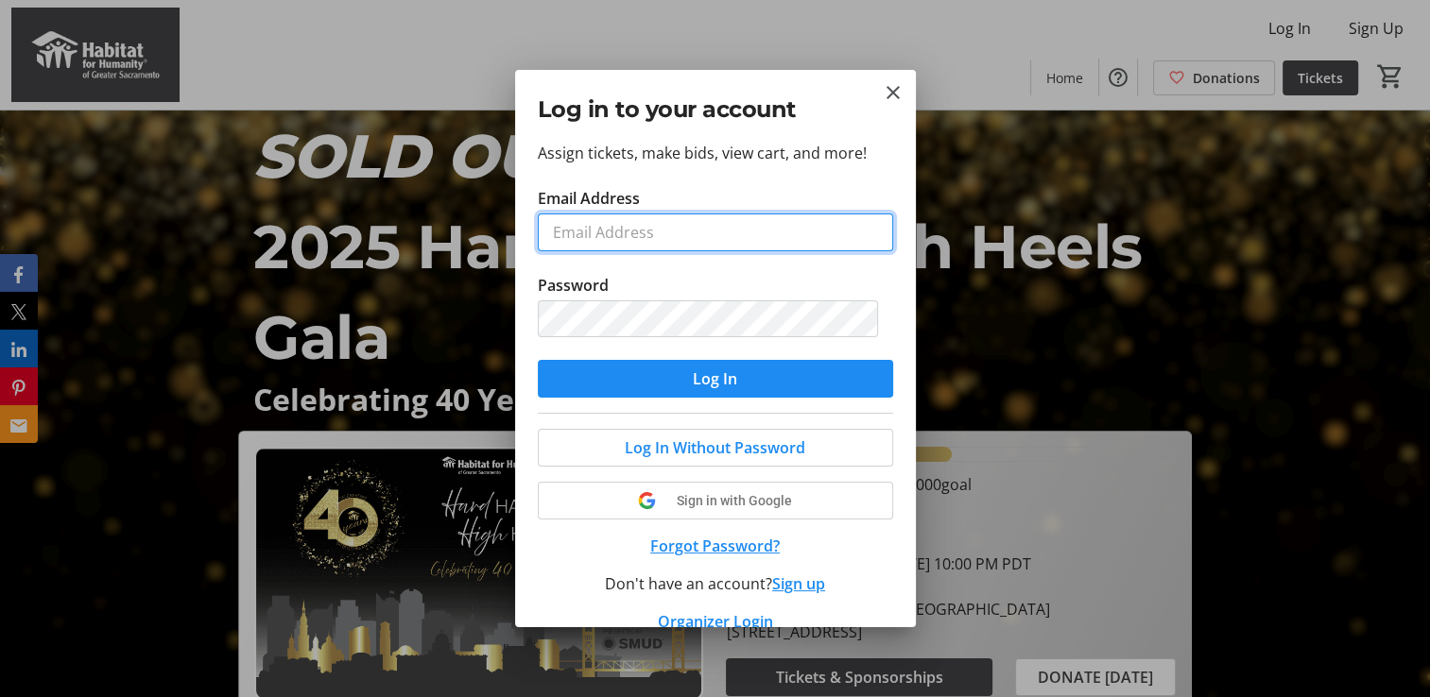
type input "[EMAIL_ADDRESS][DOMAIN_NAME]"
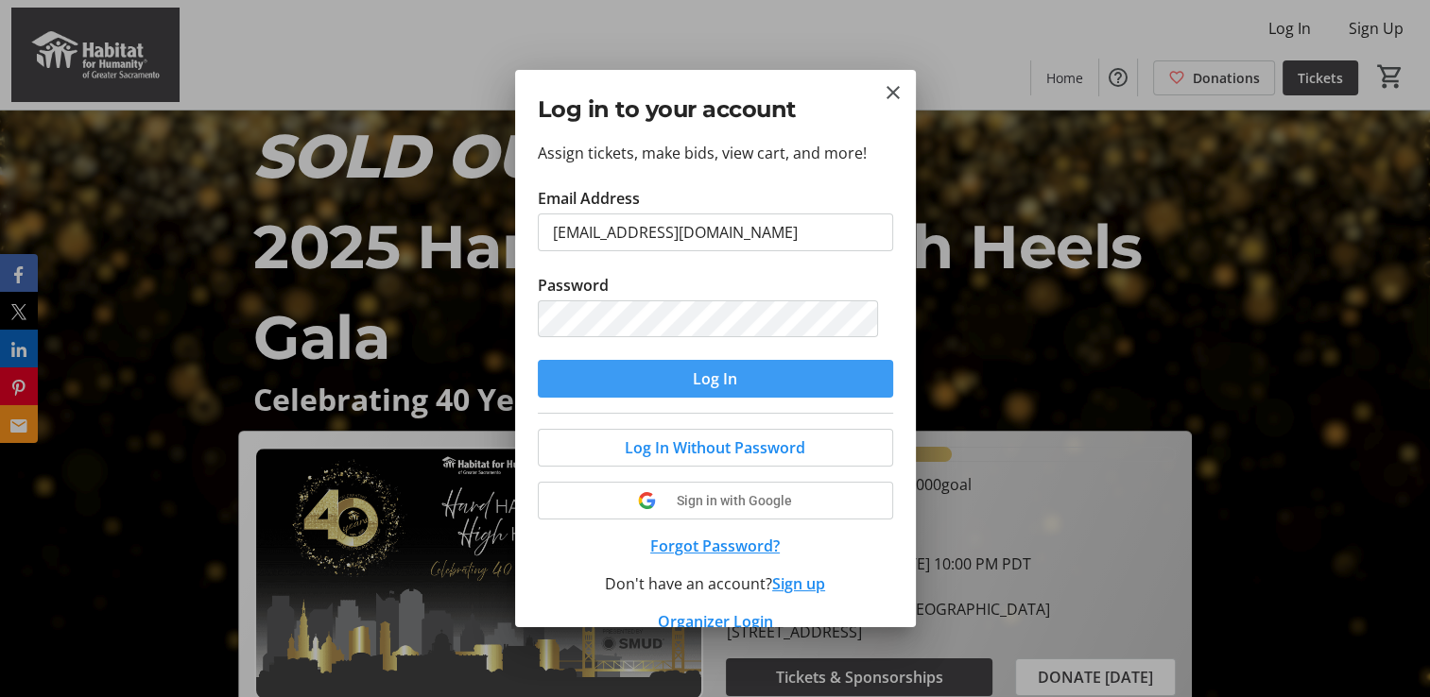
click at [715, 380] on span "Log In" at bounding box center [715, 379] width 44 height 23
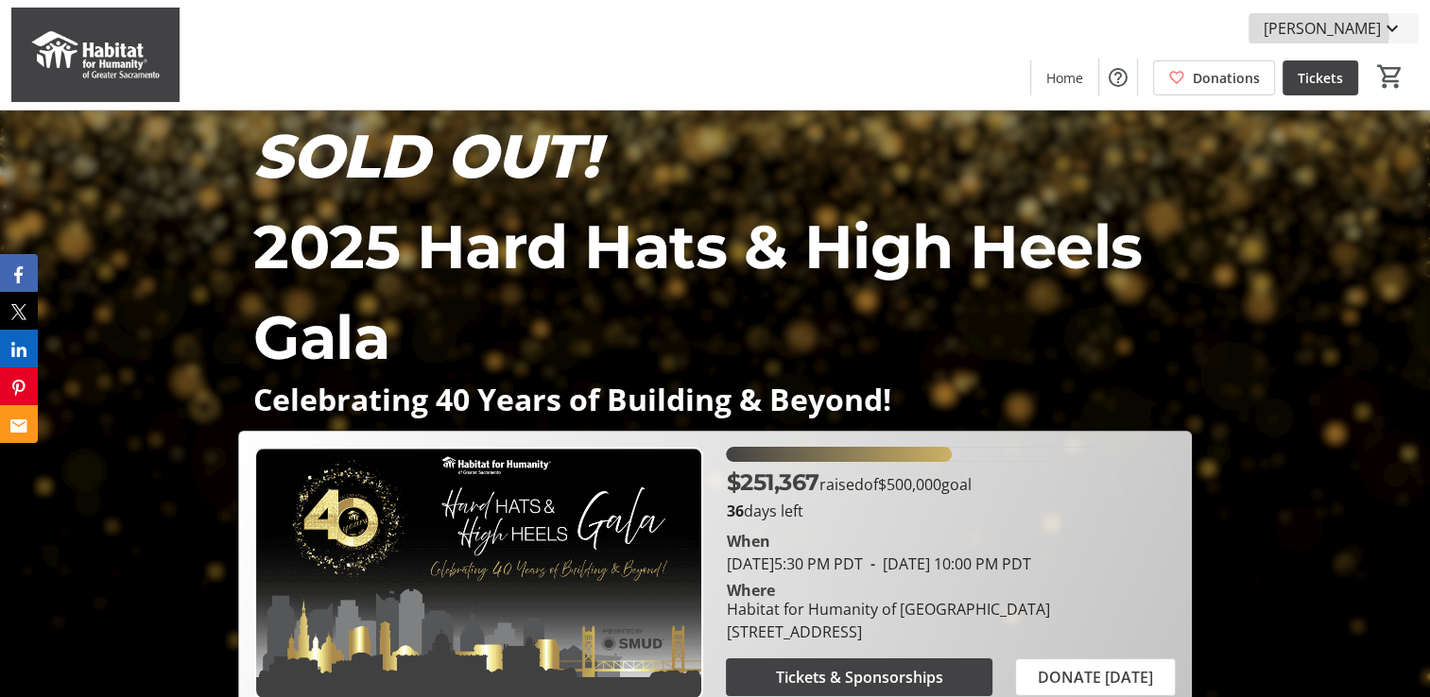
click at [1326, 28] on span "[PERSON_NAME]" at bounding box center [1321, 28] width 117 height 23
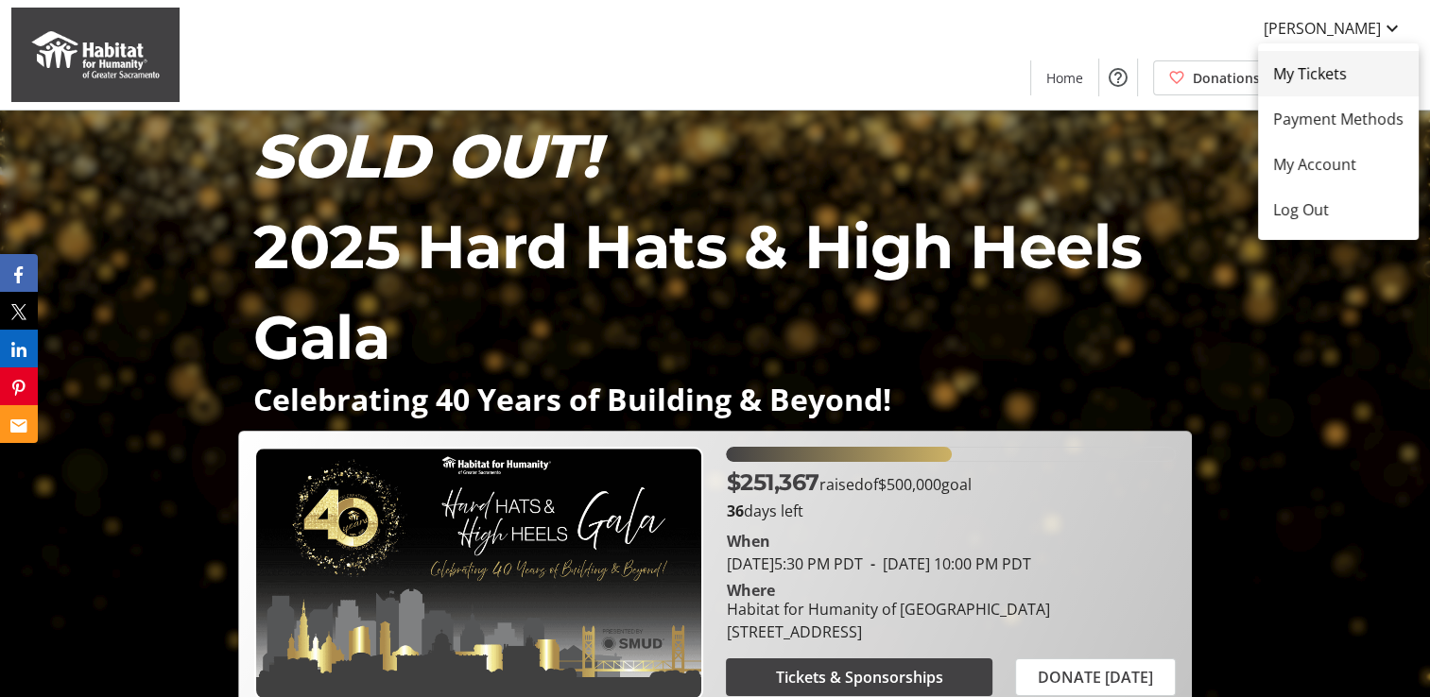
click at [1308, 68] on span "My Tickets" at bounding box center [1338, 73] width 130 height 23
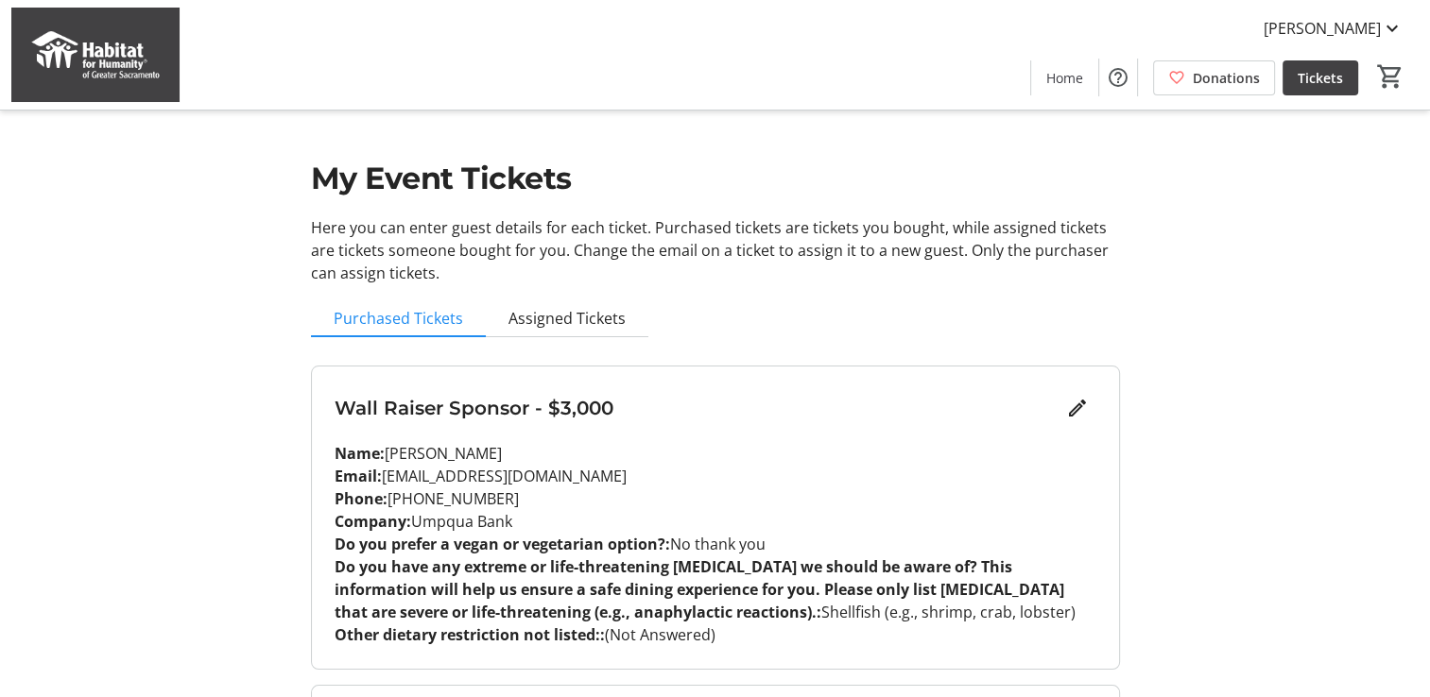
click at [1323, 83] on span "Tickets" at bounding box center [1319, 78] width 45 height 20
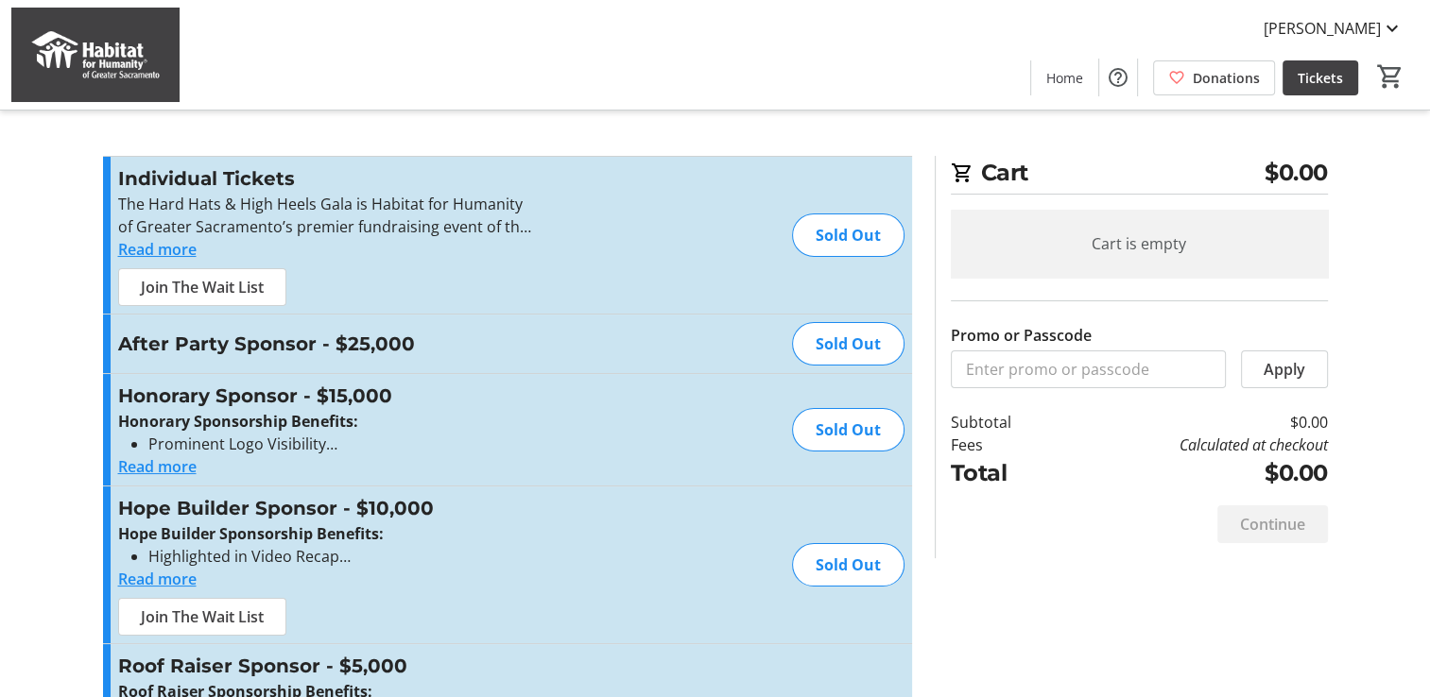
click at [132, 249] on button "Read more" at bounding box center [157, 249] width 78 height 23
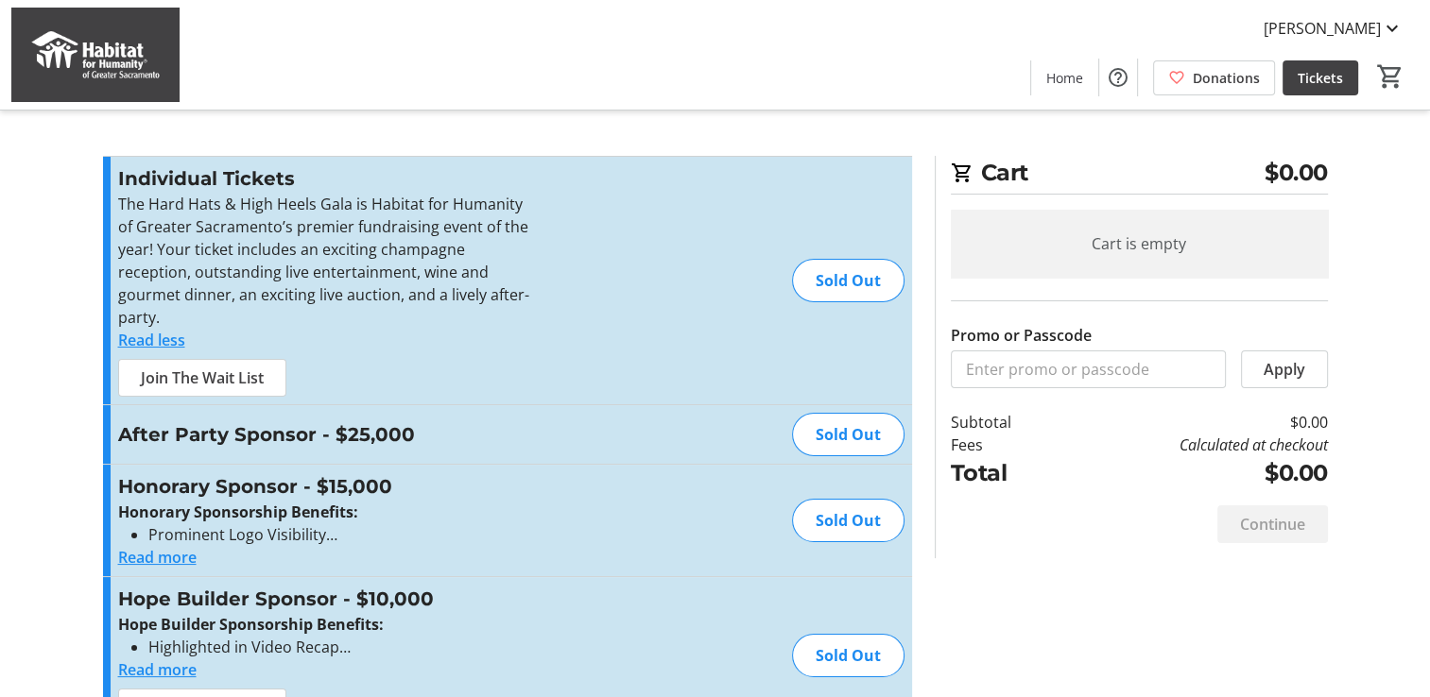
click at [54, 60] on img at bounding box center [95, 55] width 168 height 94
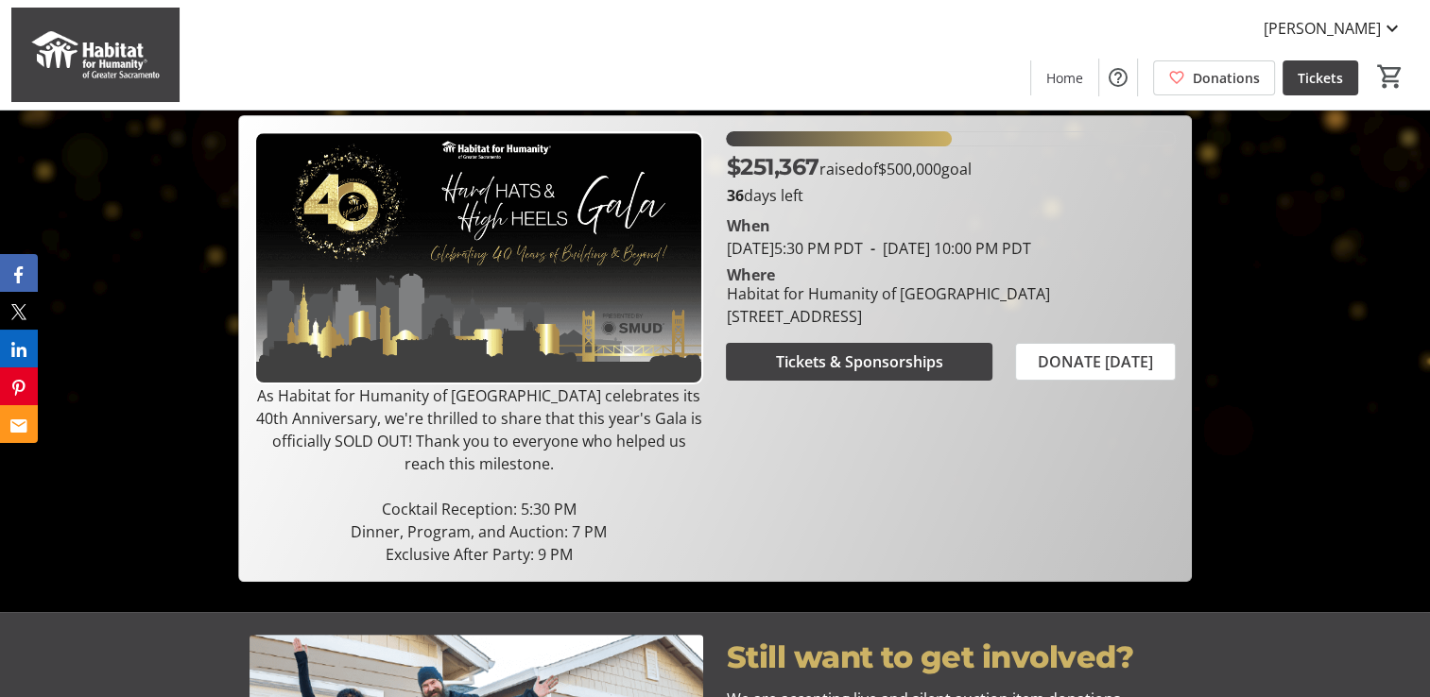
scroll to position [283, 0]
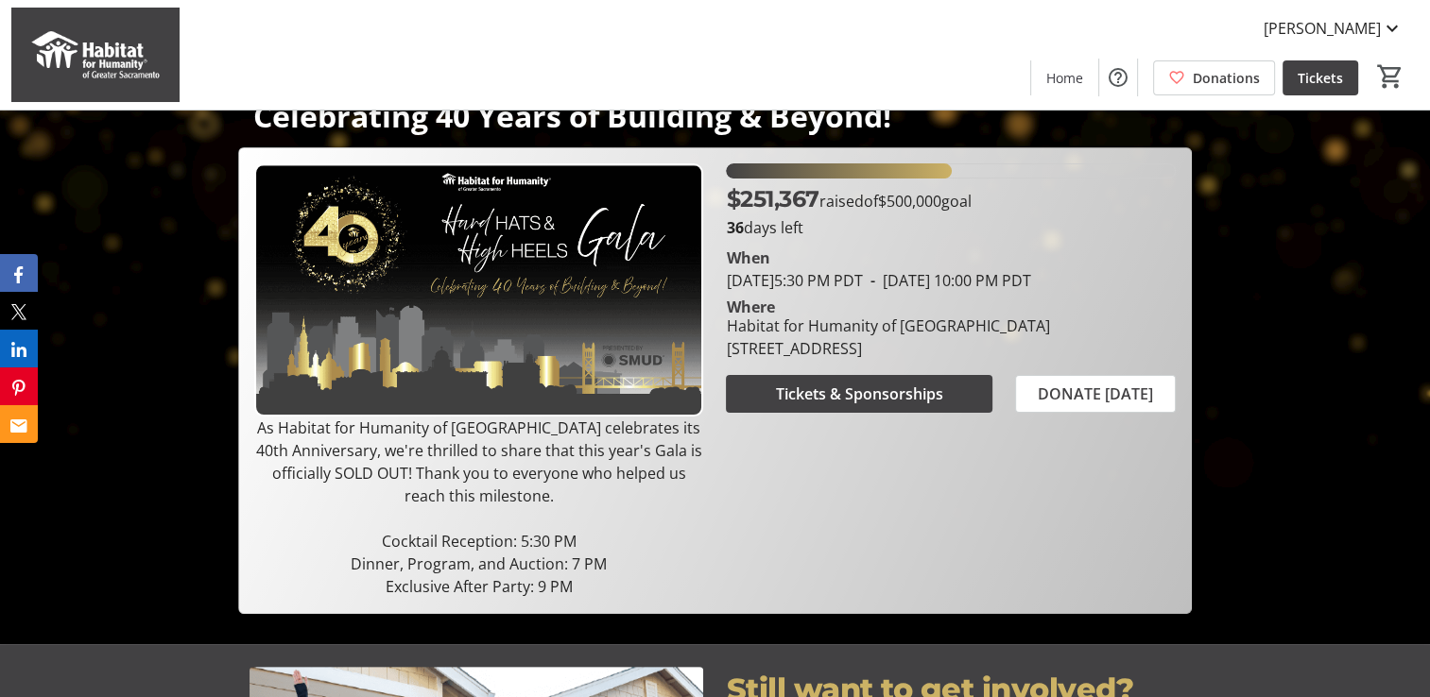
drag, startPoint x: 726, startPoint y: 346, endPoint x: 1066, endPoint y: 375, distance: 341.4
click at [1066, 360] on div "Habitat for Humanity of Greater Sacramento 819 North 10th Street, Sacramento, C…" at bounding box center [949, 337] width 471 height 45
click at [776, 337] on div "Habitat for Humanity of [GEOGRAPHIC_DATA]" at bounding box center [887, 326] width 323 height 23
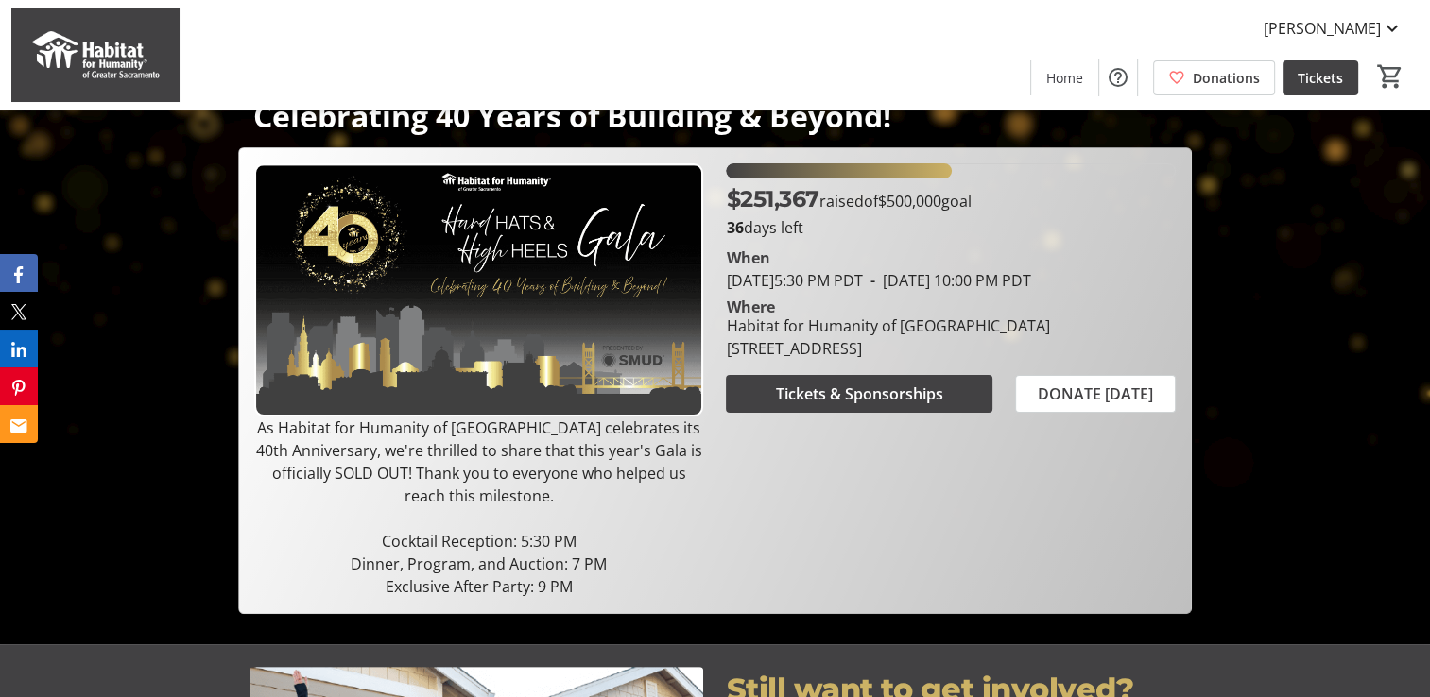
click at [1060, 360] on div "Habitat for Humanity of Greater Sacramento 819 North 10th Street, Sacramento, C…" at bounding box center [887, 337] width 346 height 45
drag, startPoint x: 1041, startPoint y: 369, endPoint x: 725, endPoint y: 371, distance: 316.6
click at [725, 360] on div "Habitat for Humanity of Greater Sacramento 819 North 10th Street, Sacramento, C…" at bounding box center [949, 337] width 471 height 45
copy div "[STREET_ADDRESS]"
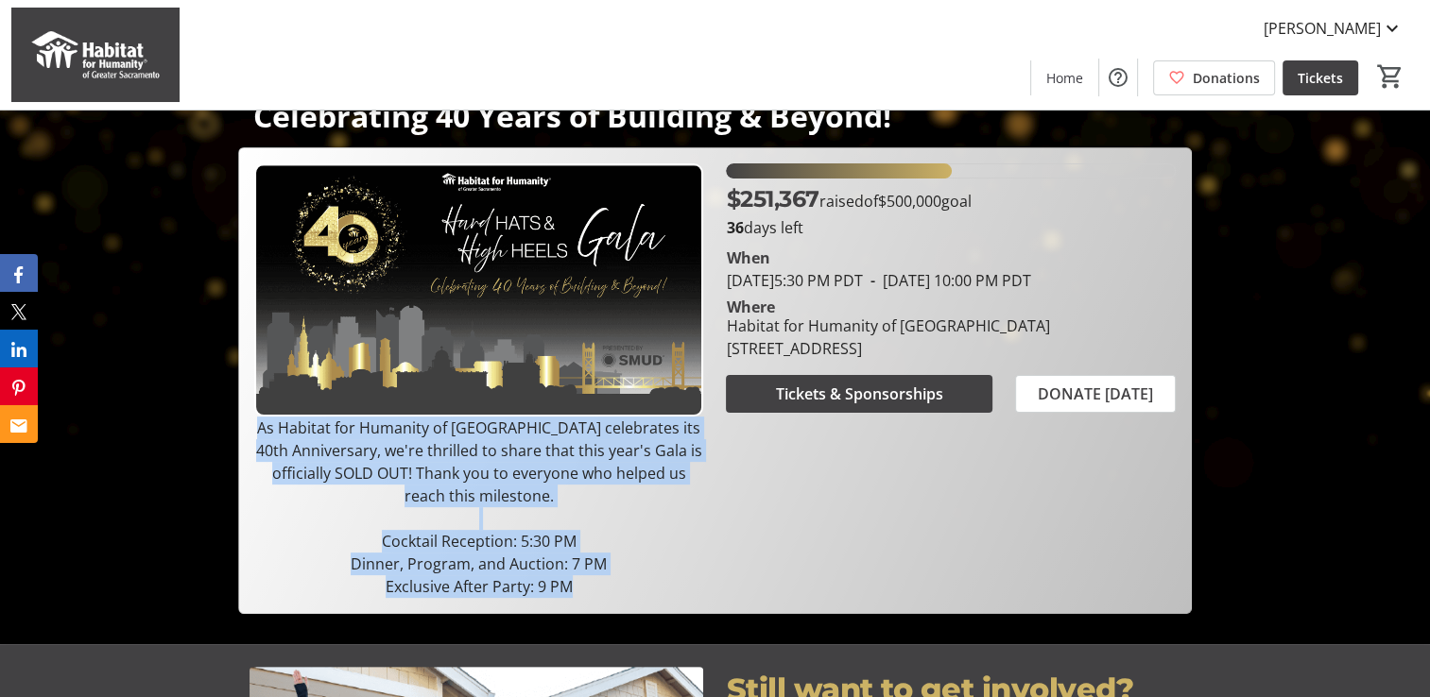
drag, startPoint x: 264, startPoint y: 432, endPoint x: 625, endPoint y: 583, distance: 391.3
click at [625, 583] on div "As Habitat for Humanity of Greater Sacramento celebrates its 40th Anniversary, …" at bounding box center [478, 507] width 449 height 181
copy div "As Habitat for Humanity of Greater Sacramento celebrates its 40th Anniversary, …"
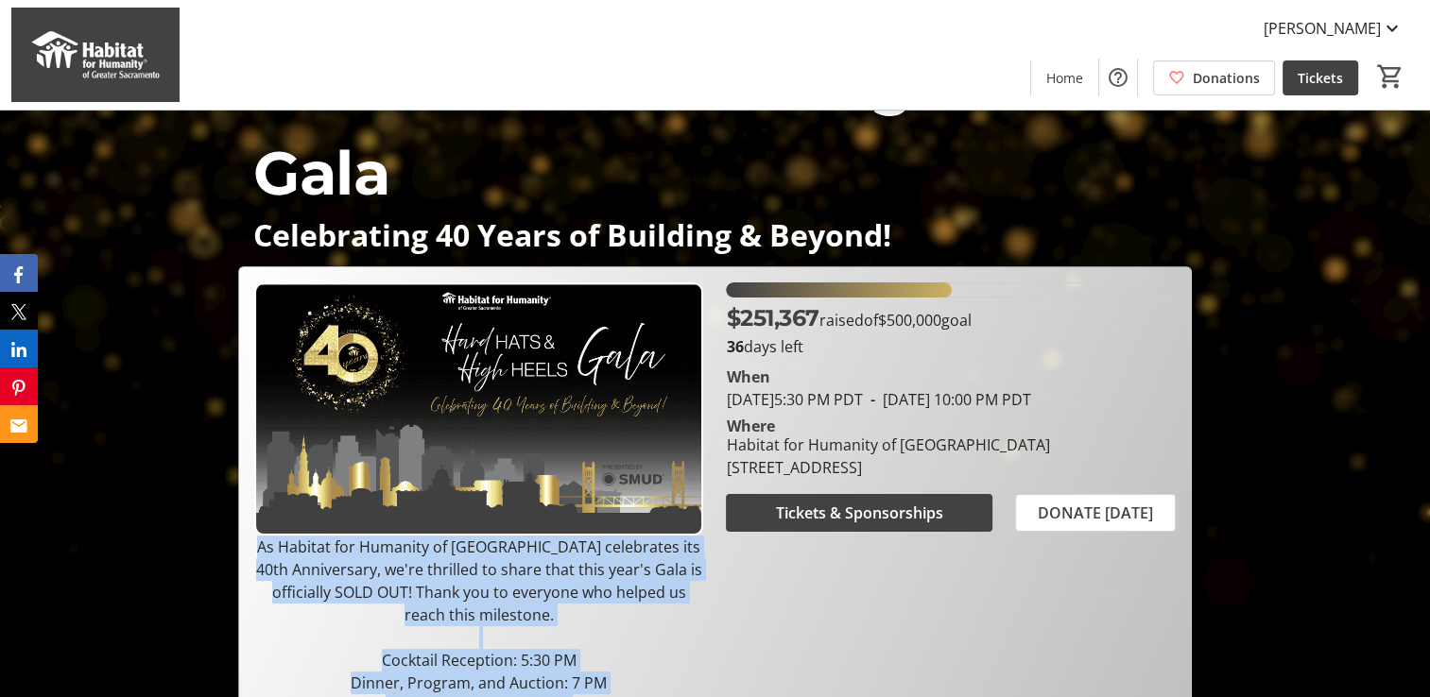
scroll to position [0, 0]
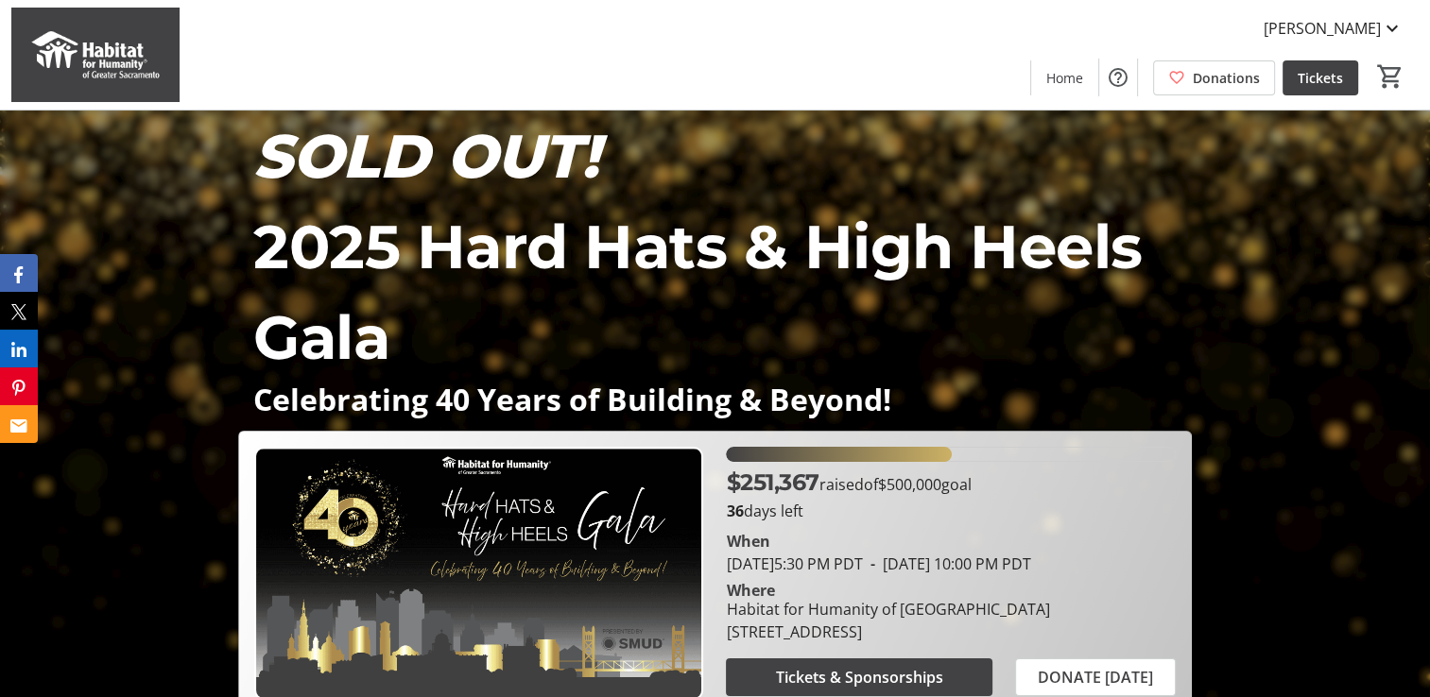
click at [1380, 237] on div "SOLD OUT! 2025 Hard Hats & High Heels Gala Celebrating 40 Years of Building & B…" at bounding box center [715, 504] width 1430 height 787
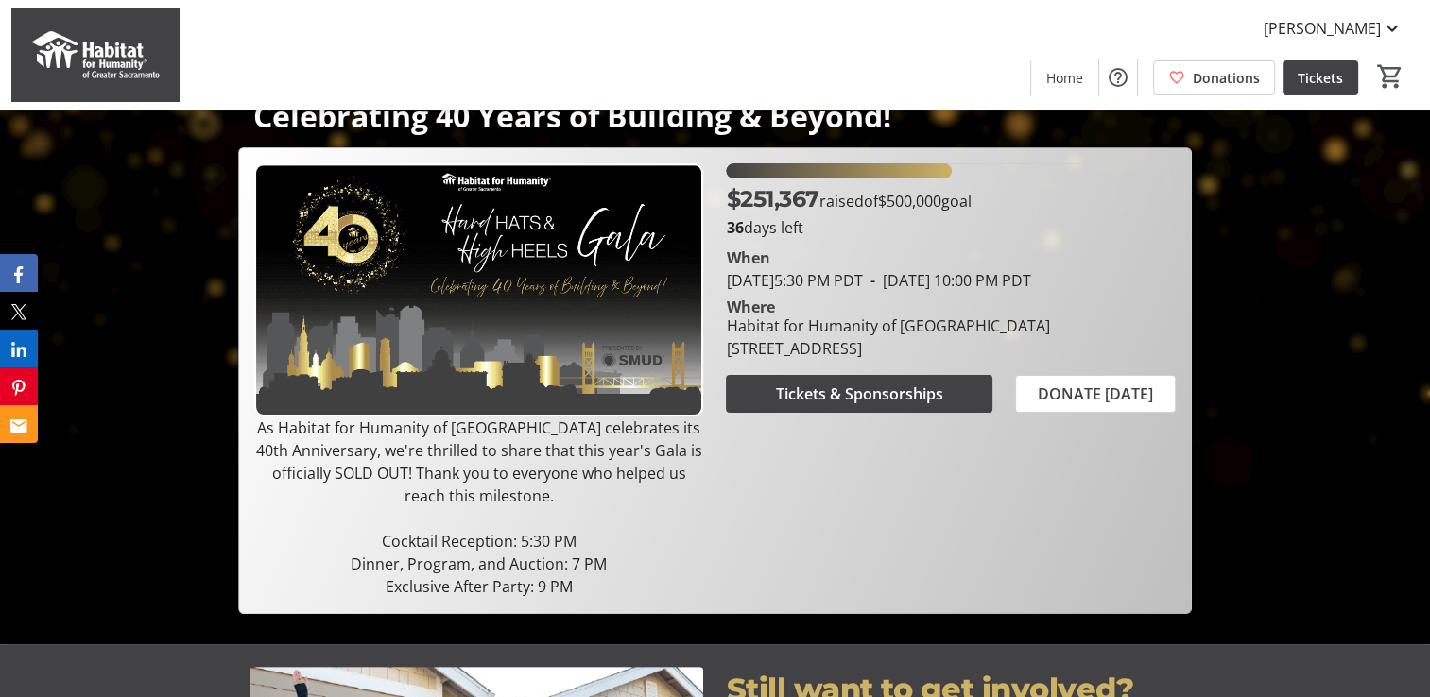
scroll to position [189, 0]
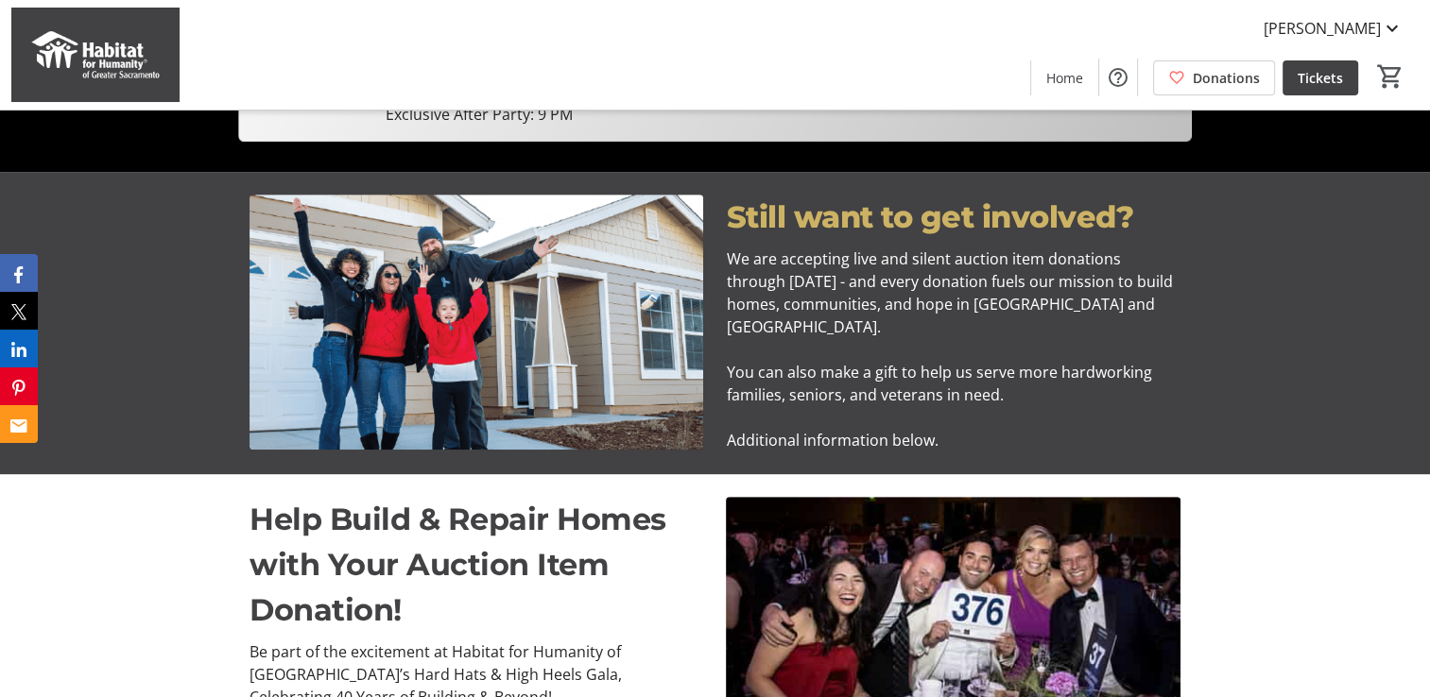
scroll to position [94, 0]
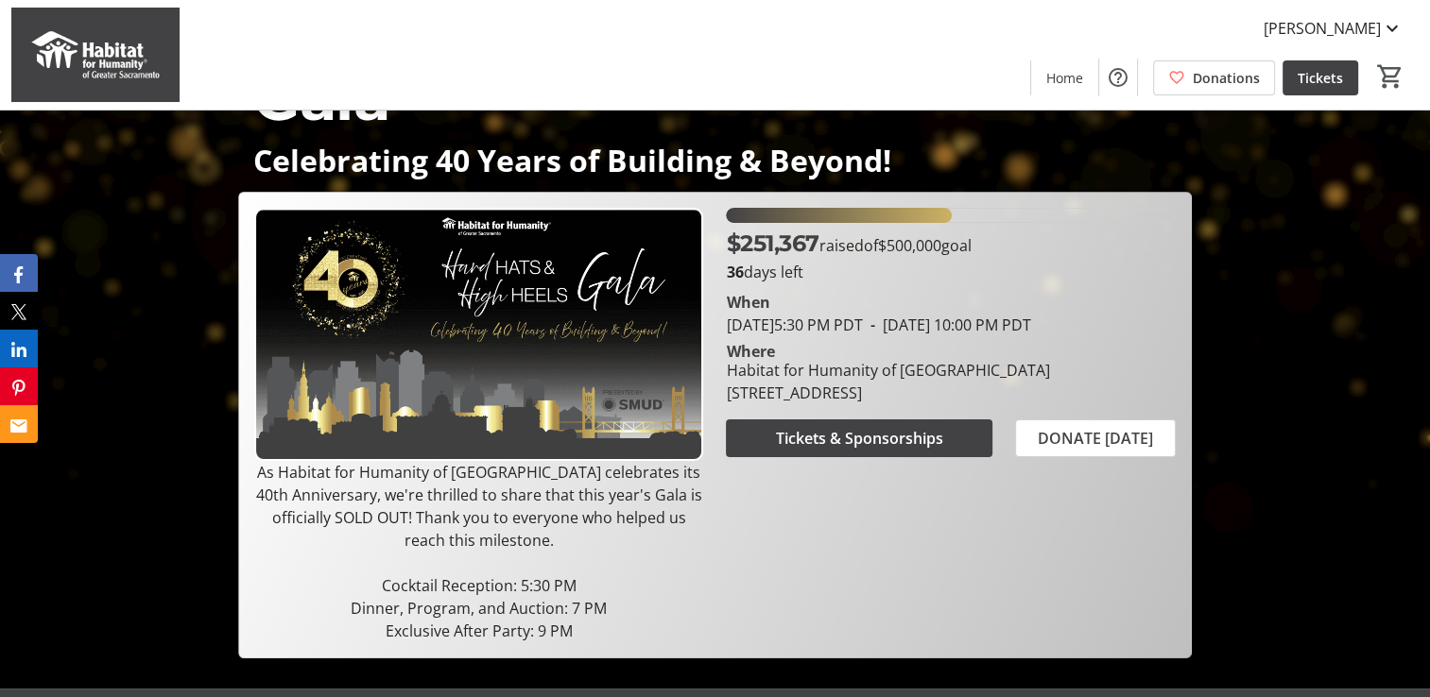
scroll to position [283, 0]
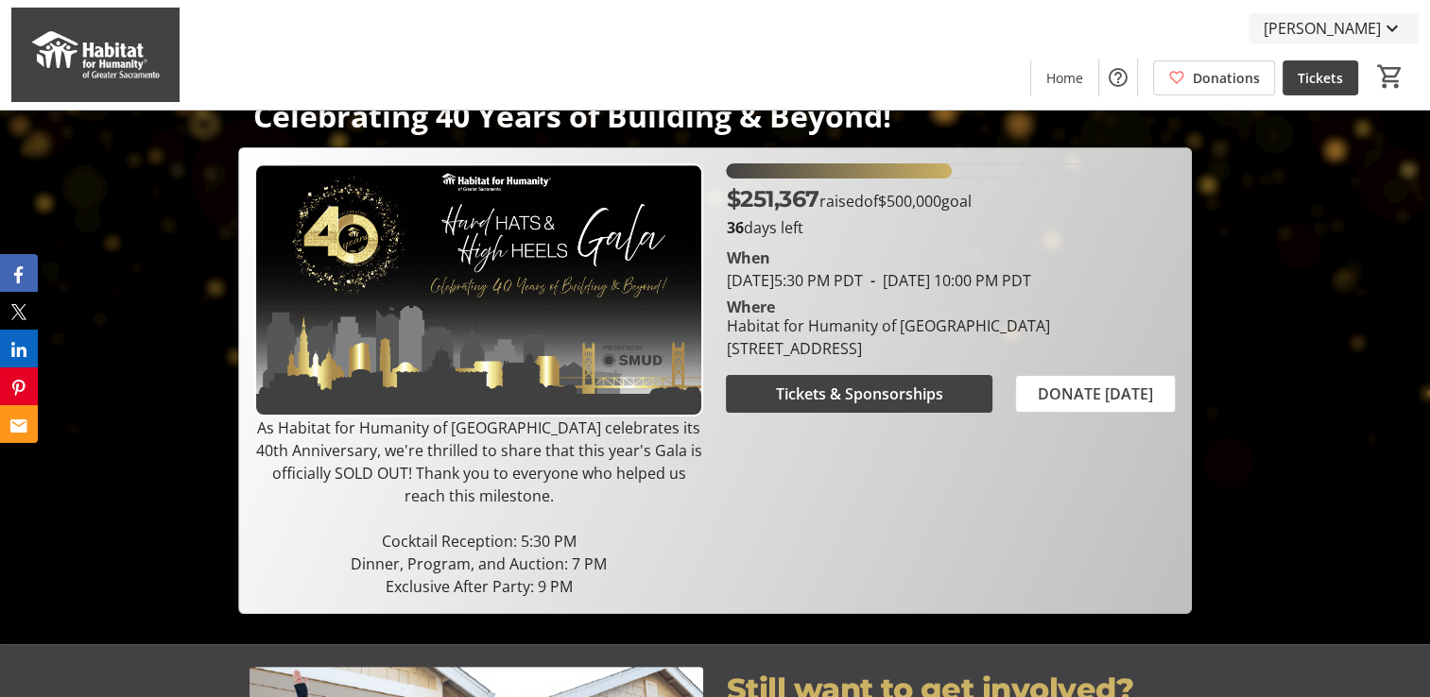
click at [1328, 31] on span "[PERSON_NAME]" at bounding box center [1321, 28] width 117 height 23
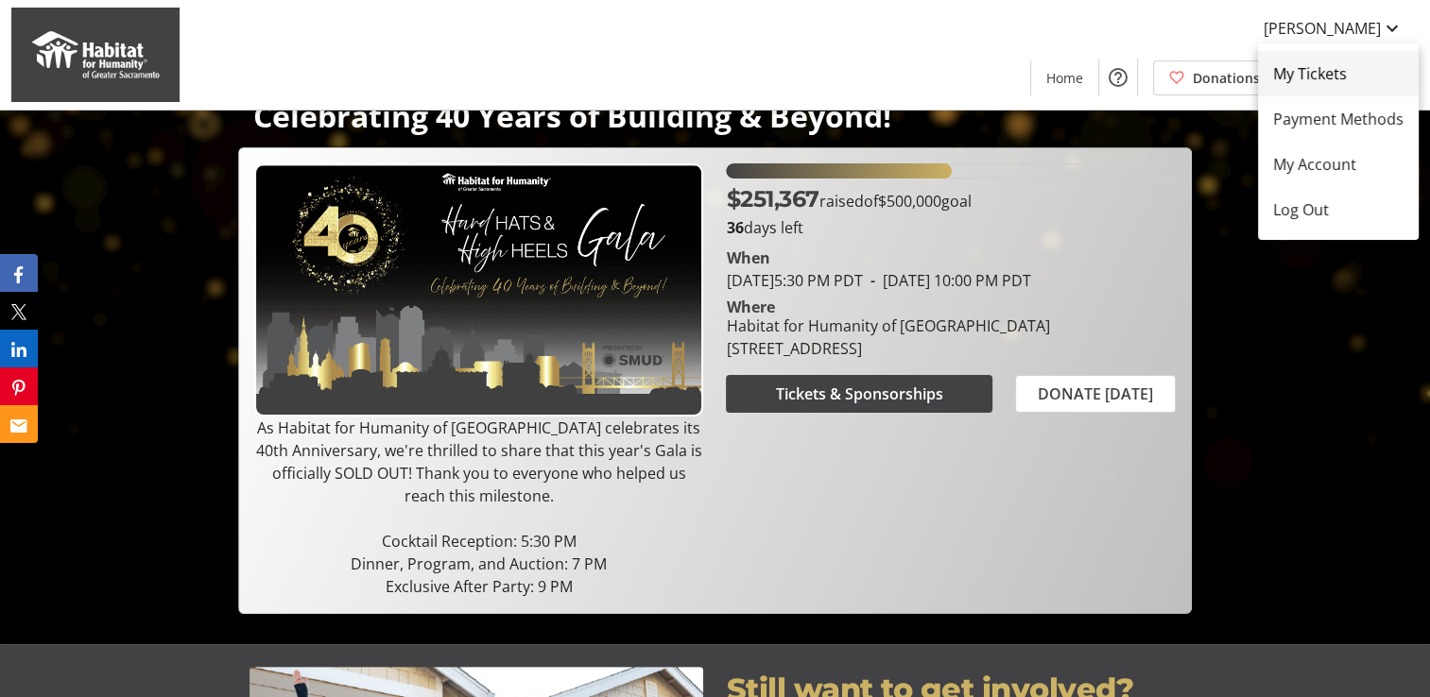
click at [1335, 74] on span "My Tickets" at bounding box center [1338, 73] width 130 height 23
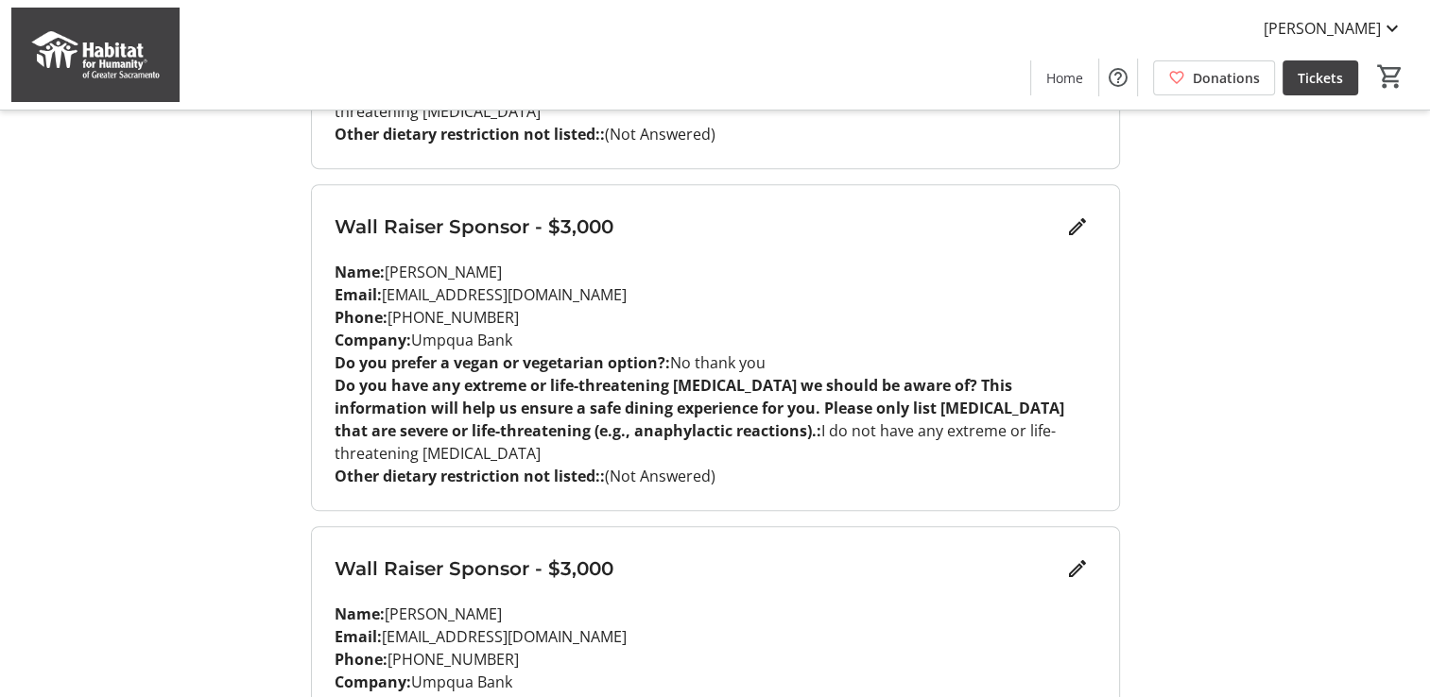
scroll to position [850, 0]
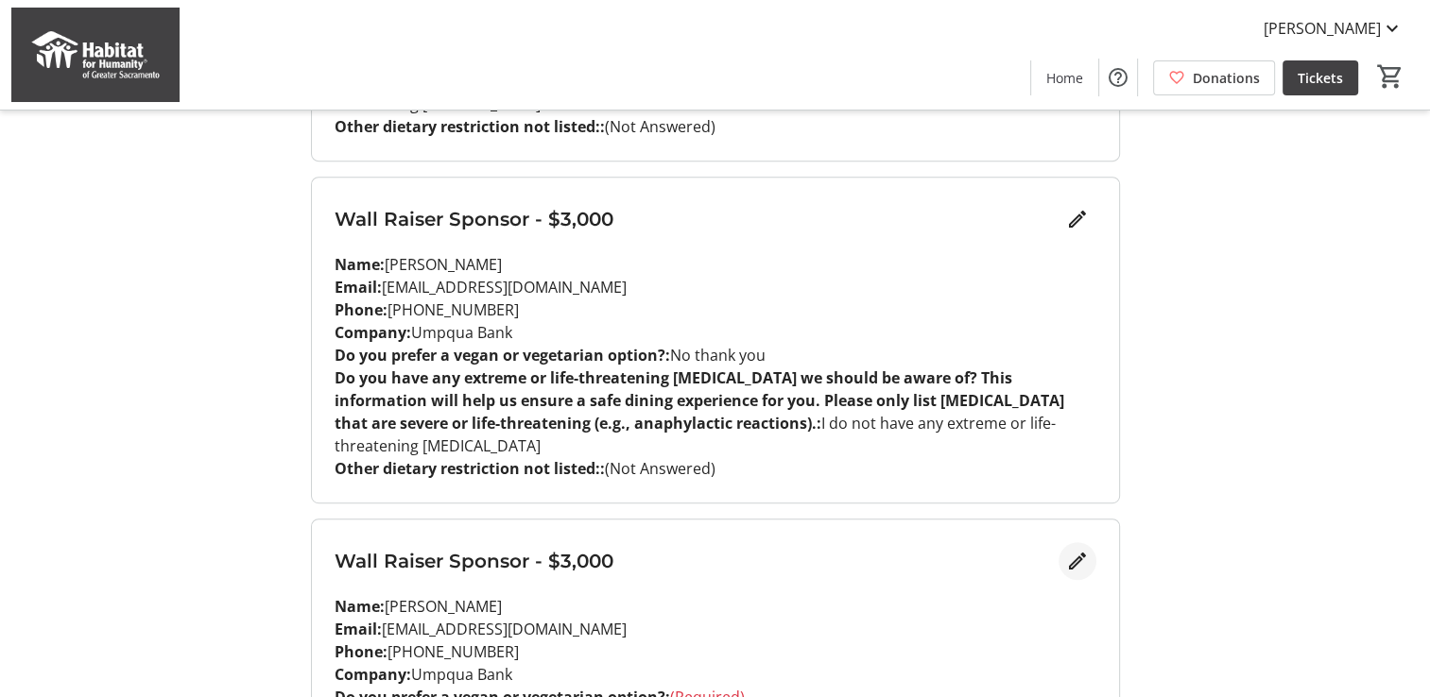
click at [1066, 550] on mat-icon "Edit" at bounding box center [1077, 561] width 23 height 23
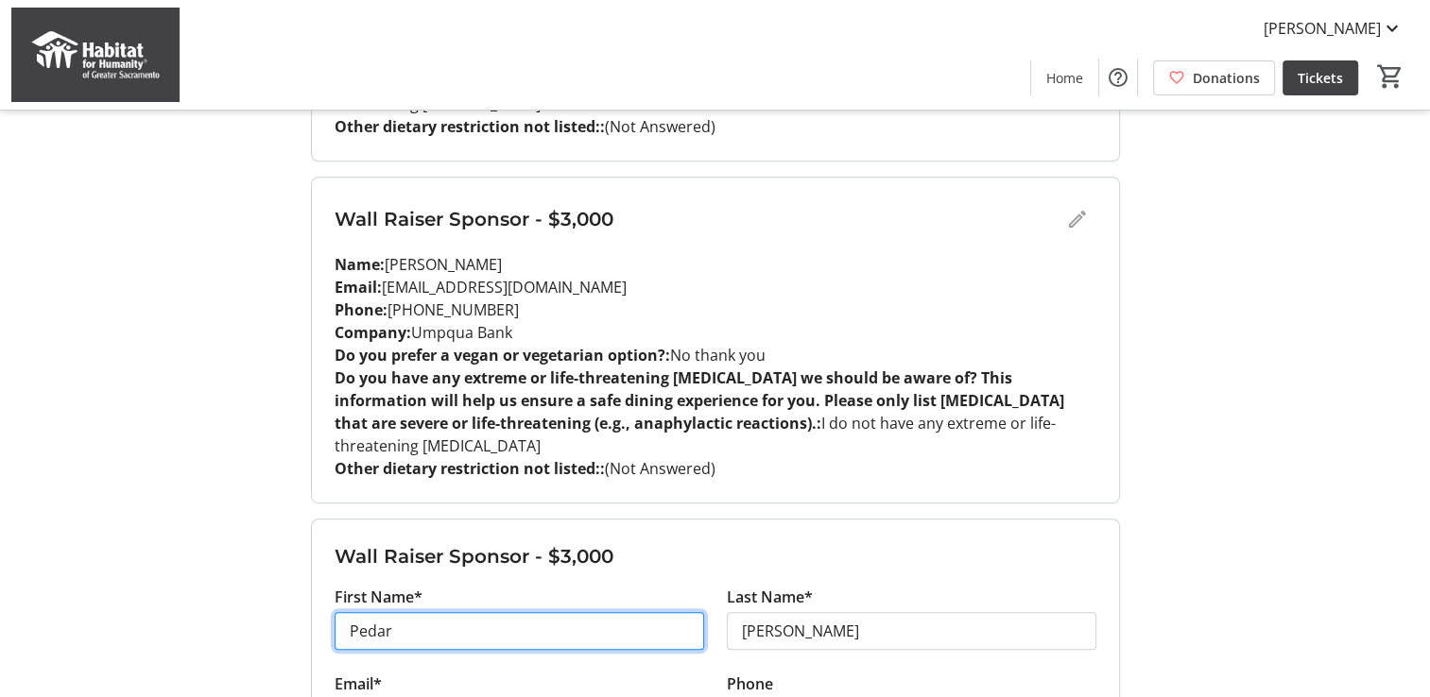
click at [453, 612] on input "Pedar" at bounding box center [518, 631] width 369 height 38
type input "[PERSON_NAME]"
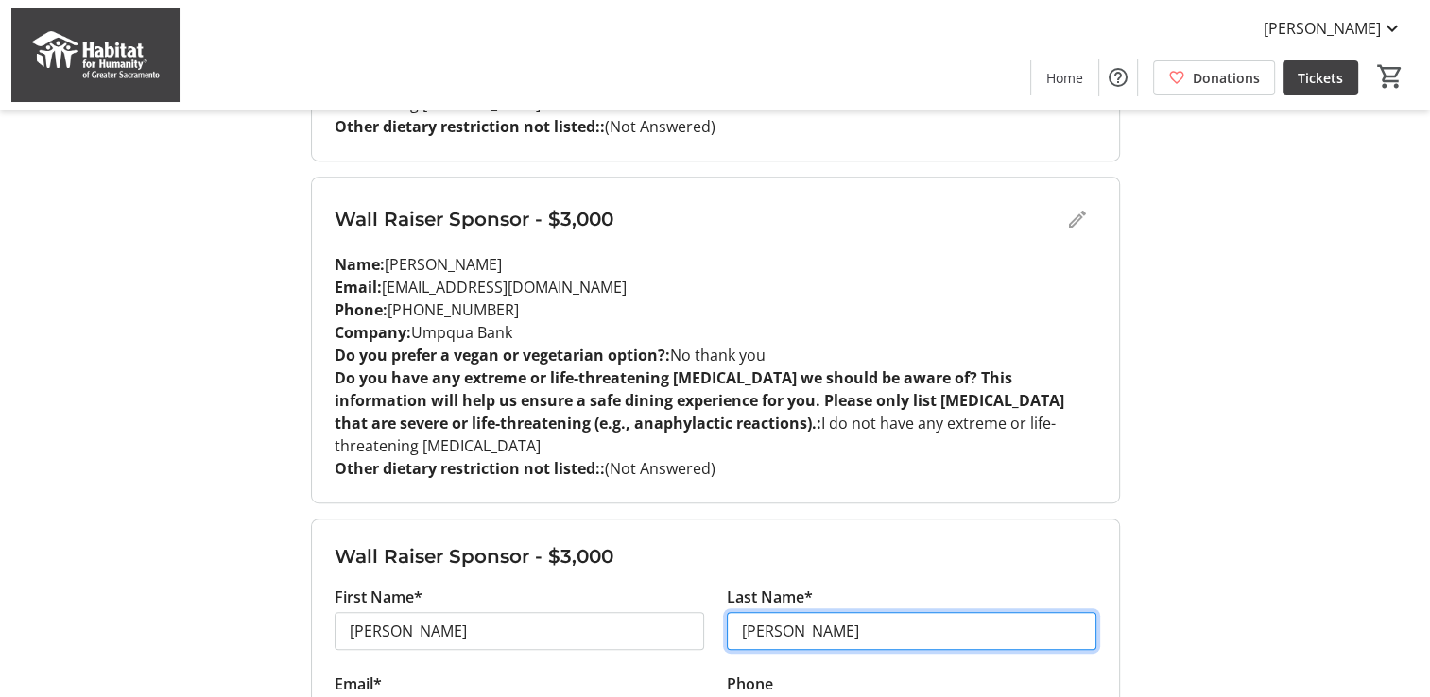
type input "[PERSON_NAME]"
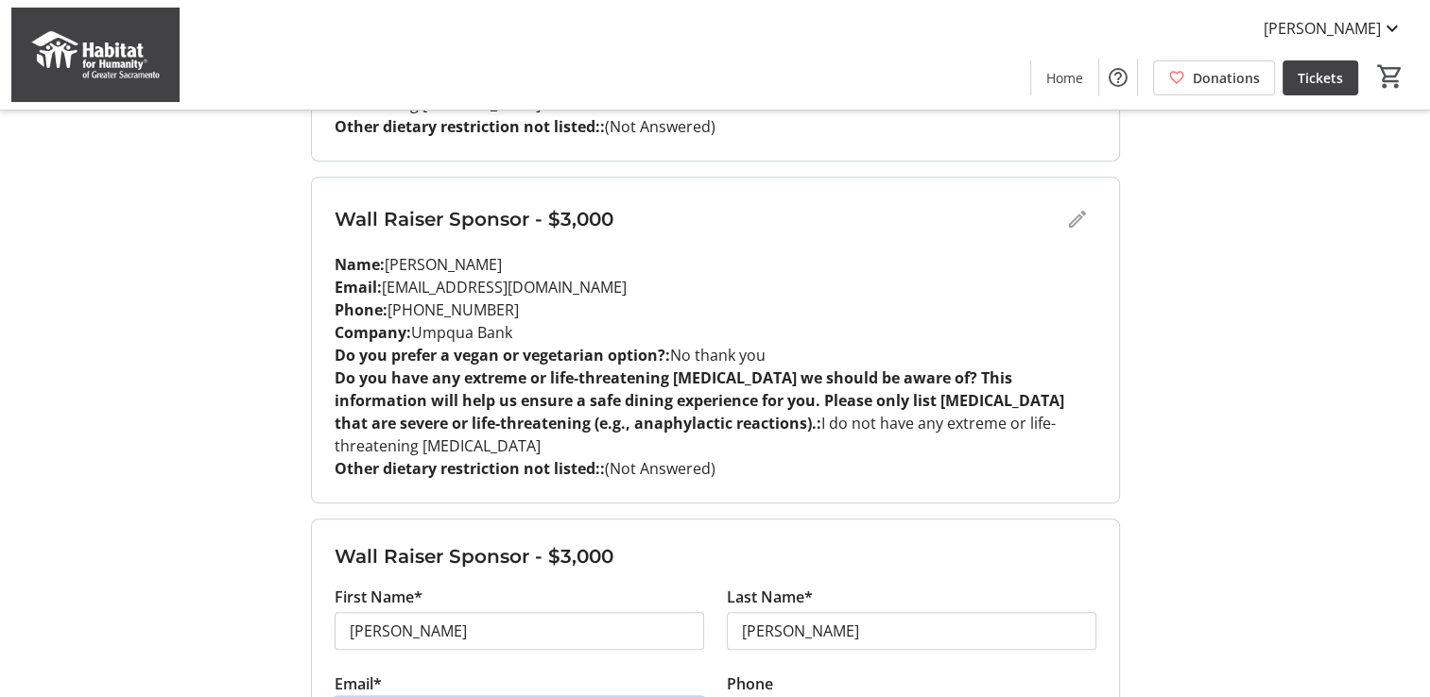
type input "[EMAIL_ADDRESS][DOMAIN_NAME]"
paste input "[PHONE_NUMBER]"
type input "[PHONE_NUMBER]"
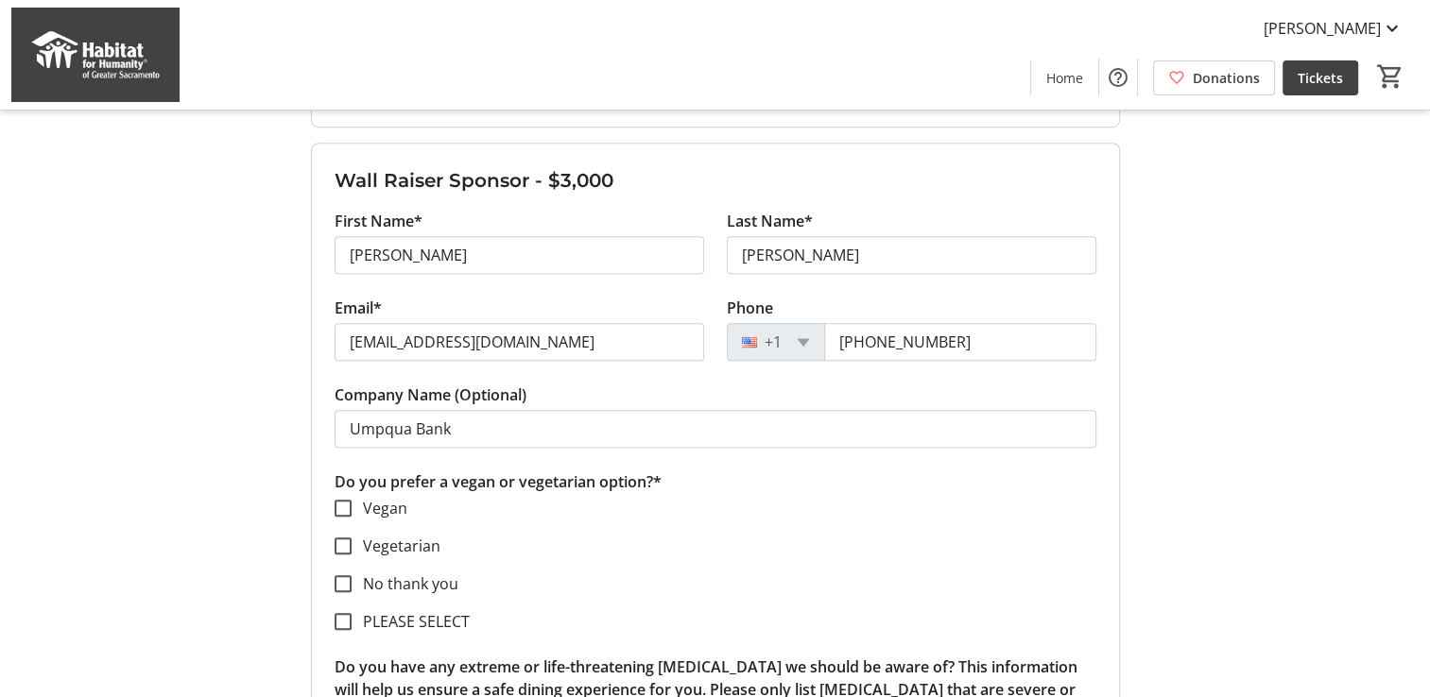
scroll to position [1228, 0]
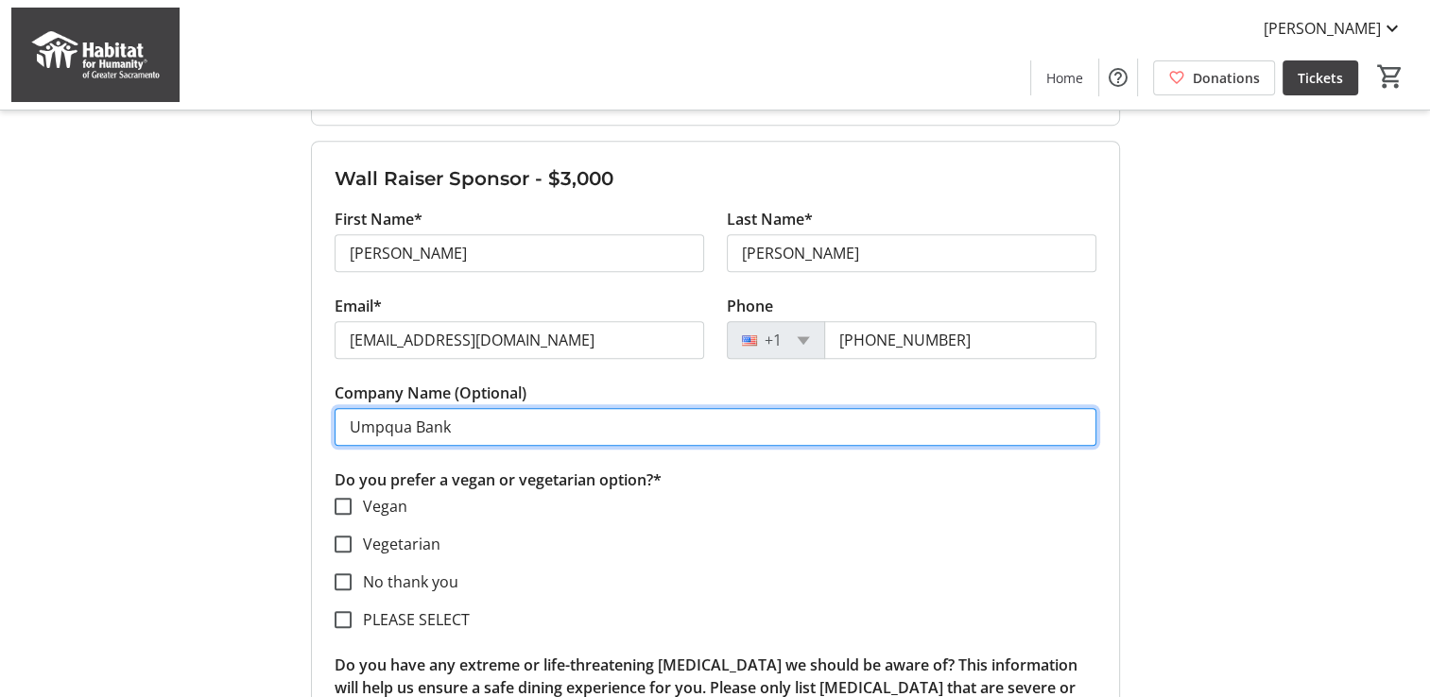
click at [408, 408] on input "Umpqua Bank" at bounding box center [715, 427] width 762 height 38
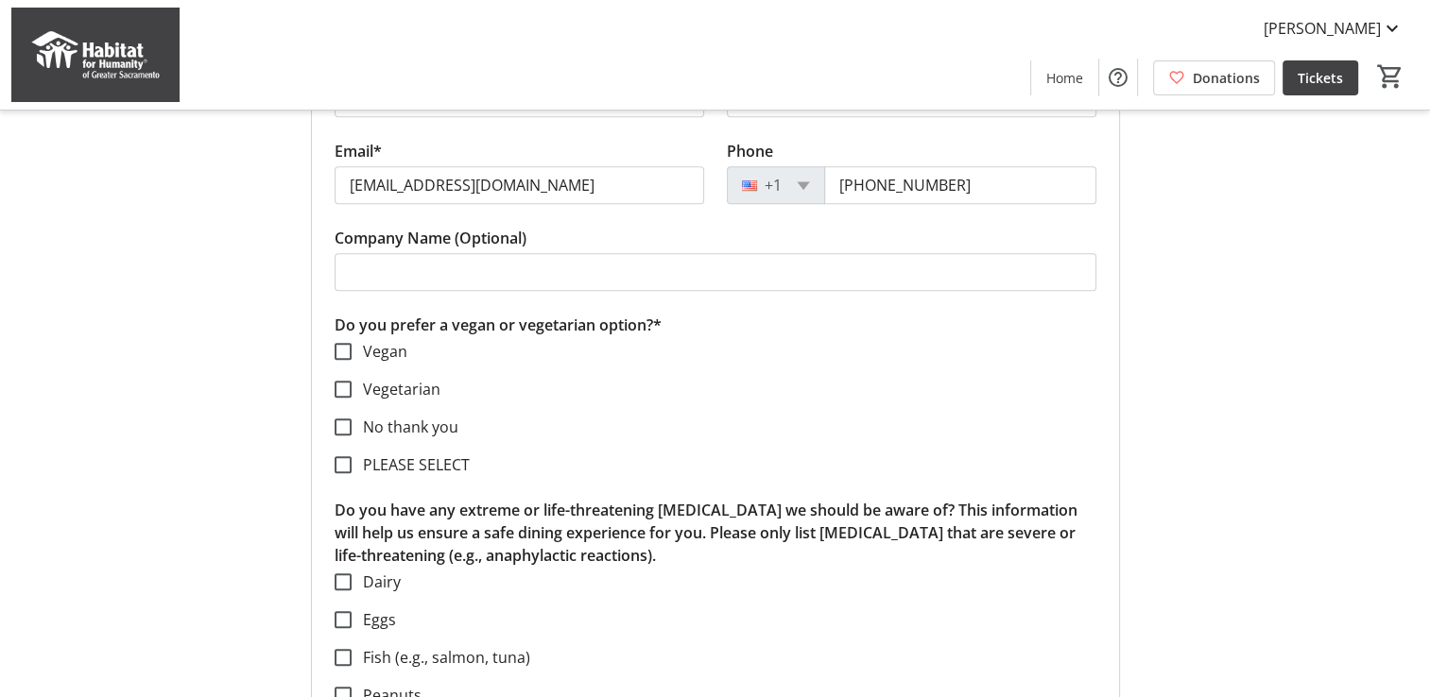
scroll to position [1417, 0]
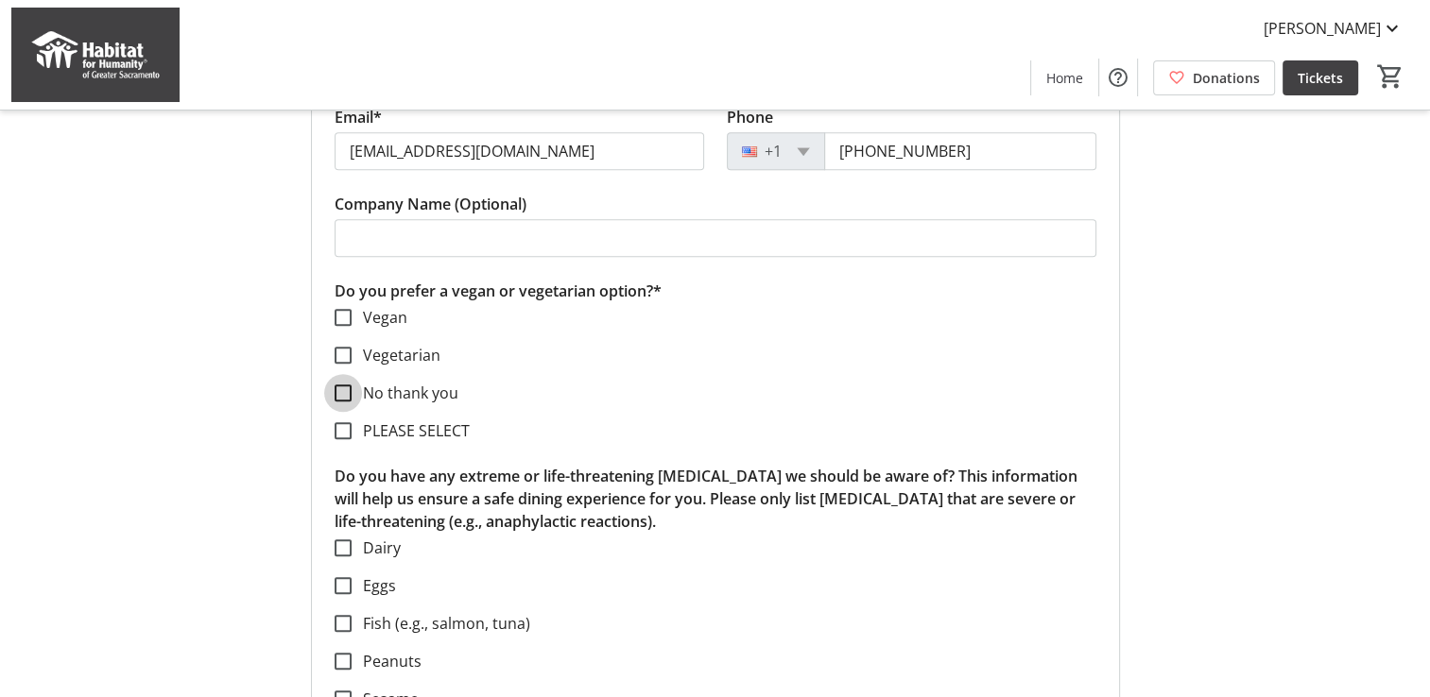
click at [339, 385] on input "No thank you" at bounding box center [342, 393] width 17 height 17
checkbox input "true"
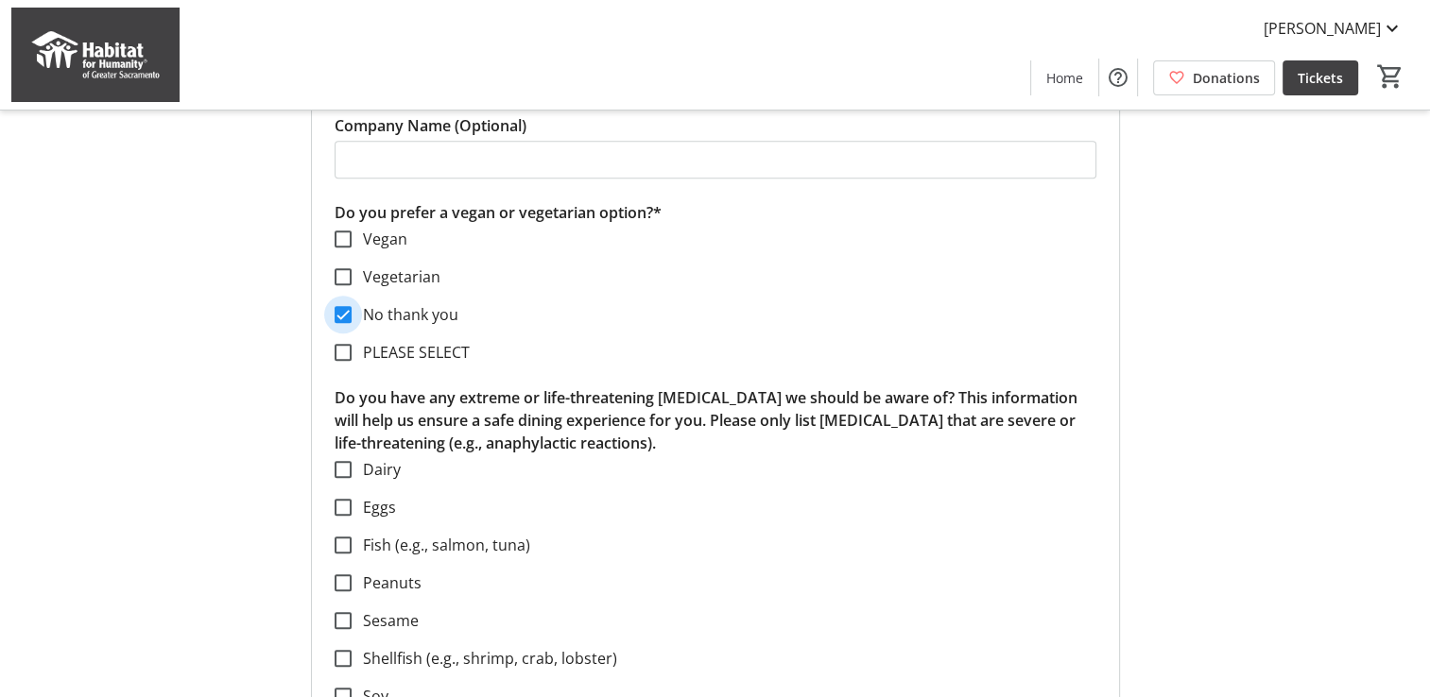
scroll to position [1795, 0]
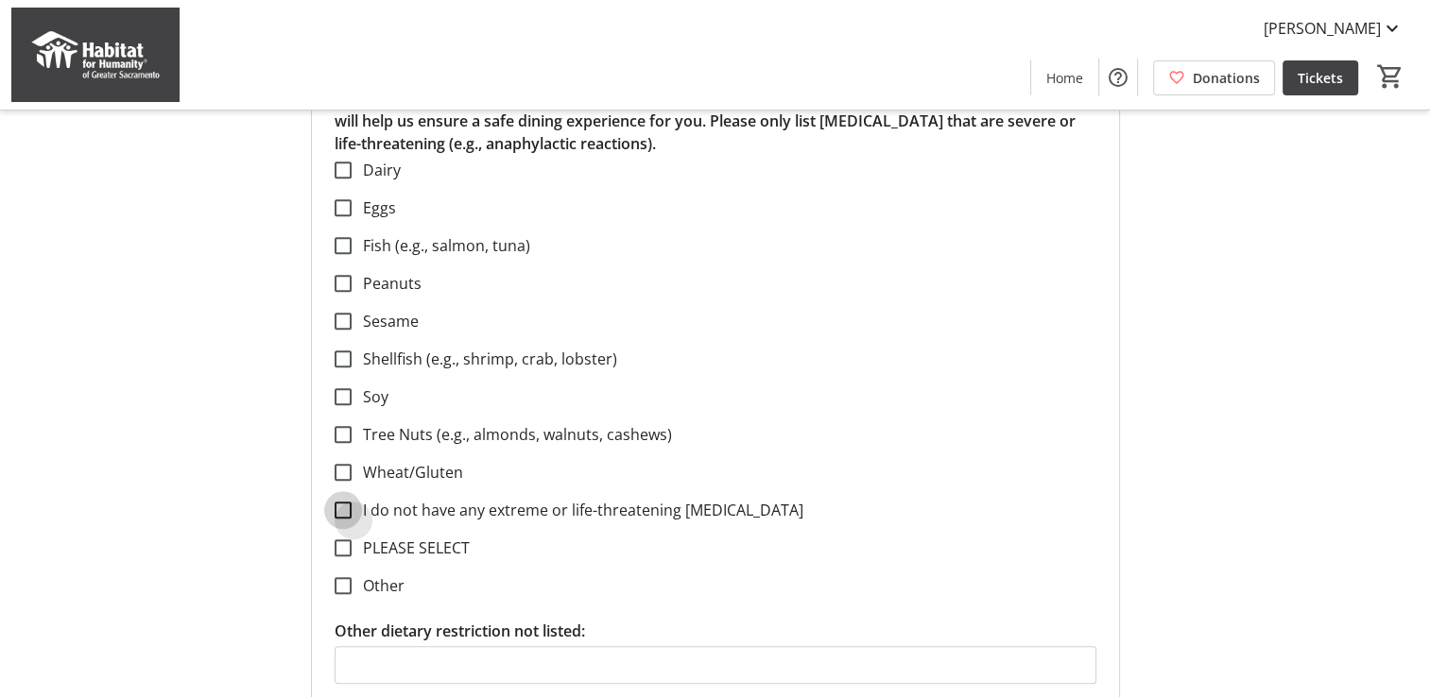
click at [345, 502] on input "I do not have any extreme or life-threatening [MEDICAL_DATA]" at bounding box center [342, 510] width 17 height 17
checkbox input "true"
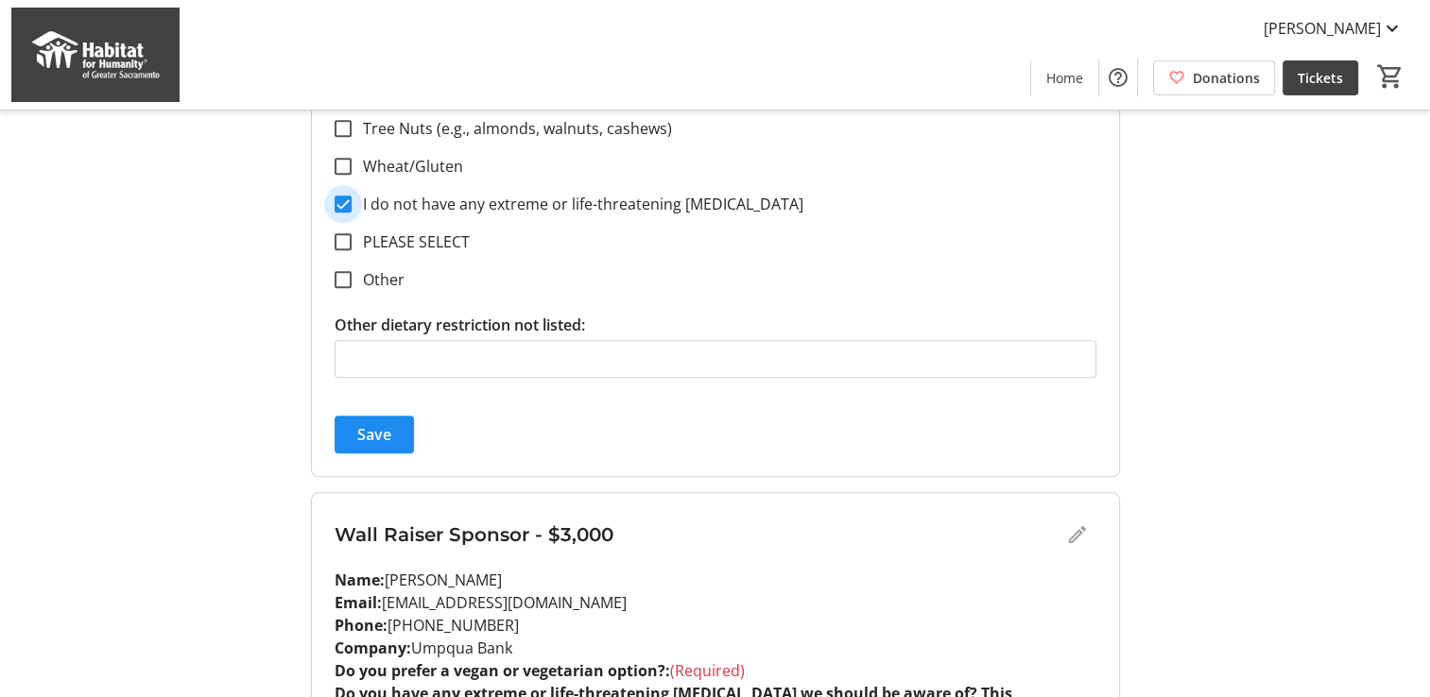
scroll to position [2173, 0]
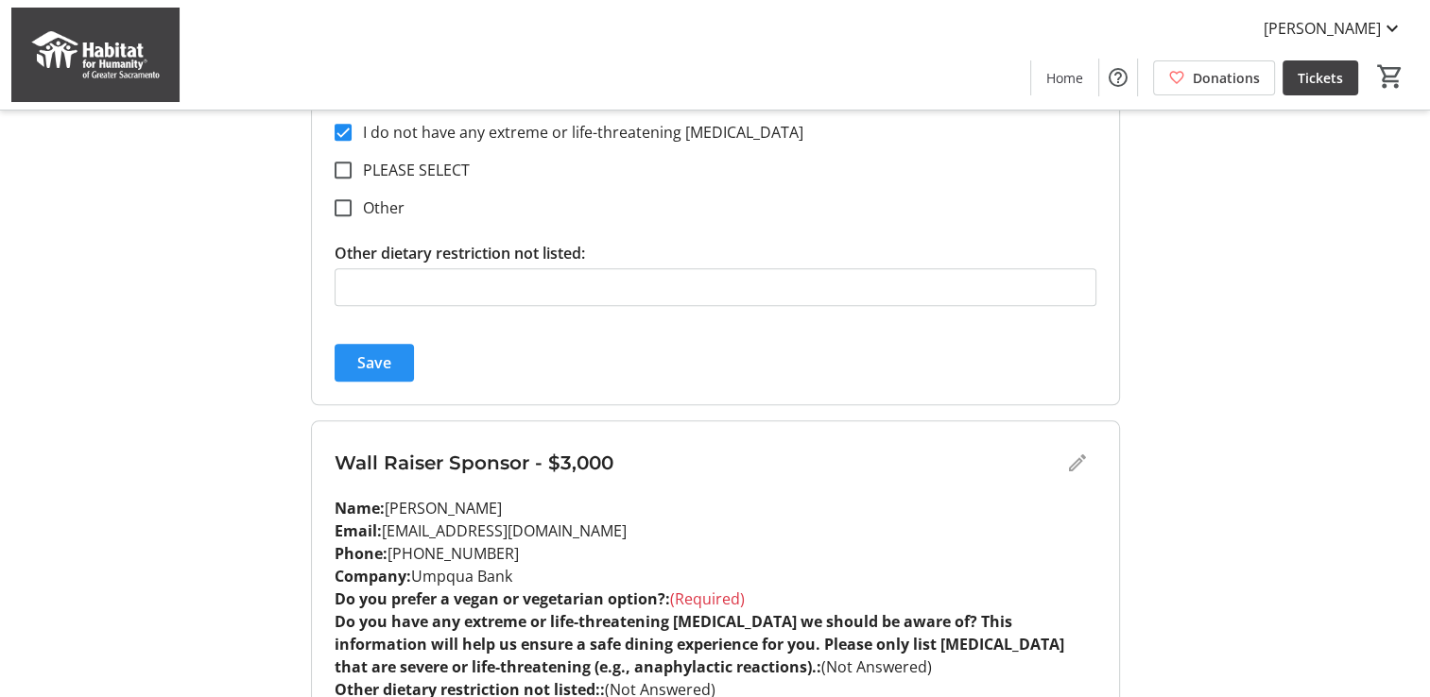
click at [353, 340] on span "submit" at bounding box center [373, 362] width 79 height 45
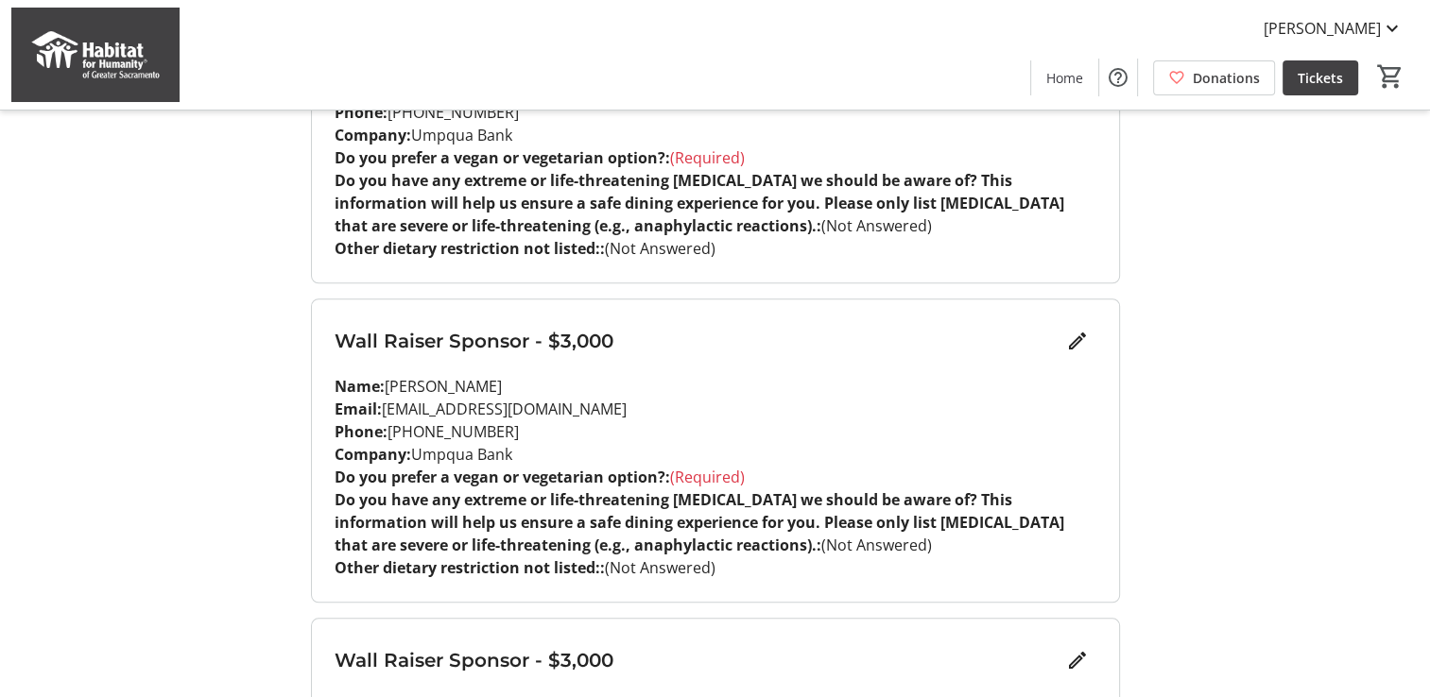
scroll to position [1701, 0]
